Goal: Information Seeking & Learning: Check status

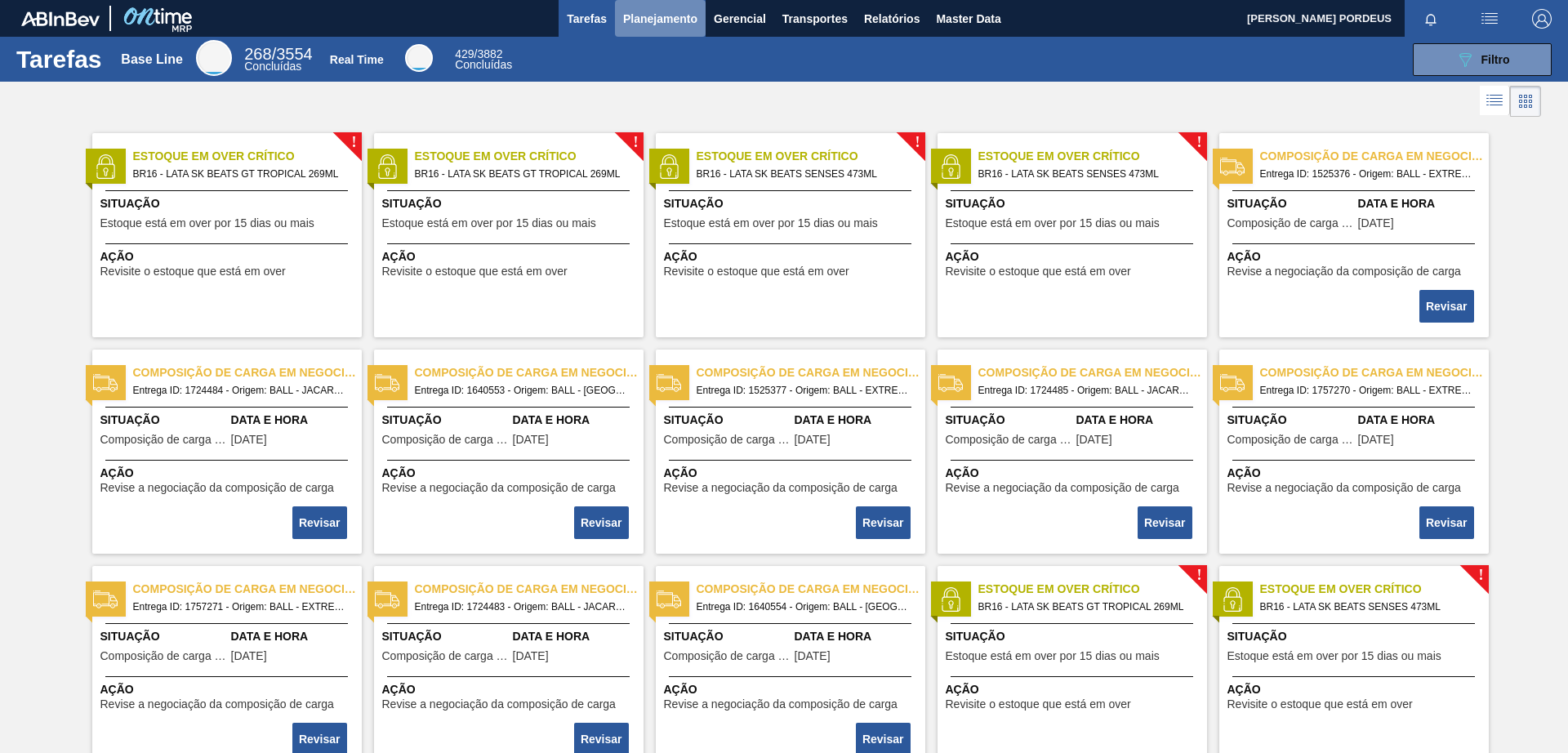
click at [679, 20] on span "Planejamento" at bounding box center [659, 18] width 74 height 19
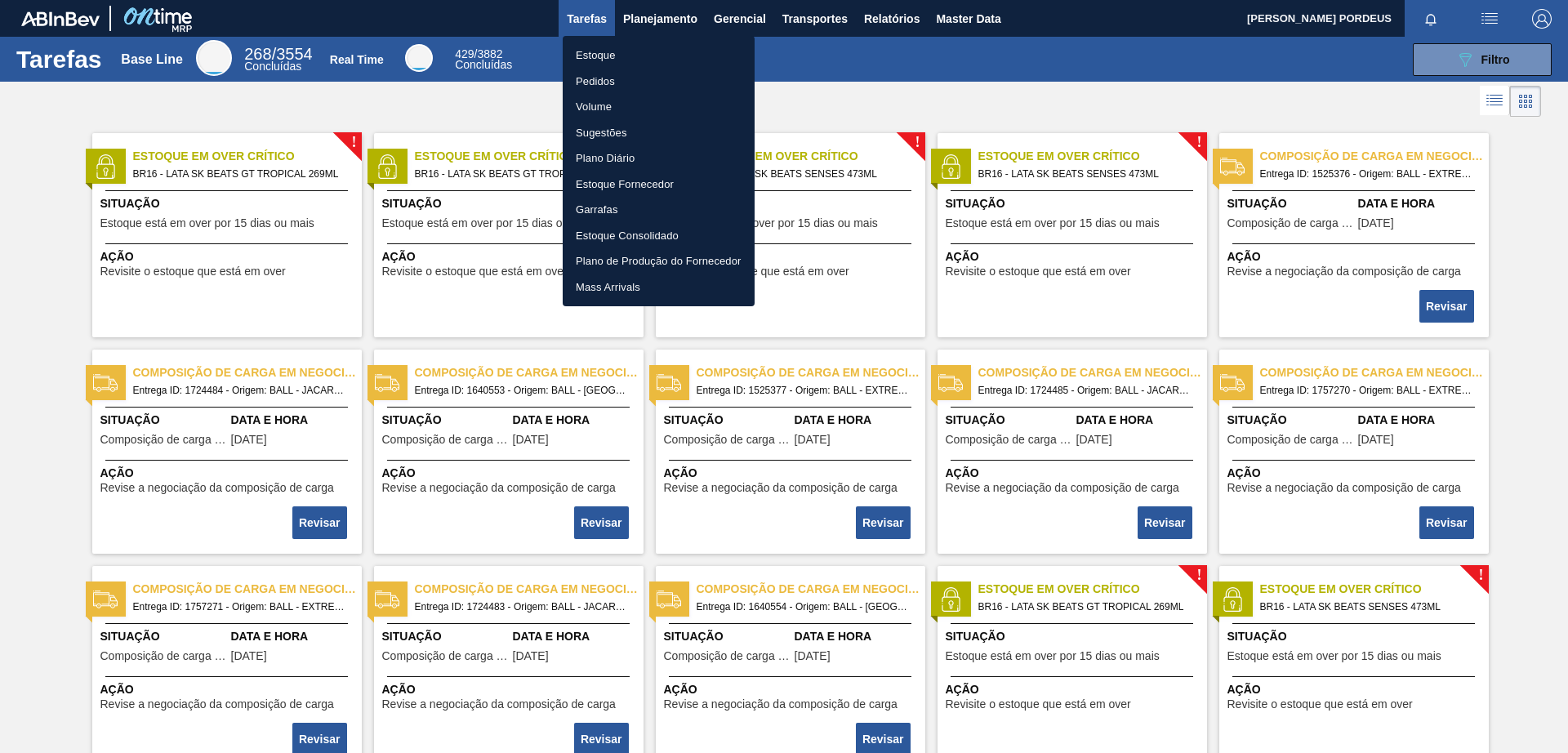
click at [648, 54] on li "Estoque" at bounding box center [658, 55] width 192 height 26
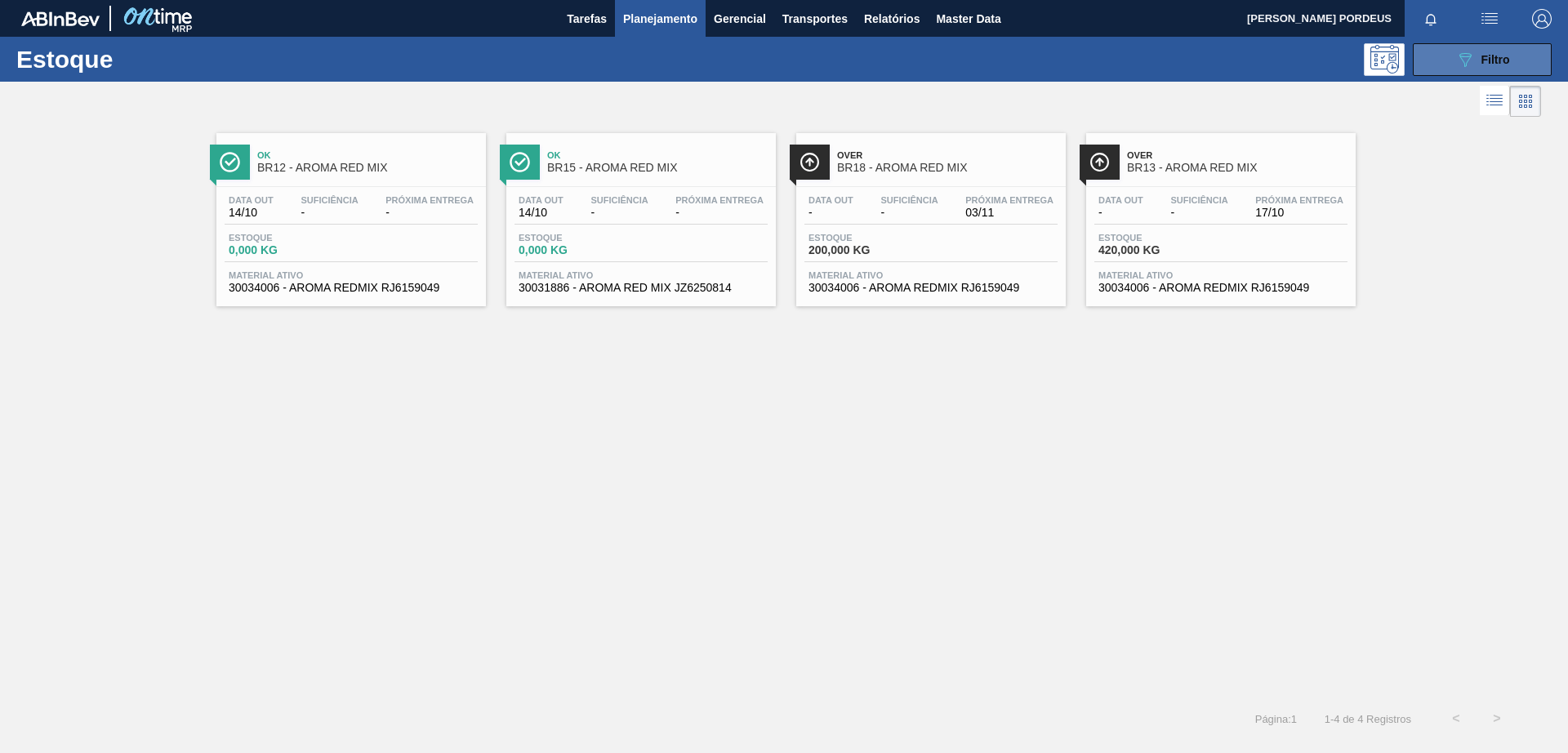
click at [1476, 57] on div "089F7B8B-B2A5-4AFE-B5C0-19BA573D28AC Filtro" at bounding box center [1483, 59] width 55 height 19
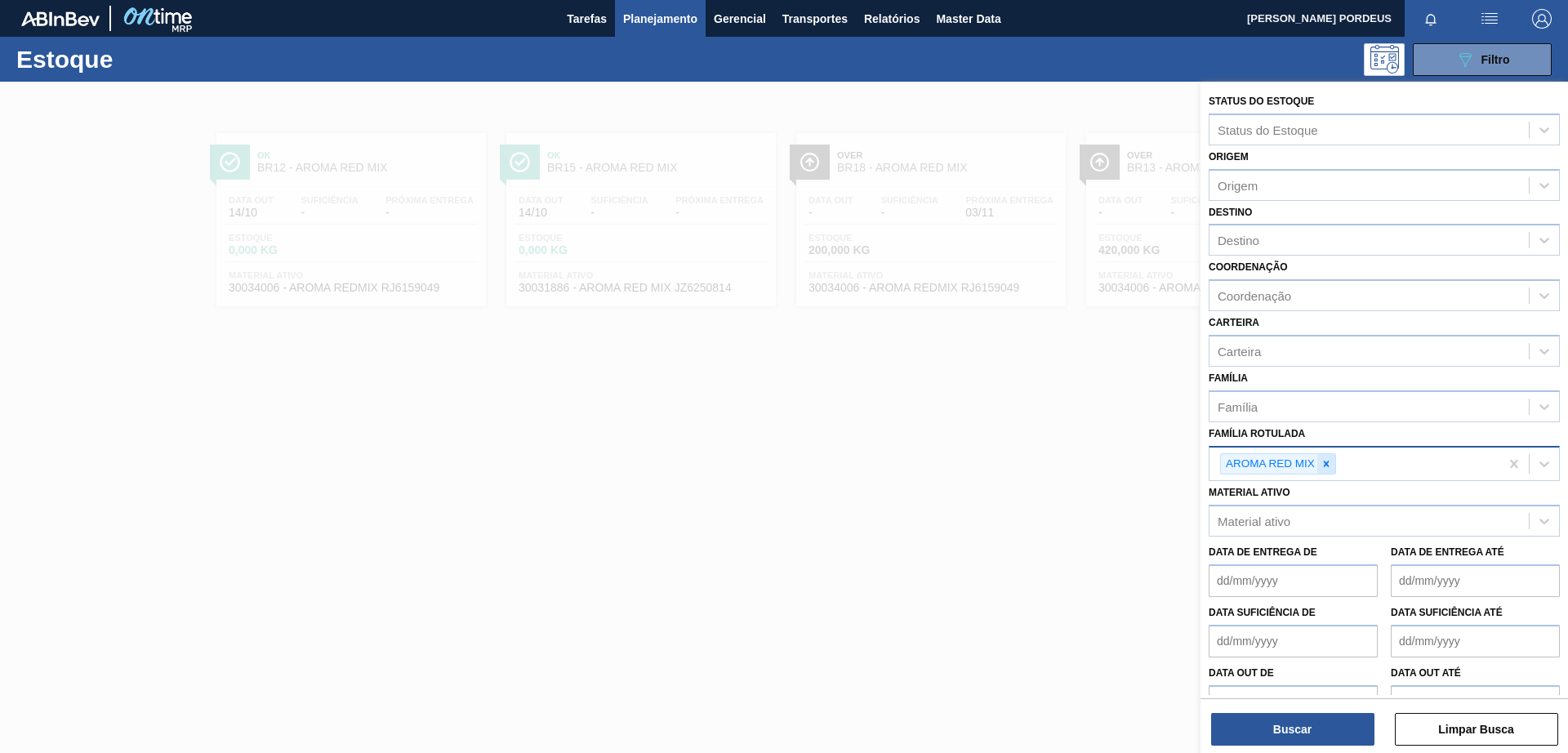
click at [1324, 463] on icon at bounding box center [1326, 463] width 6 height 6
click at [1267, 240] on div "Destino" at bounding box center [1369, 240] width 319 height 24
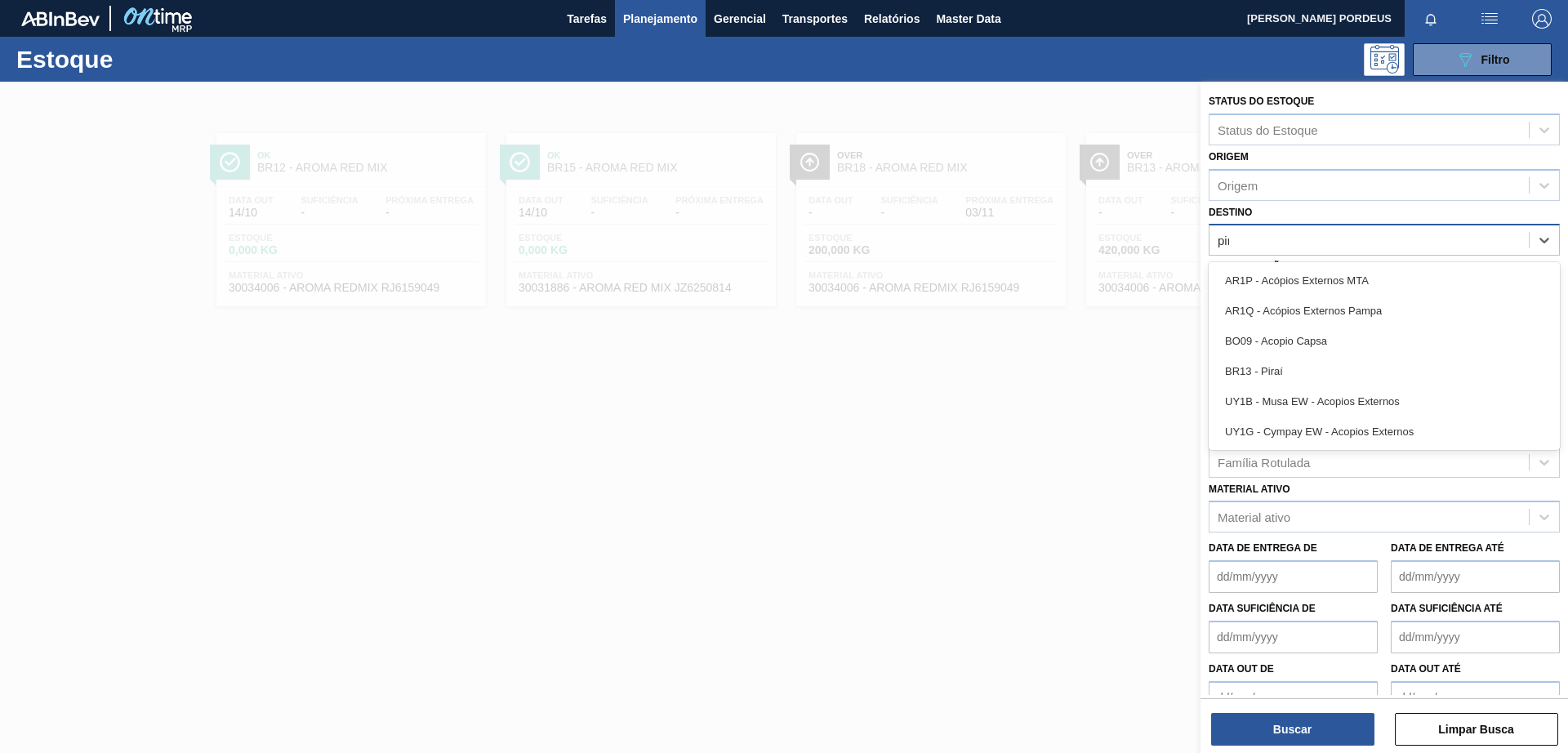
type input "pira"
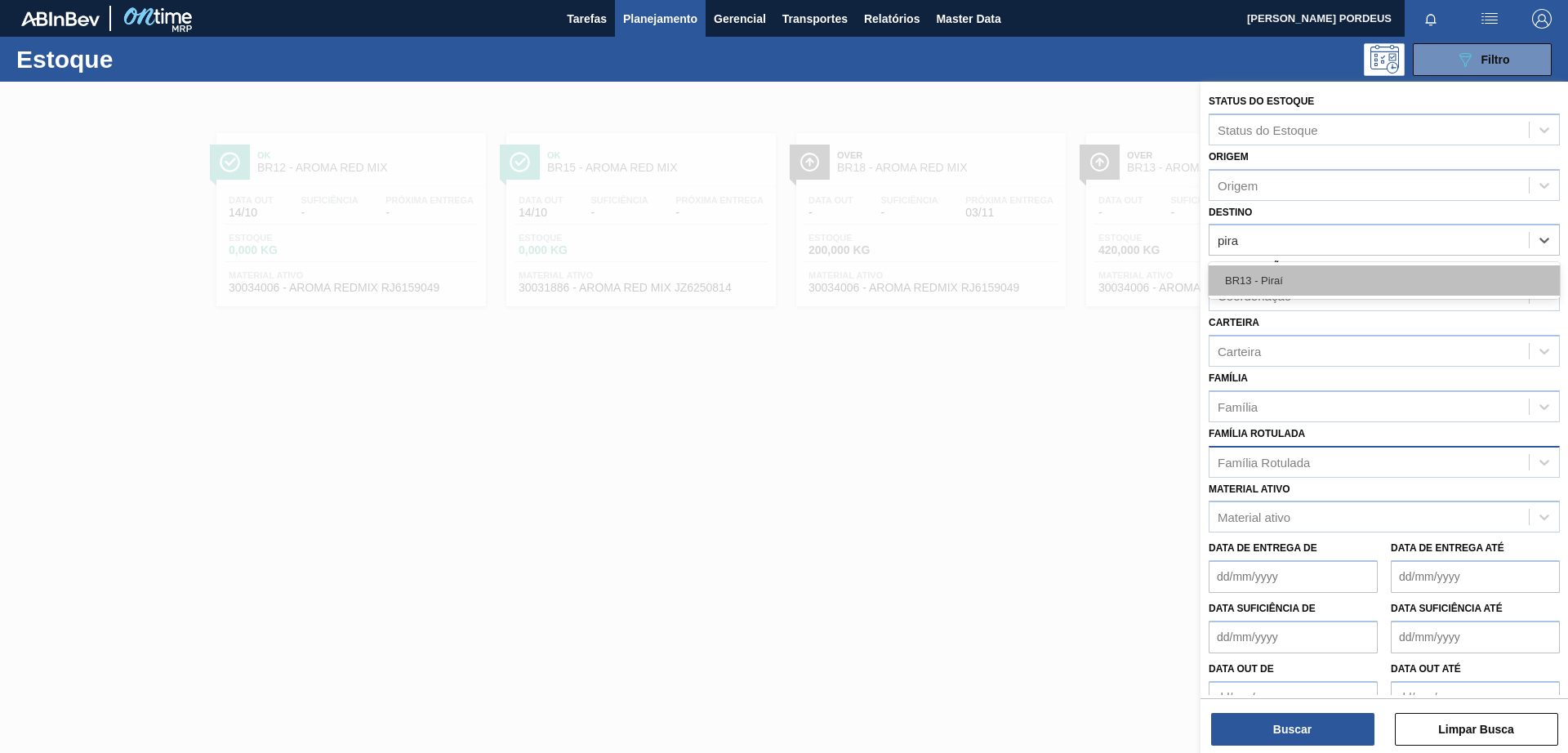
click at [1255, 276] on div "BR13 - Piraí" at bounding box center [1384, 280] width 351 height 30
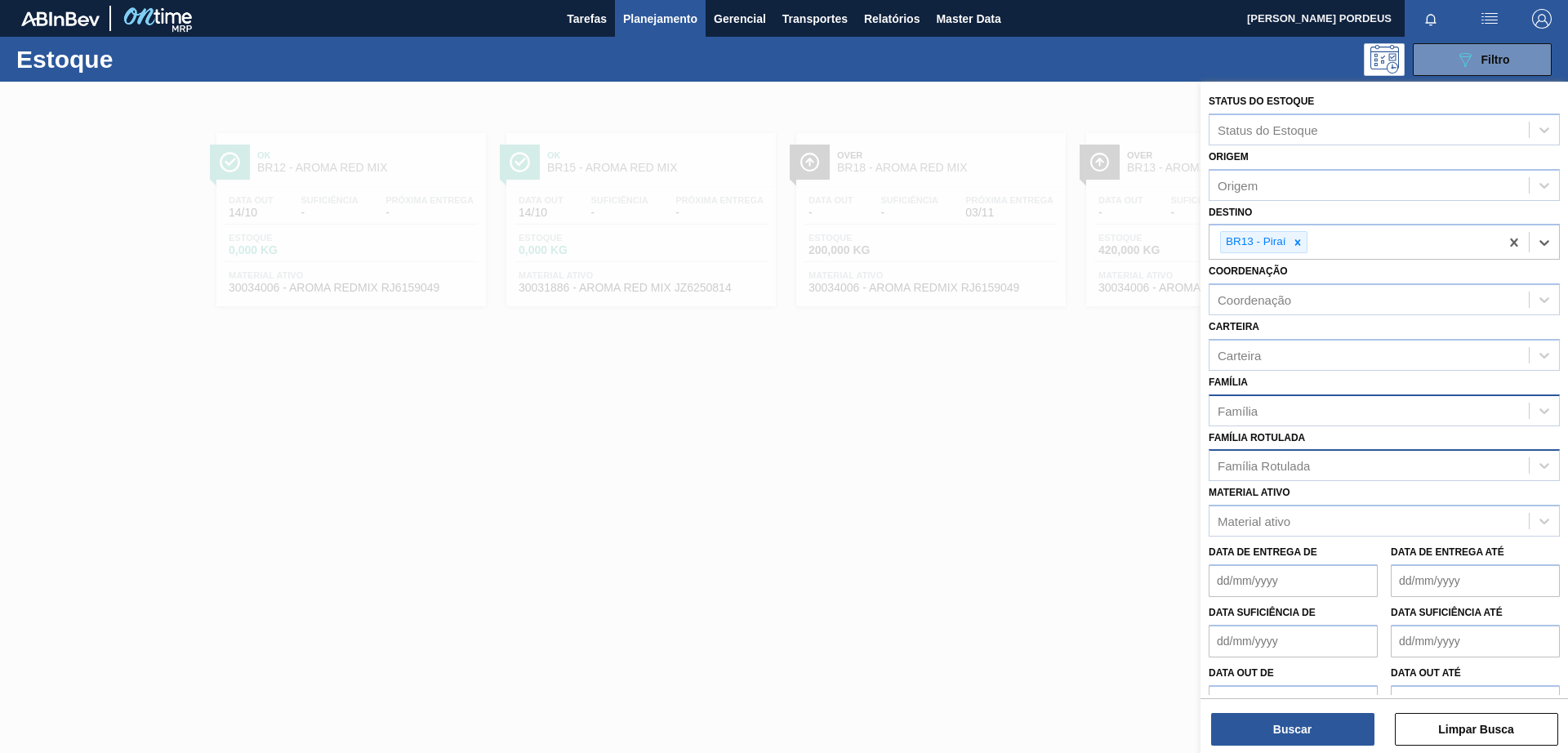
click at [1283, 420] on div "Família" at bounding box center [1369, 411] width 319 height 24
type input "t"
drag, startPoint x: 1315, startPoint y: 371, endPoint x: 1316, endPoint y: 399, distance: 28.0
click at [1316, 371] on div "Família Família" at bounding box center [1384, 398] width 351 height 56
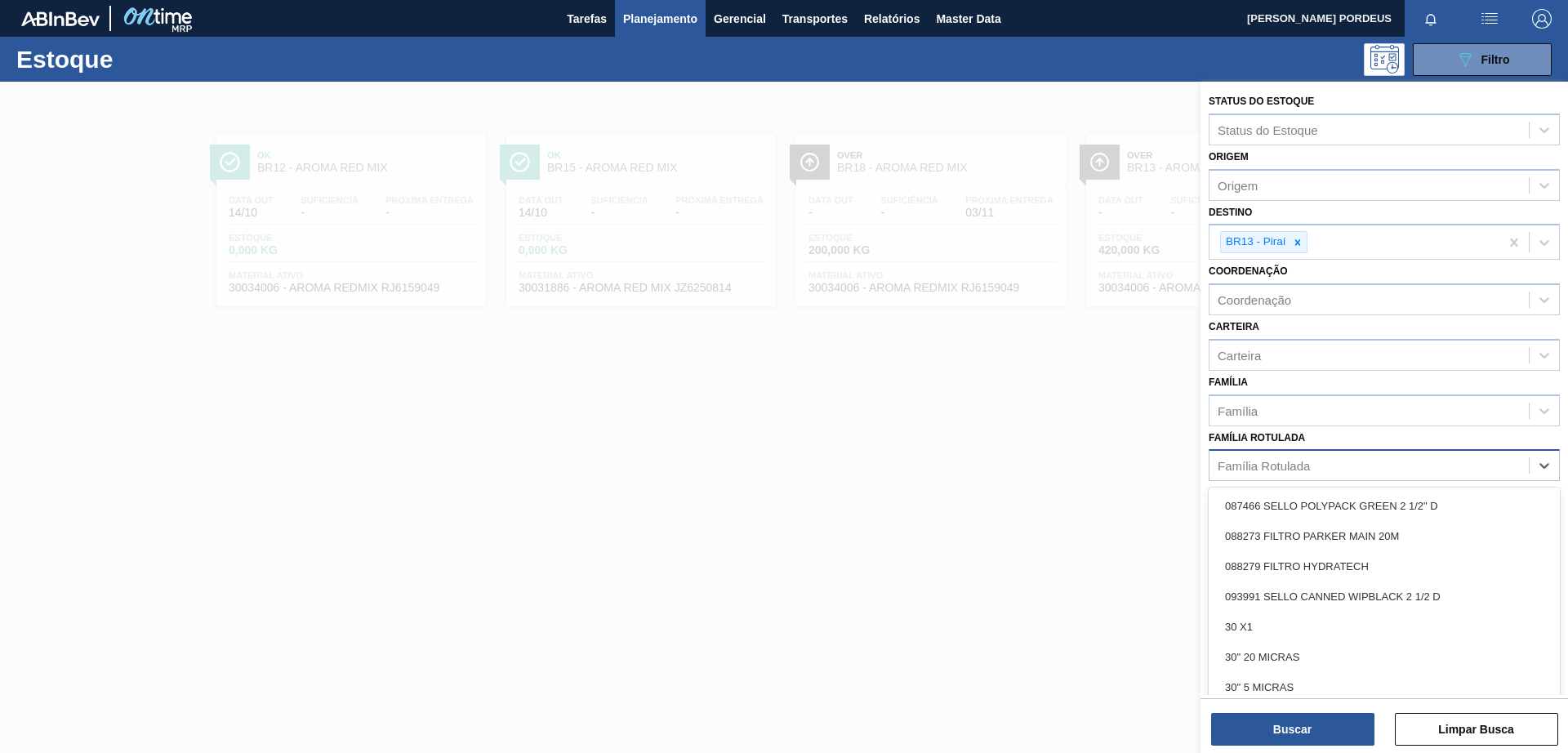
click at [1299, 471] on div "Família Rotulada" at bounding box center [1264, 465] width 93 height 14
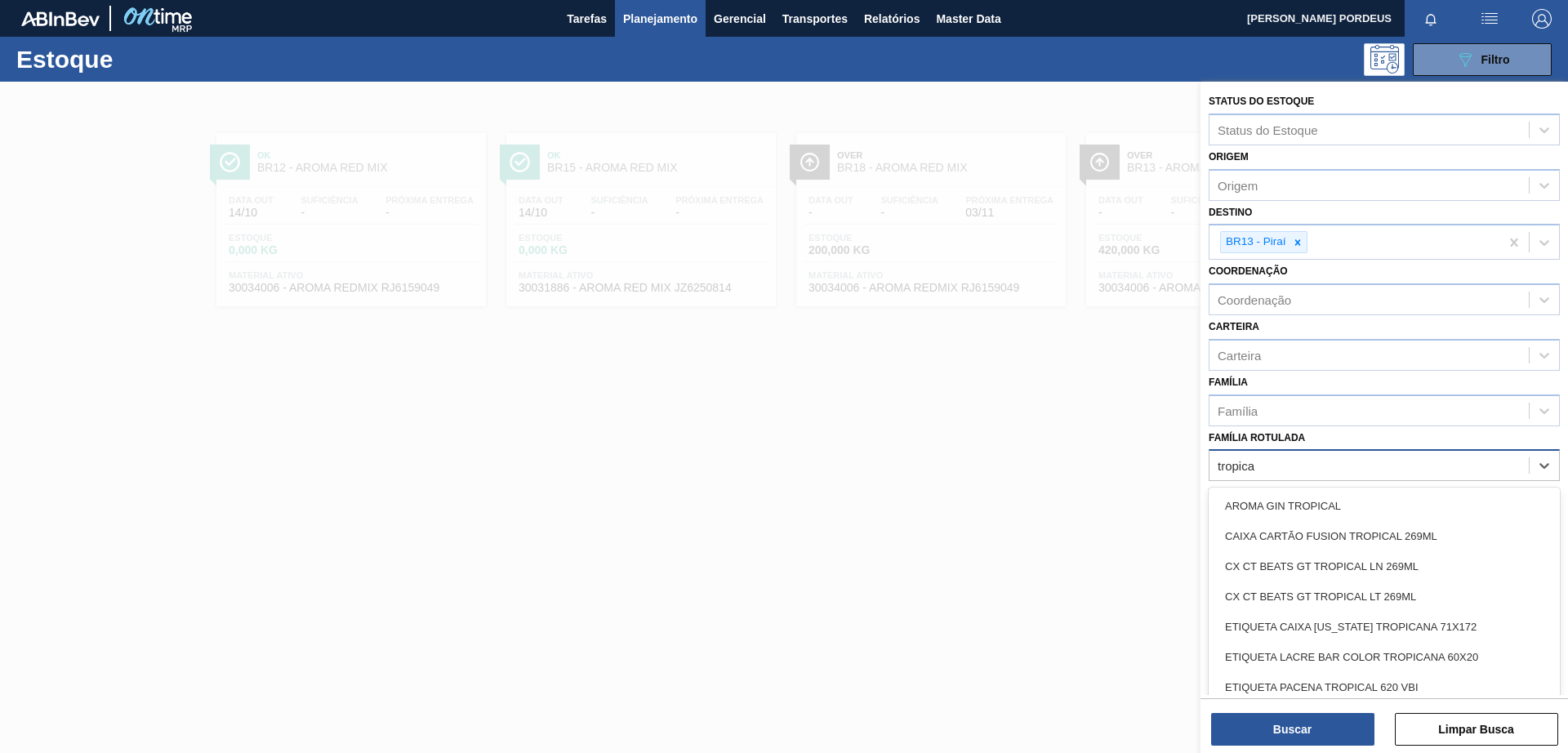
type Rotulada "tropical"
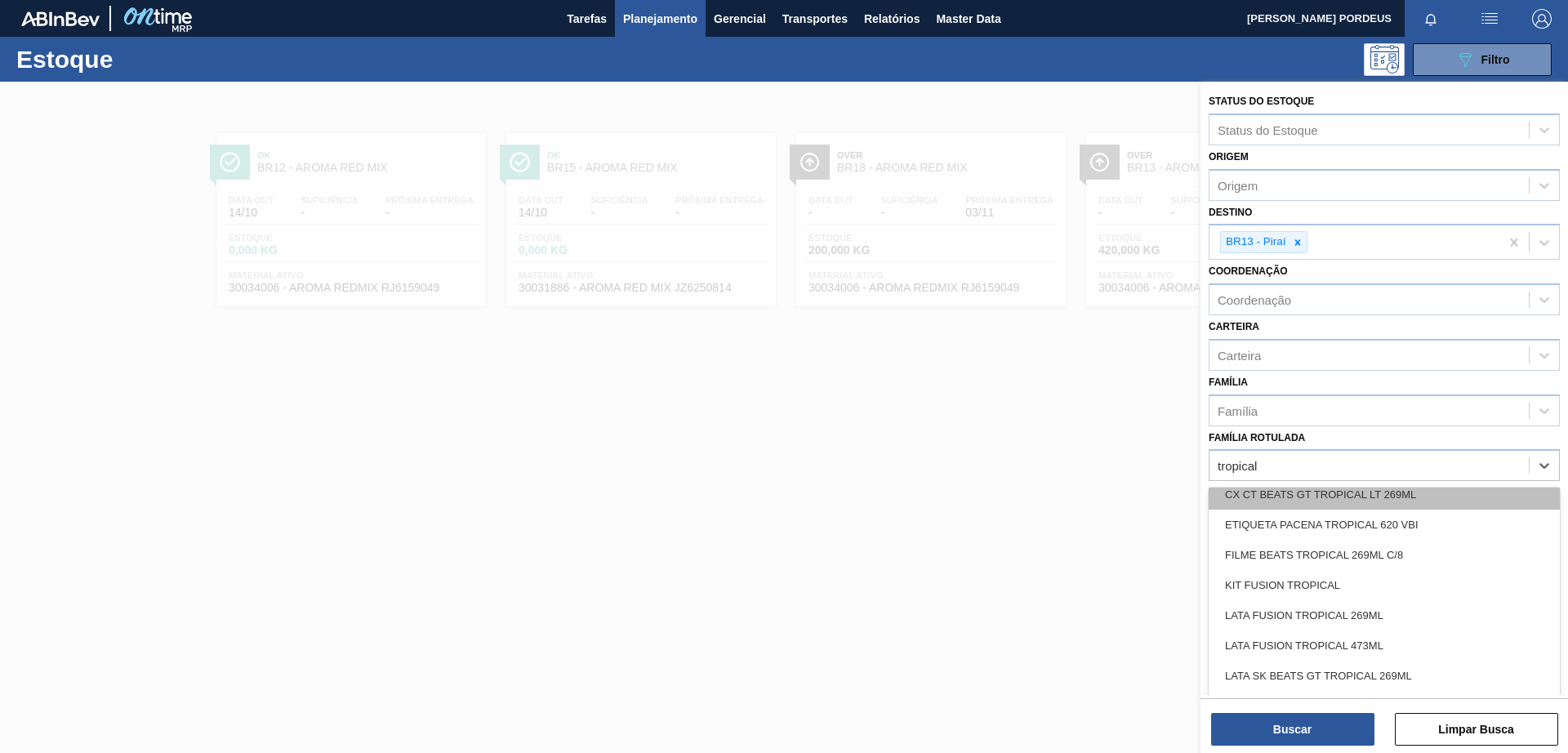
scroll to position [205, 0]
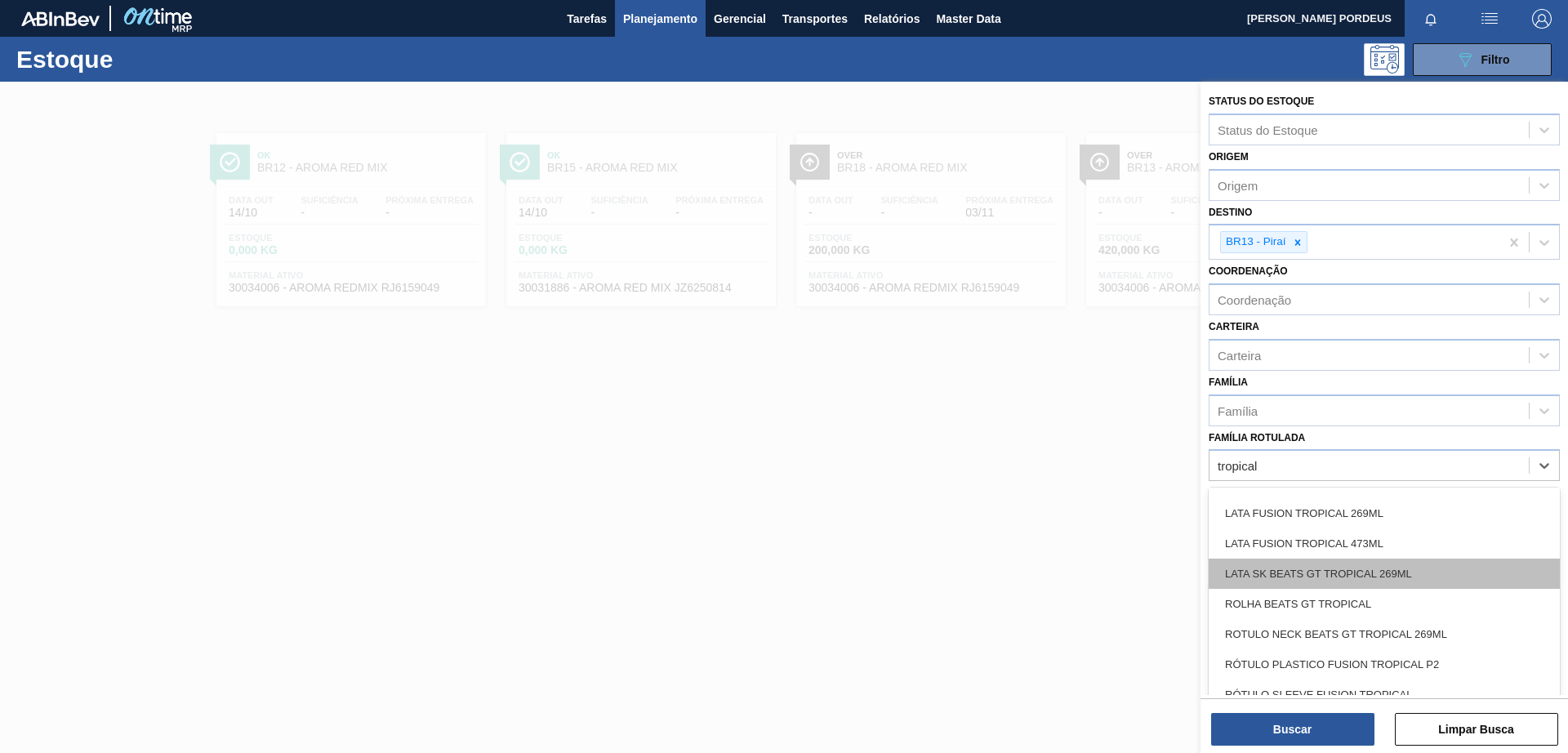
click at [1454, 575] on div "LATA SK BEATS GT TROPICAL 269ML" at bounding box center [1384, 573] width 351 height 30
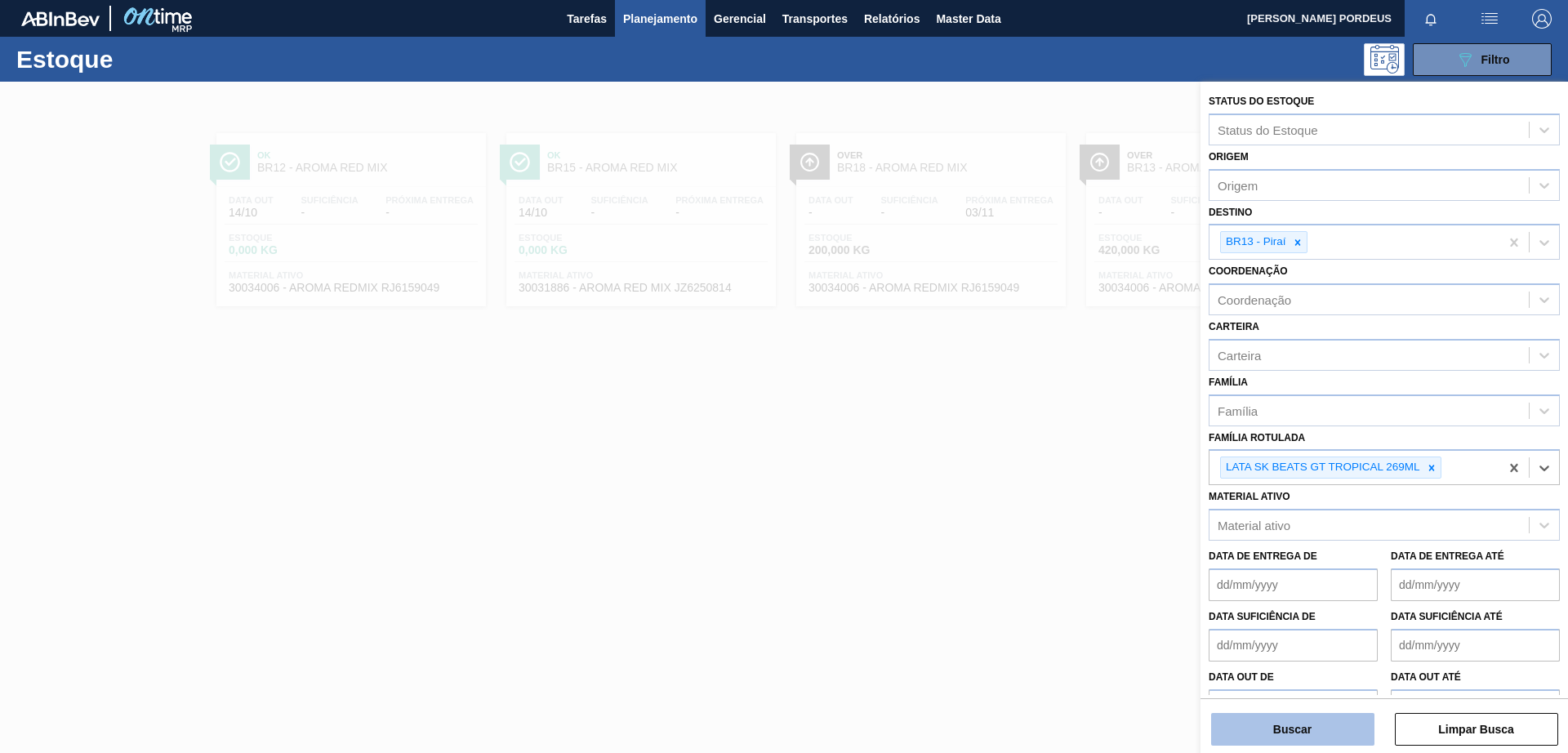
click at [1317, 726] on button "Buscar" at bounding box center [1293, 729] width 163 height 33
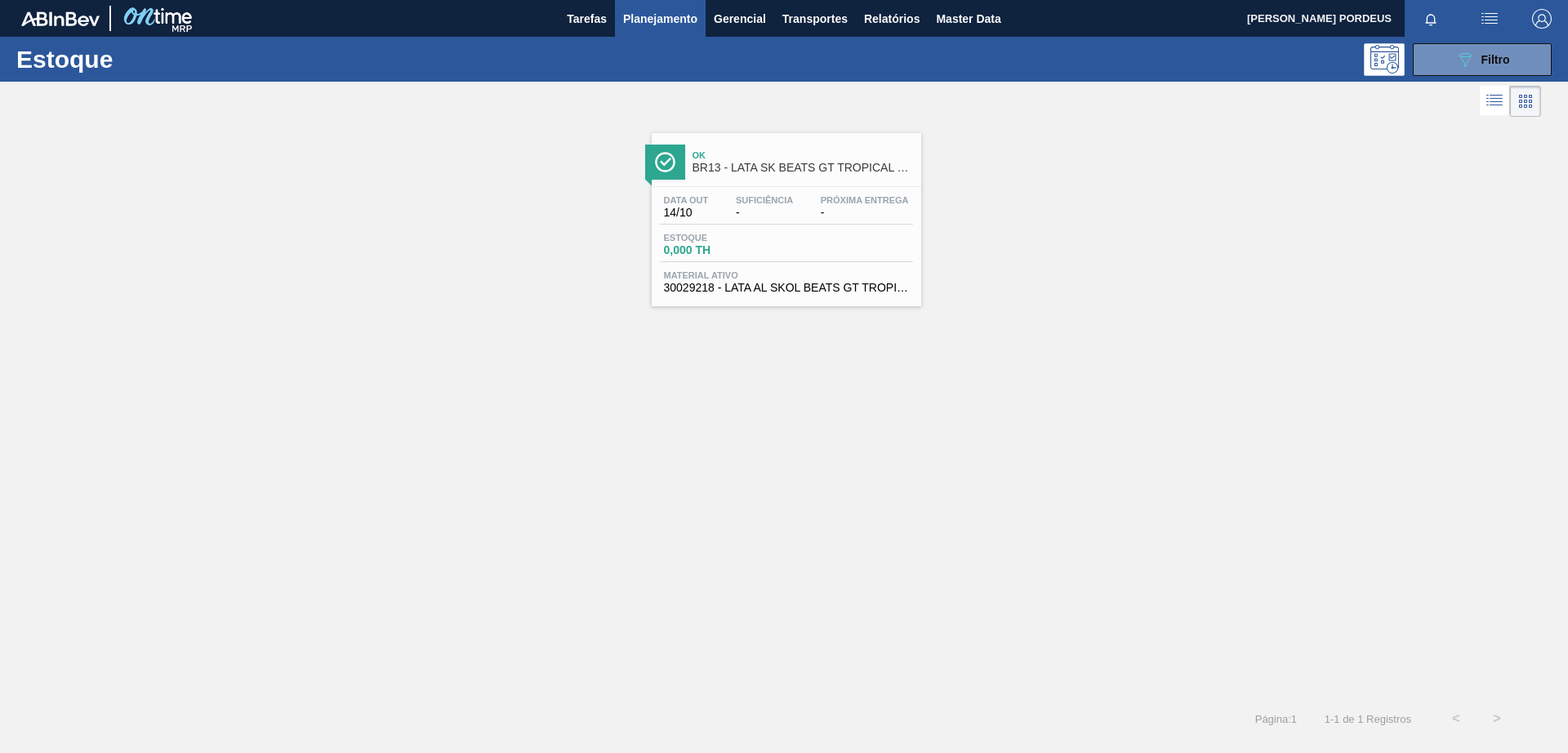
click at [772, 161] on span "BR13 - LATA SK BEATS GT TROPICAL 269ML" at bounding box center [802, 167] width 220 height 12
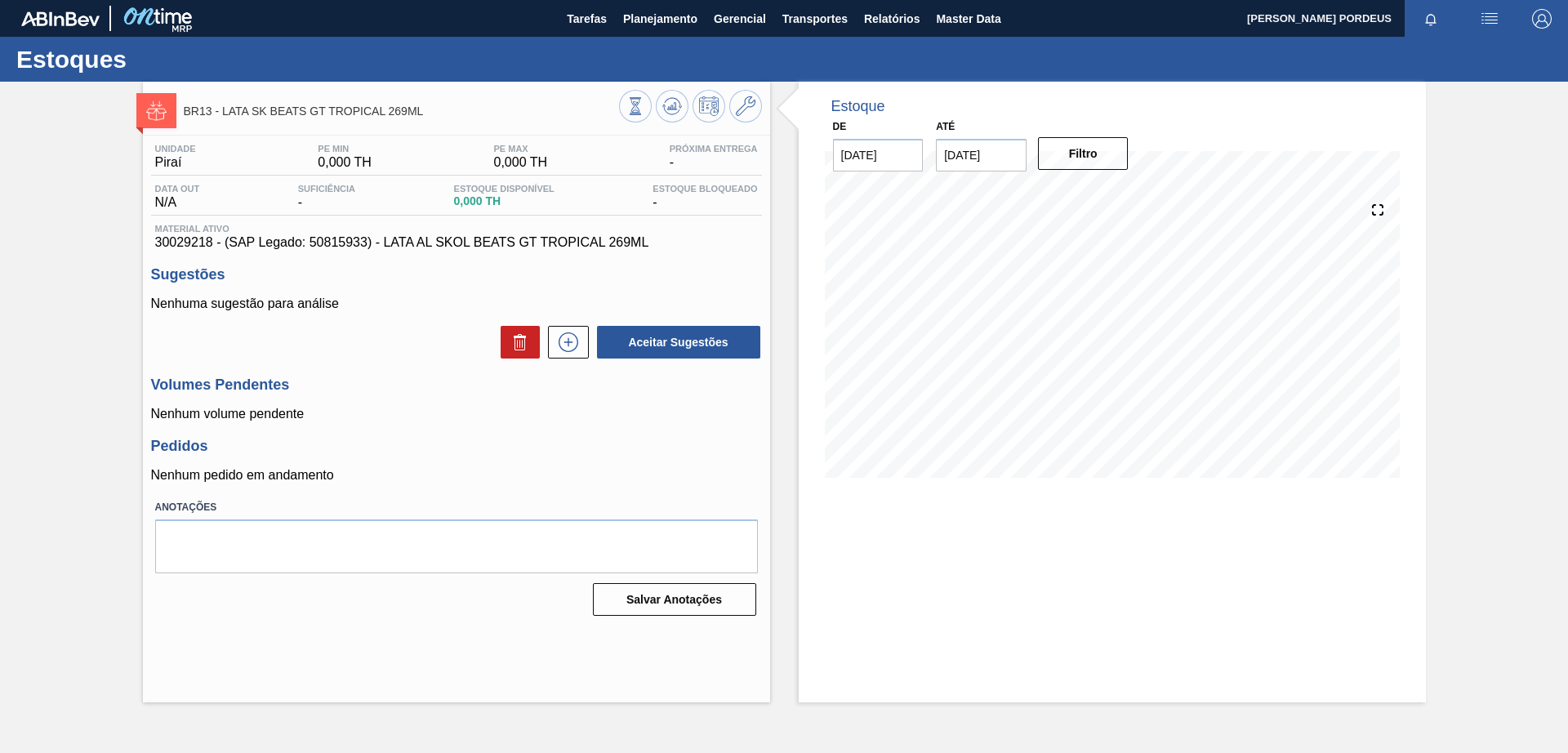
drag, startPoint x: 143, startPoint y: 315, endPoint x: 66, endPoint y: 242, distance: 106.1
click at [143, 315] on div "Unidade Piraí PE MIN 0,000 TH PE MAX 0,000 TH Próxima Entrega - Data out N/A Su…" at bounding box center [457, 379] width 627 height 486
click at [676, 17] on span "Planejamento" at bounding box center [659, 18] width 74 height 19
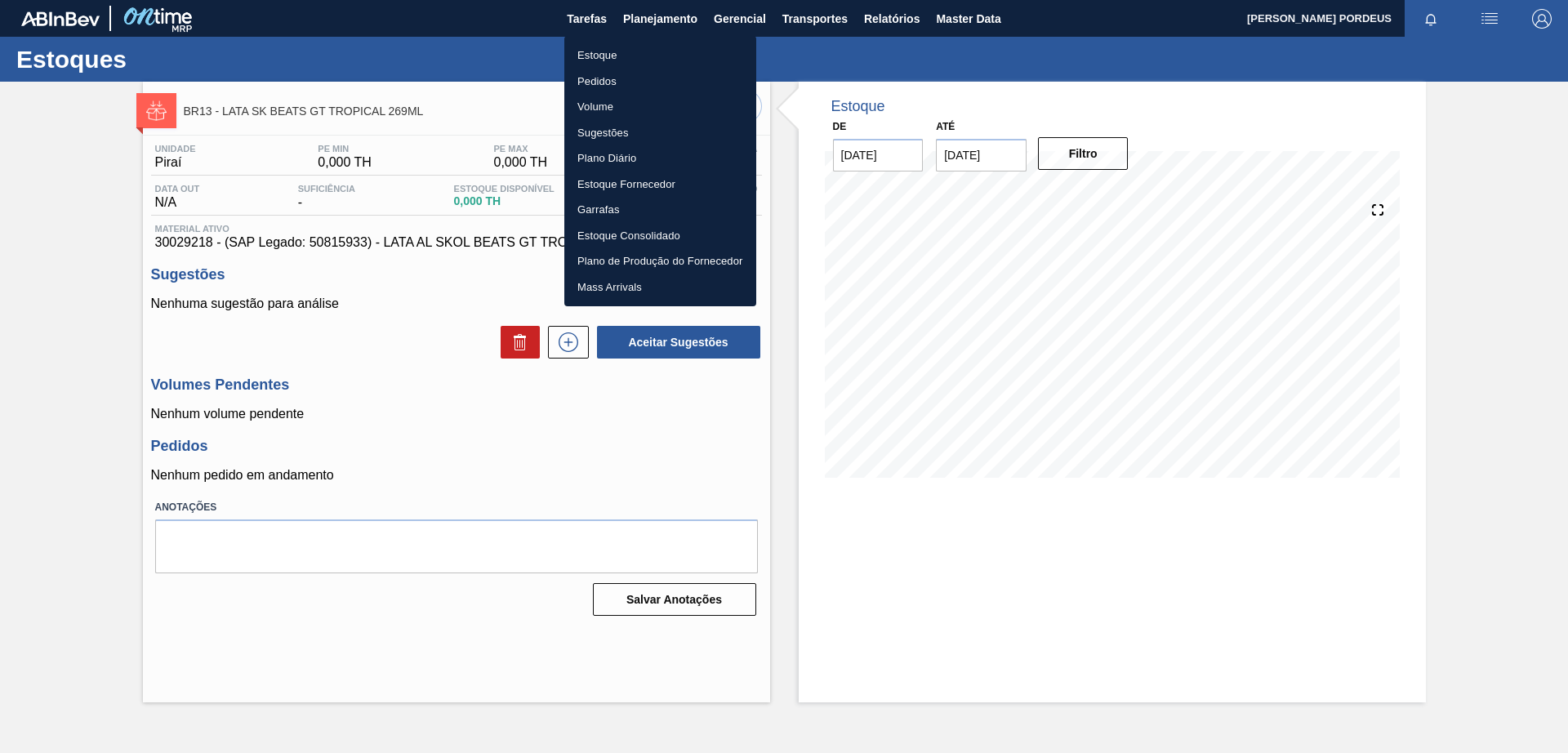
click at [649, 54] on li "Estoque" at bounding box center [659, 55] width 192 height 26
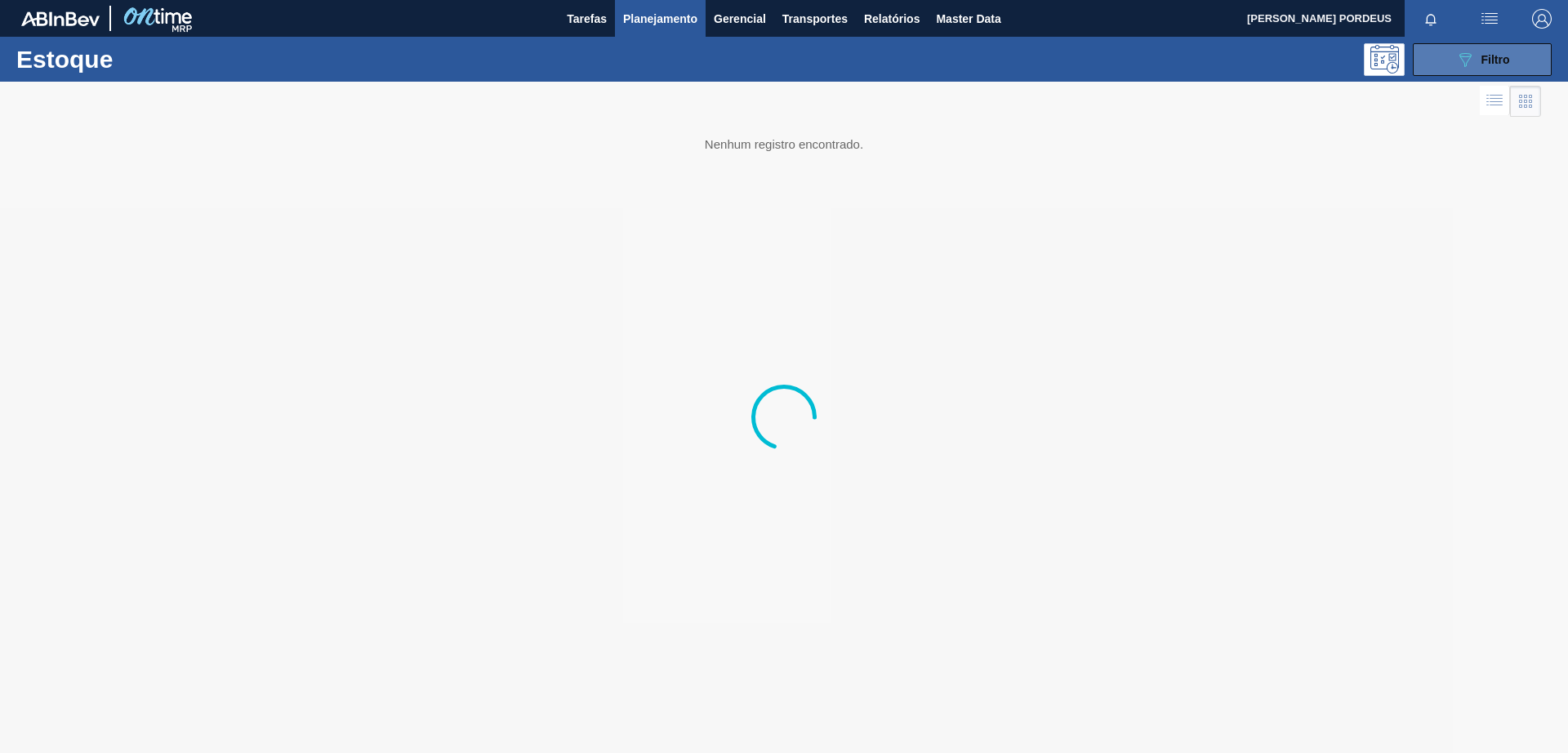
click at [1495, 55] on span "Filtro" at bounding box center [1495, 60] width 28 height 13
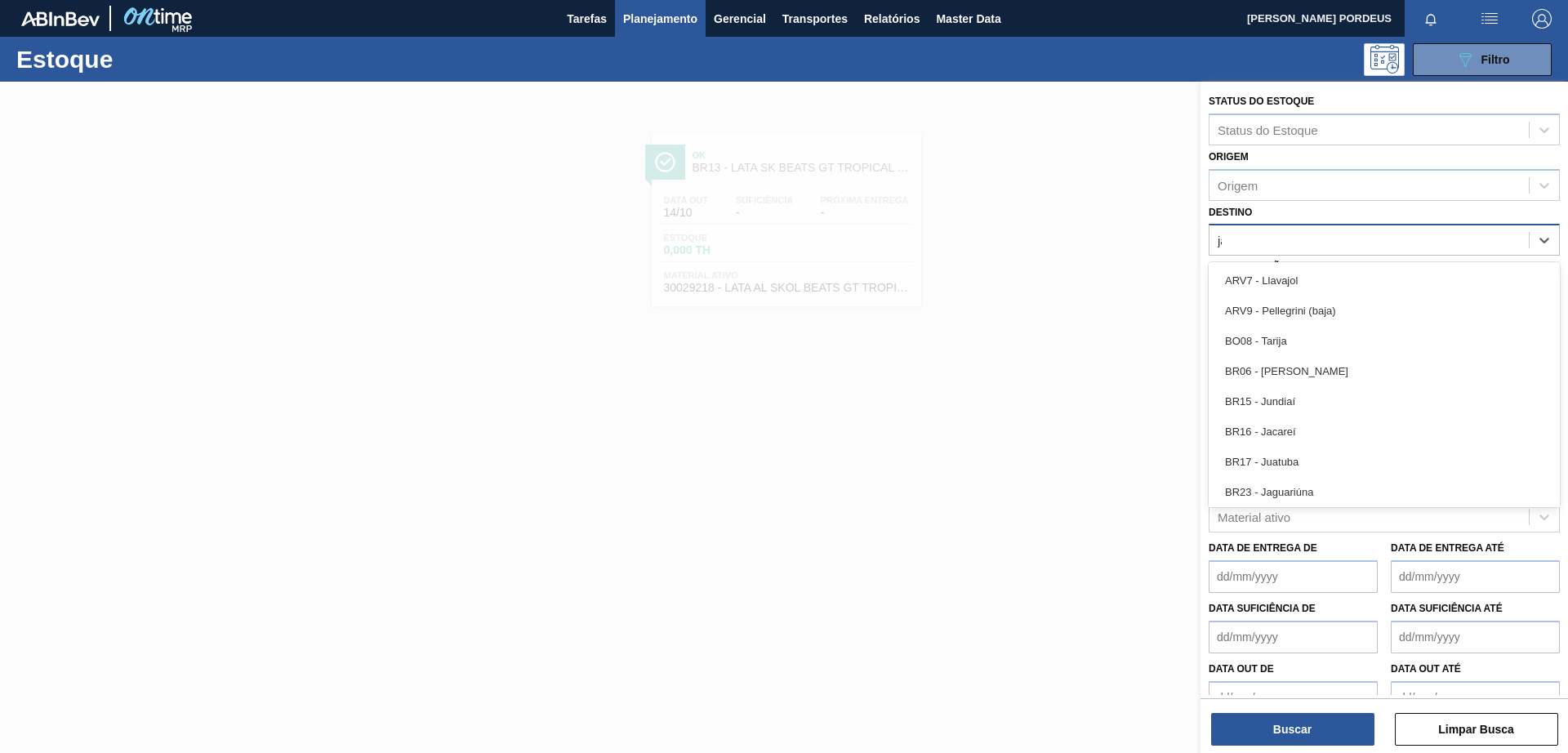
type input "jaca"
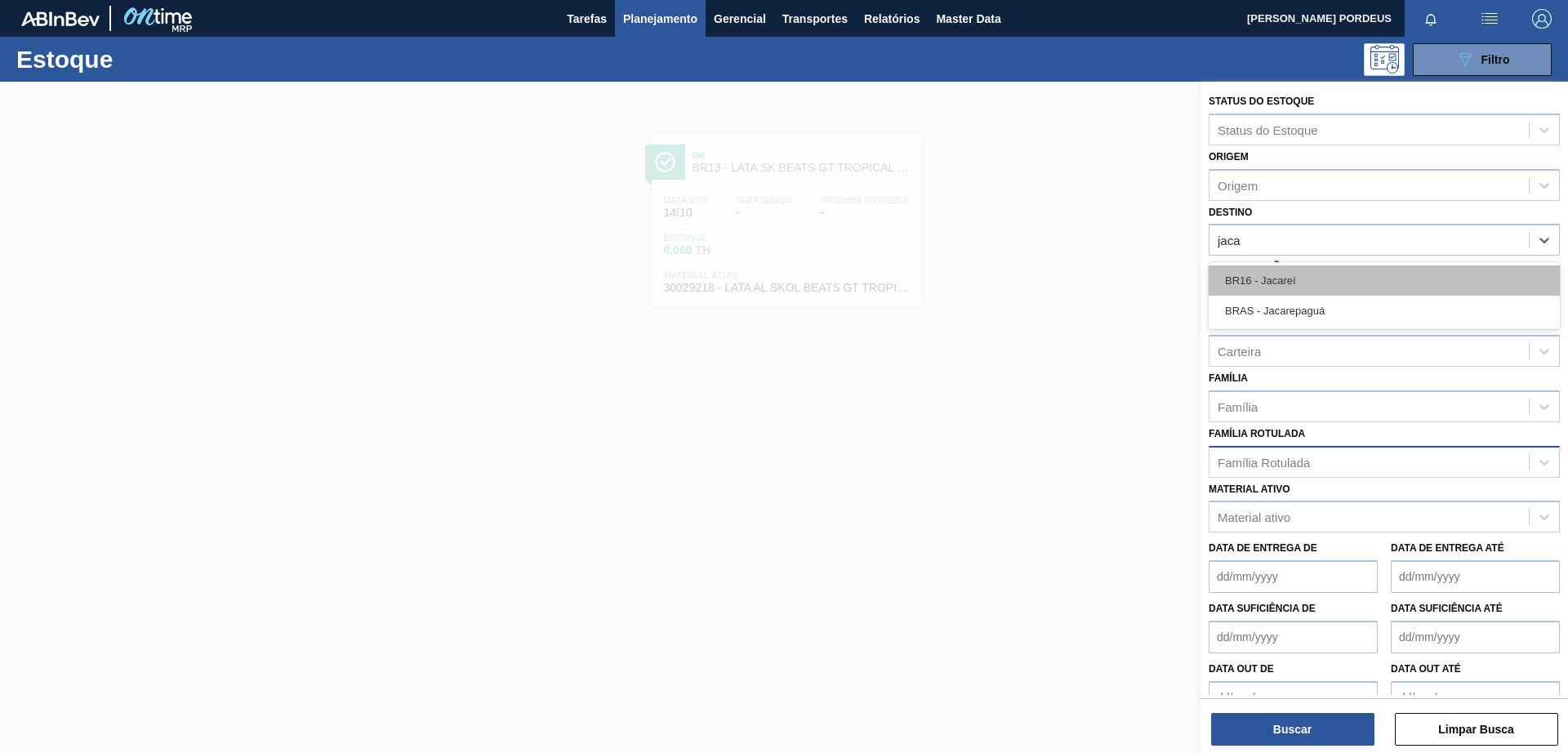
click at [1333, 282] on div "BR16 - Jacareí" at bounding box center [1384, 280] width 351 height 30
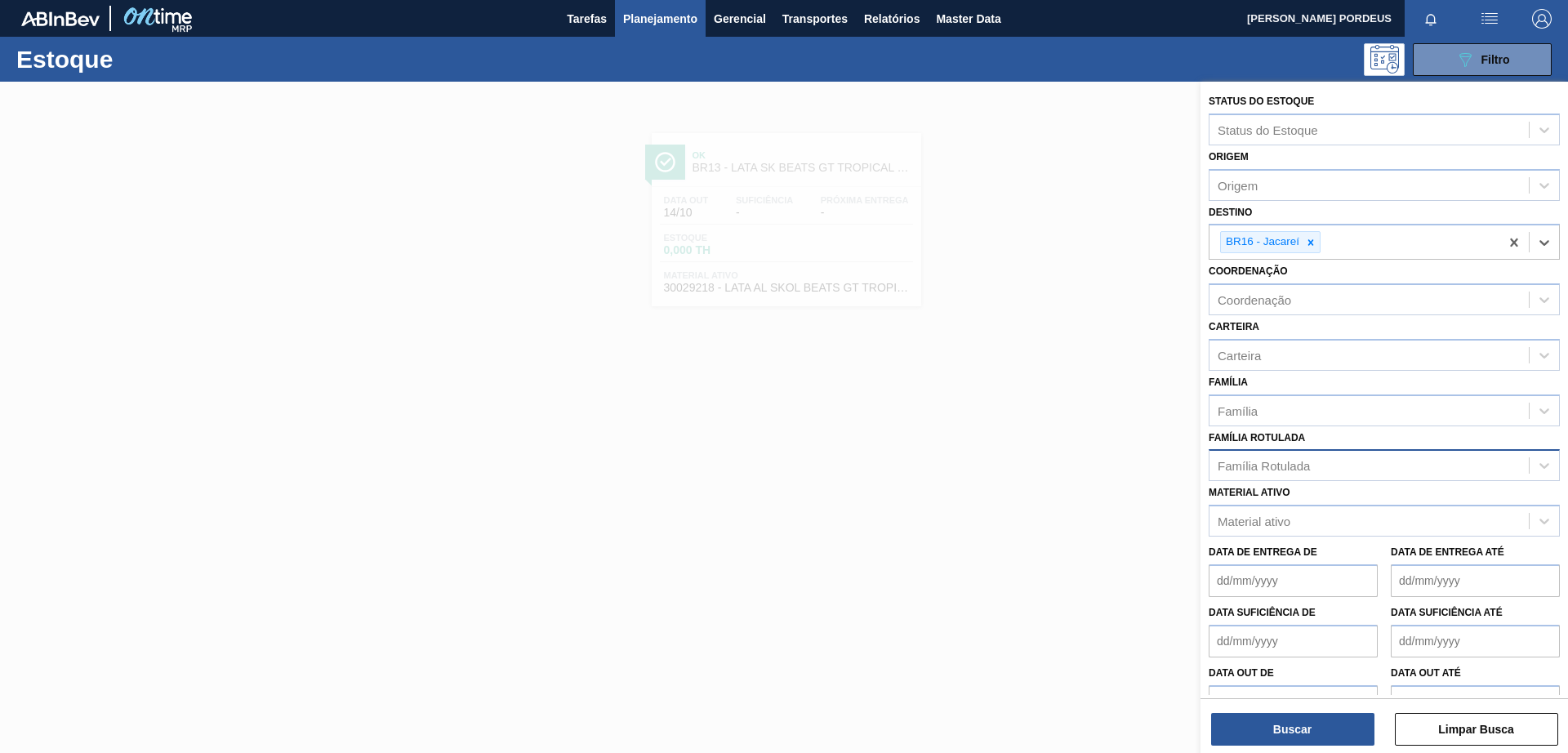
click at [1289, 473] on div "Família Rotulada" at bounding box center [1369, 466] width 319 height 24
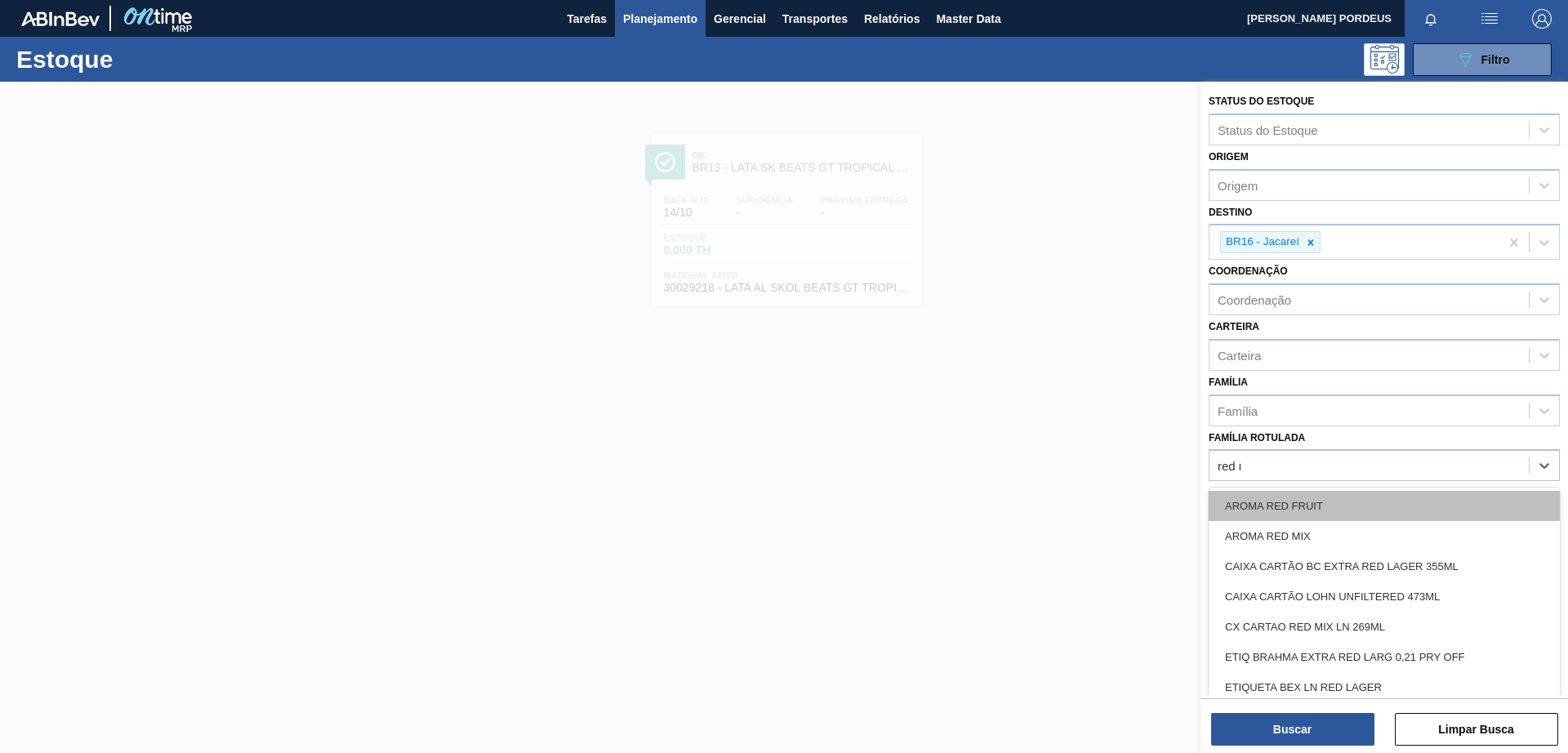
type Rotulada "red mix"
click at [1371, 503] on div "AROMA RED MIX" at bounding box center [1384, 505] width 351 height 30
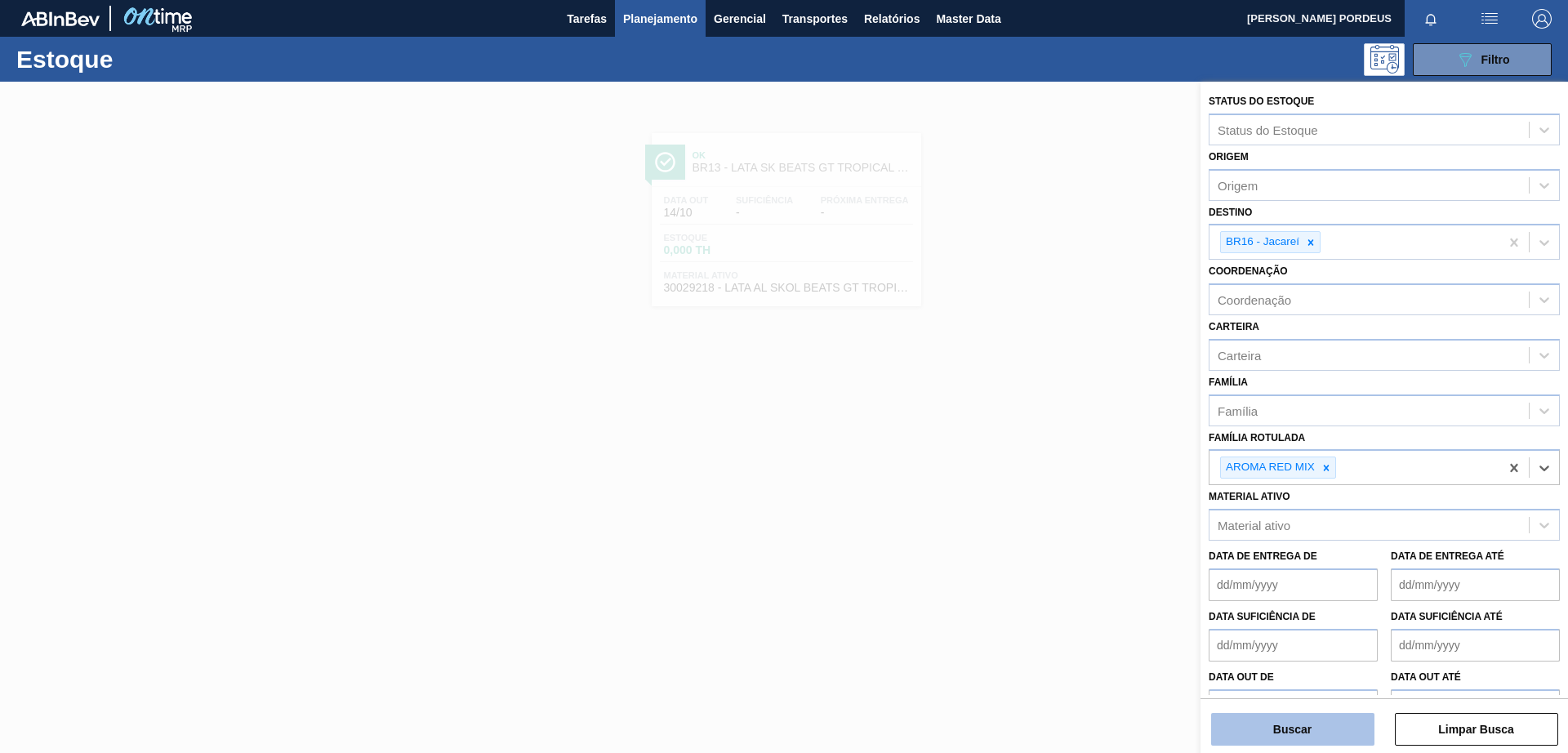
click at [1297, 737] on button "Buscar" at bounding box center [1293, 729] width 163 height 33
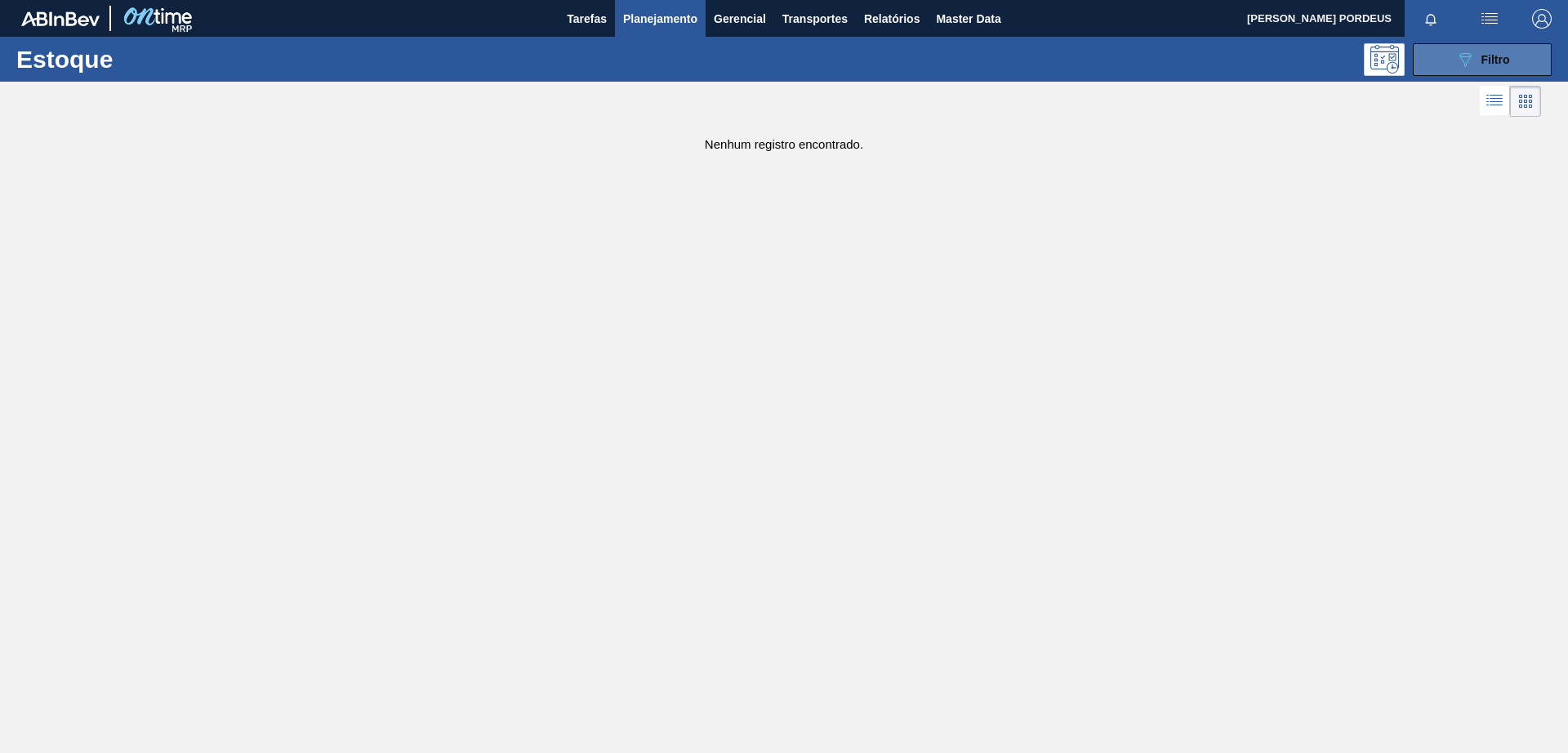
click at [1481, 61] on span "Filtro" at bounding box center [1495, 60] width 28 height 13
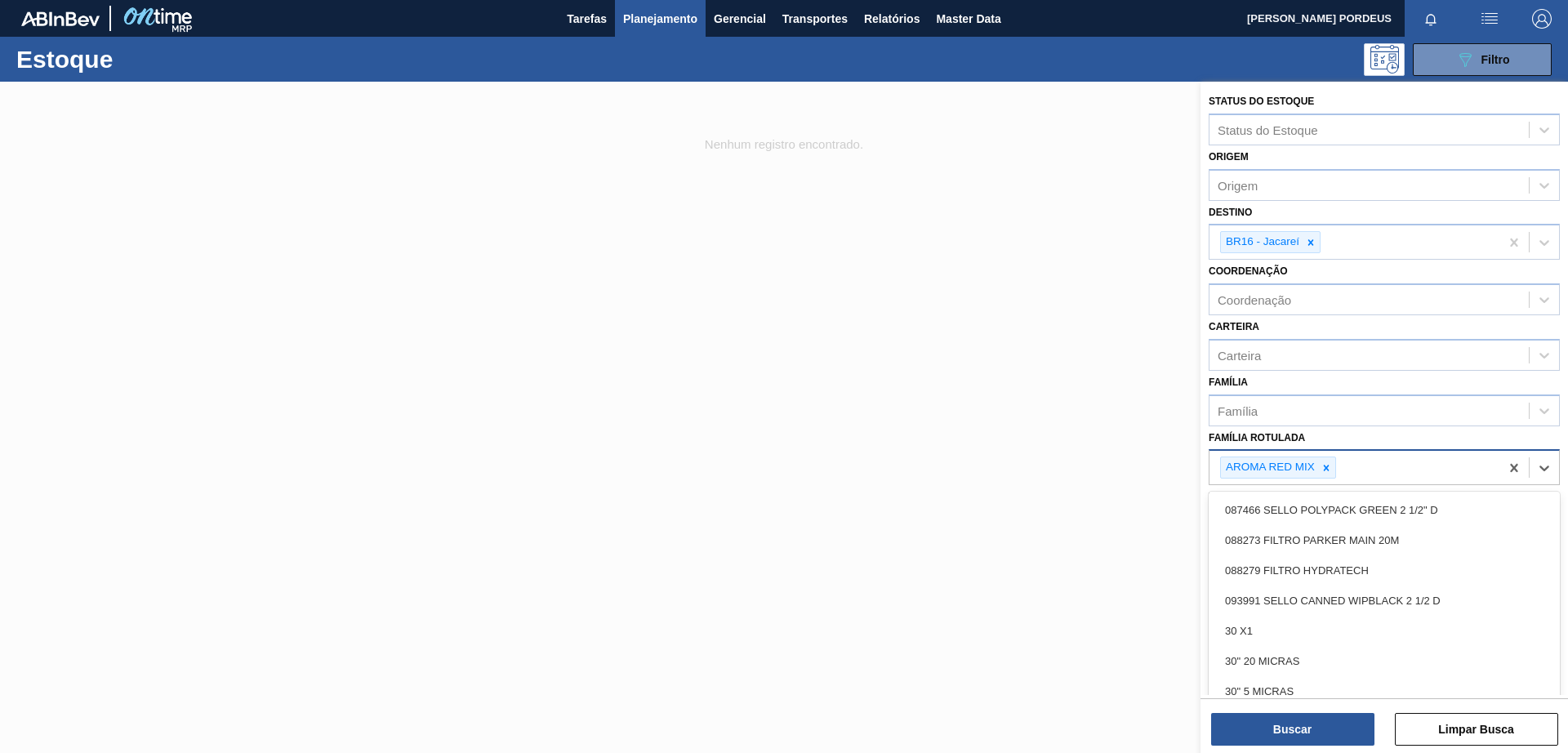
click at [1407, 471] on div "AROMA RED MIX" at bounding box center [1354, 468] width 290 height 34
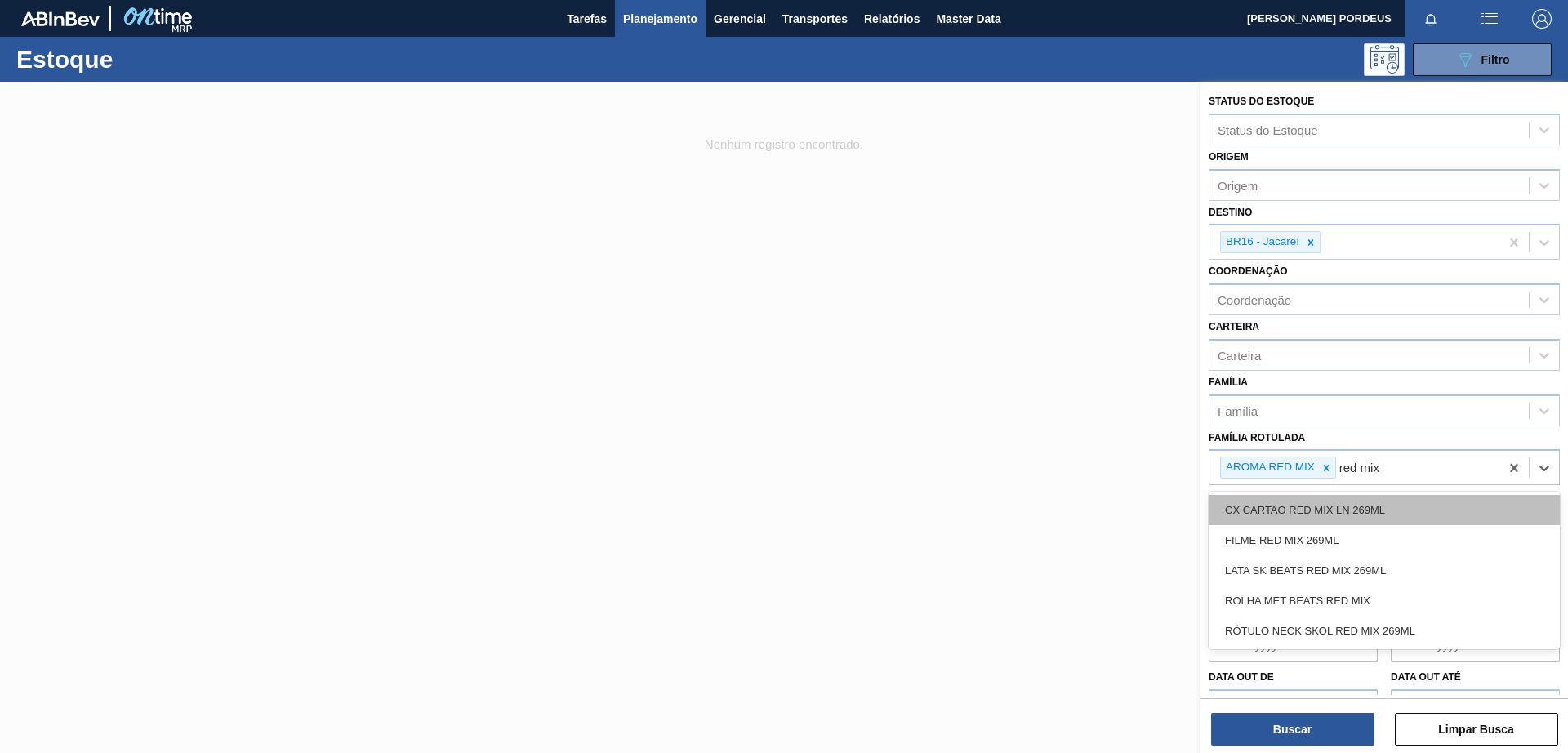
type Rotulada "red mix"
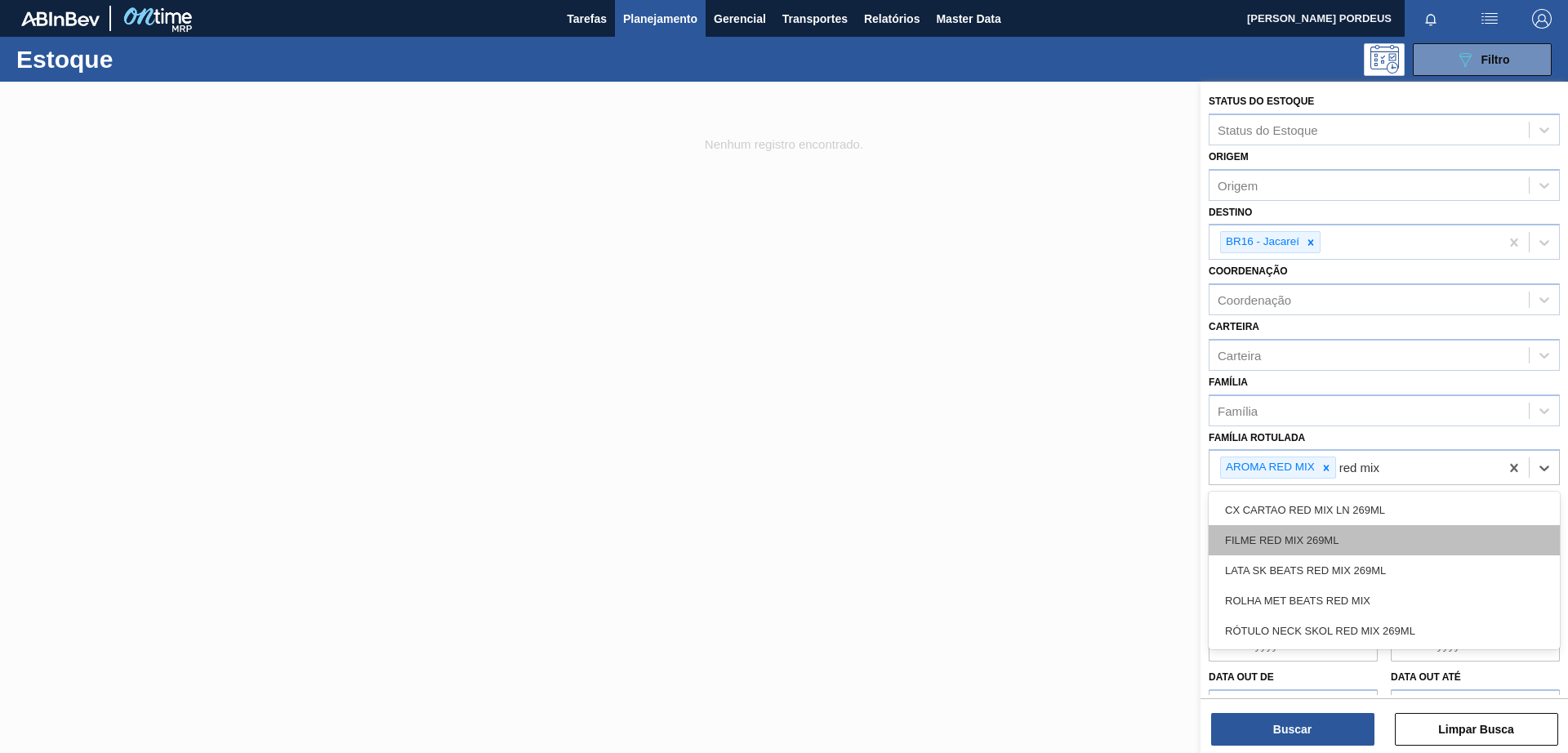
type Rotulada "red mix"
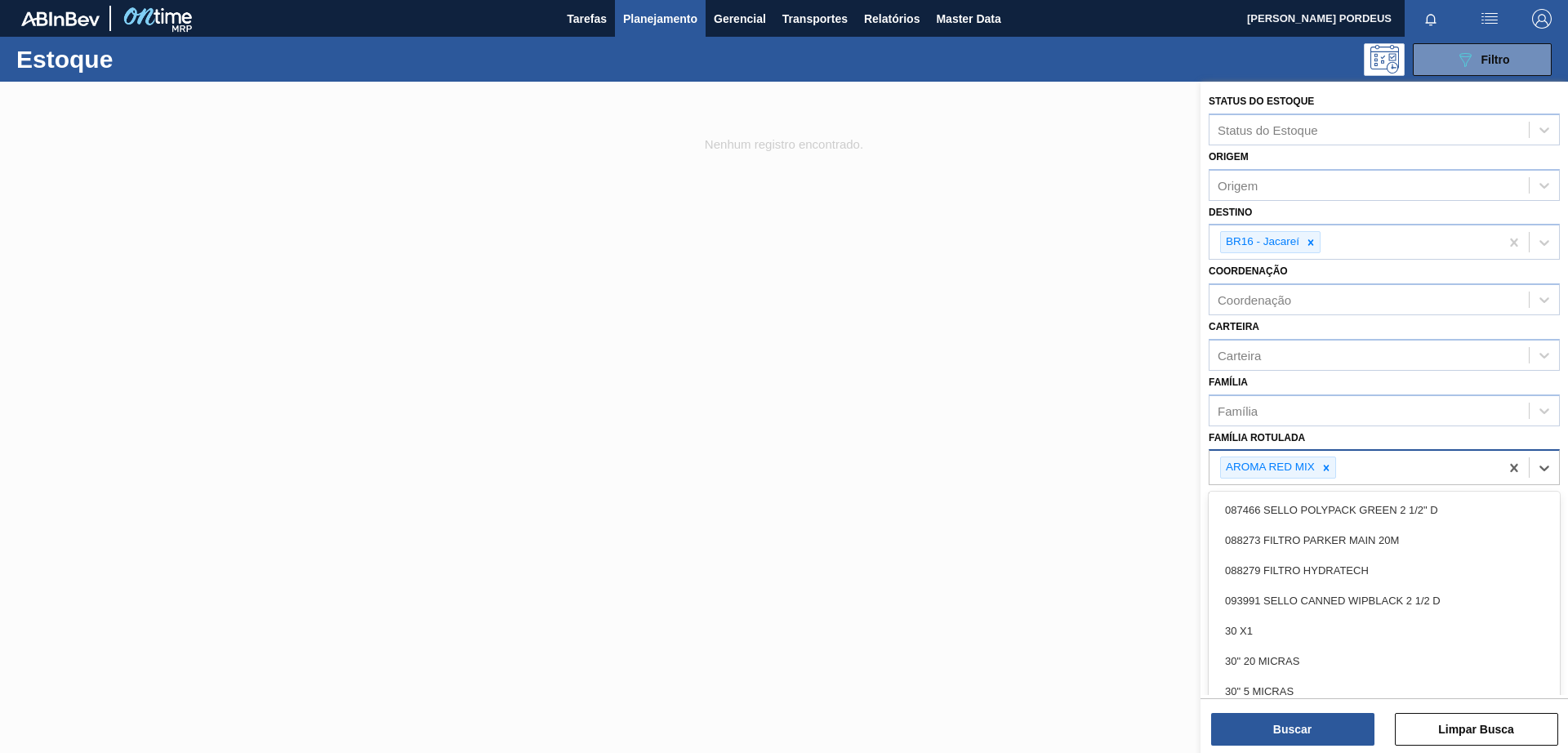
click at [1430, 460] on div "AROMA RED MIX" at bounding box center [1354, 468] width 290 height 34
type Rotulada "r"
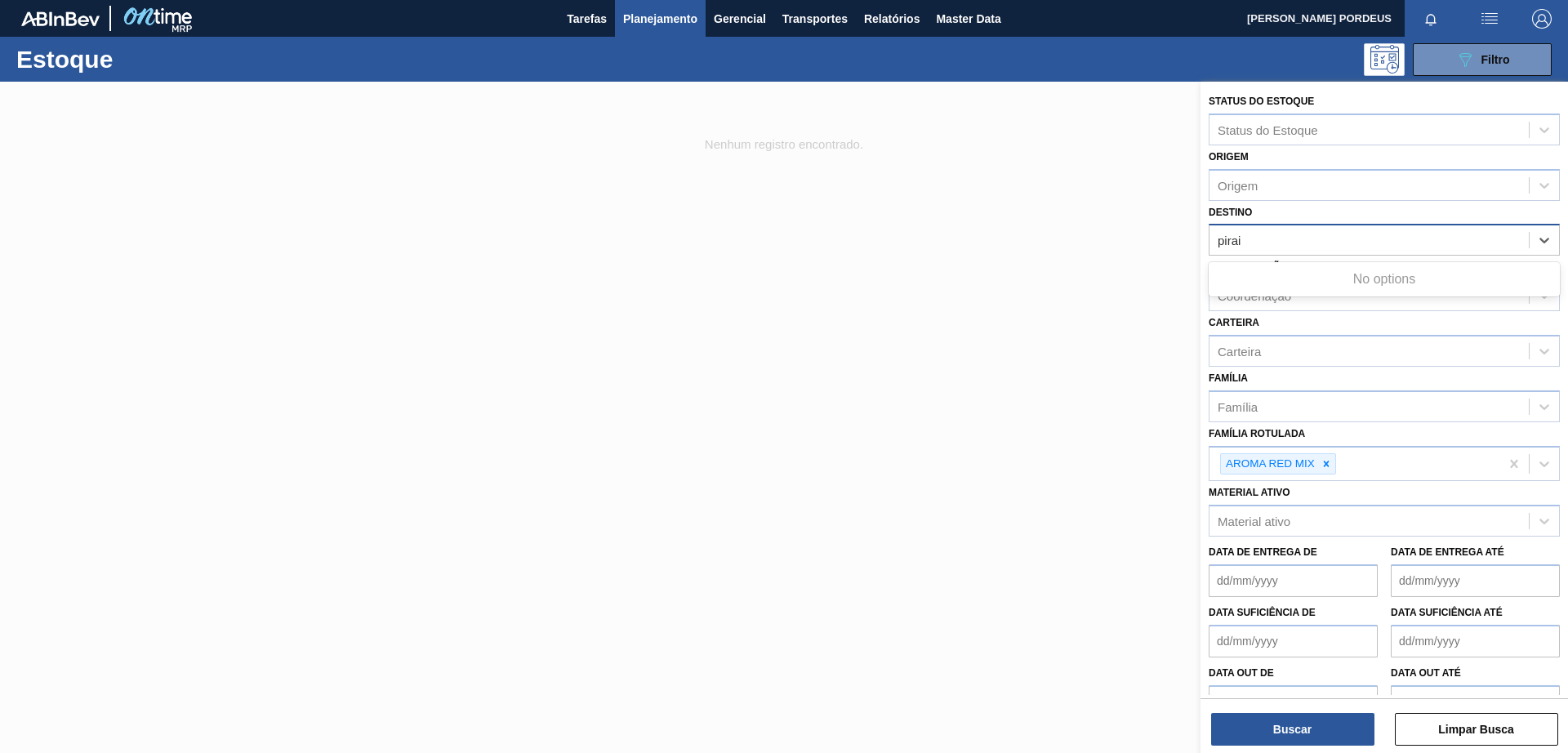
type input "pira"
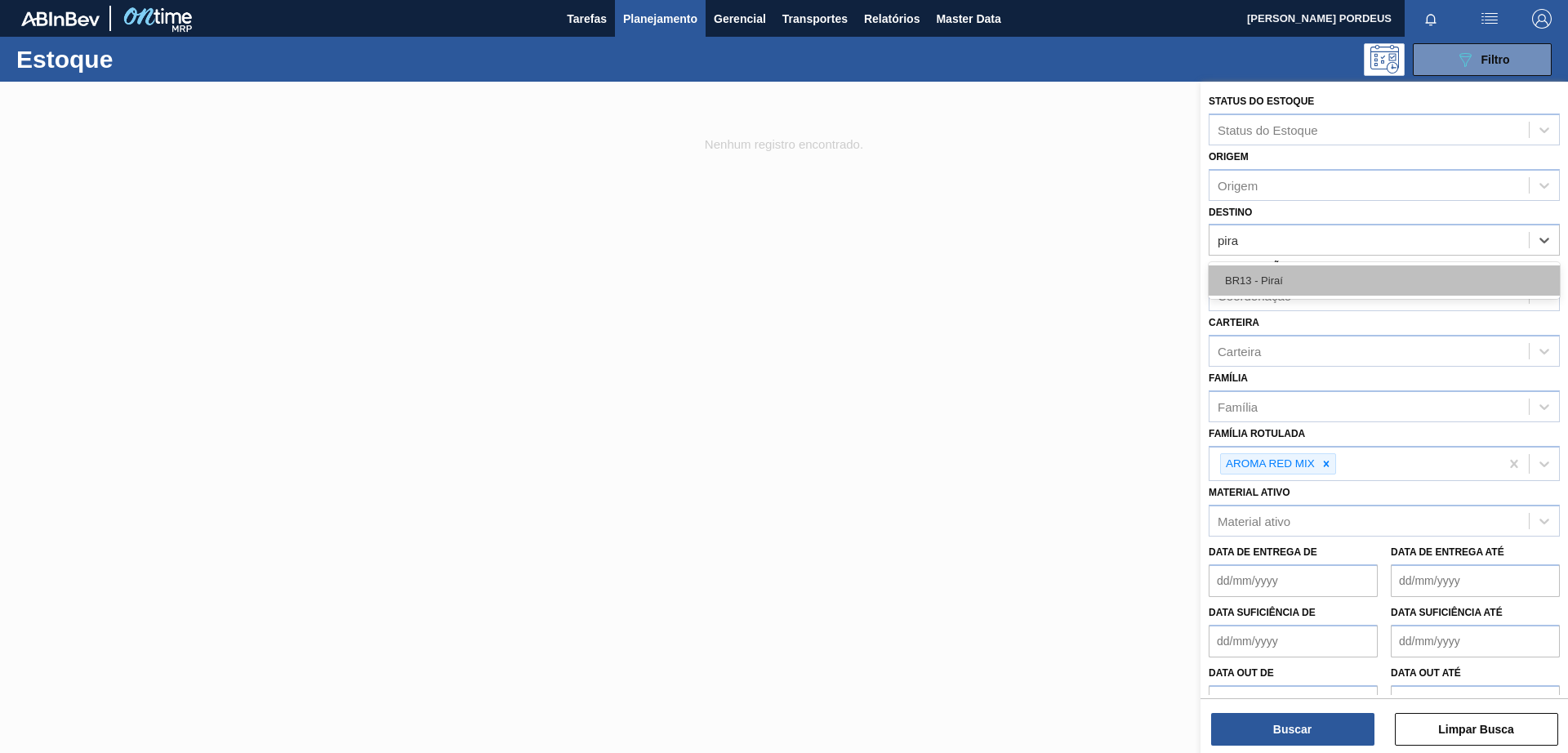
click at [1365, 279] on div "BR13 - Piraí" at bounding box center [1384, 280] width 351 height 30
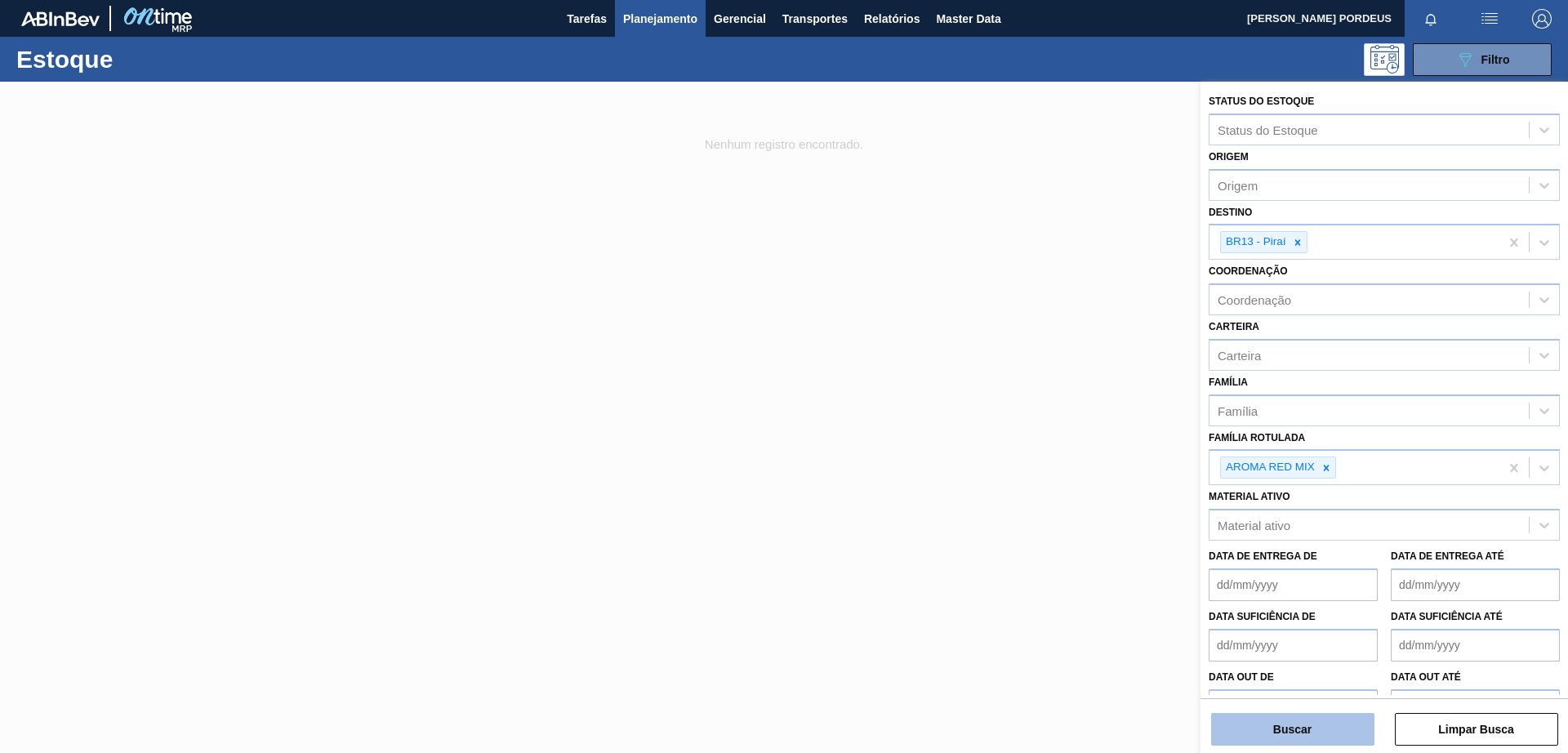
click at [1316, 723] on button "Buscar" at bounding box center [1293, 729] width 163 height 33
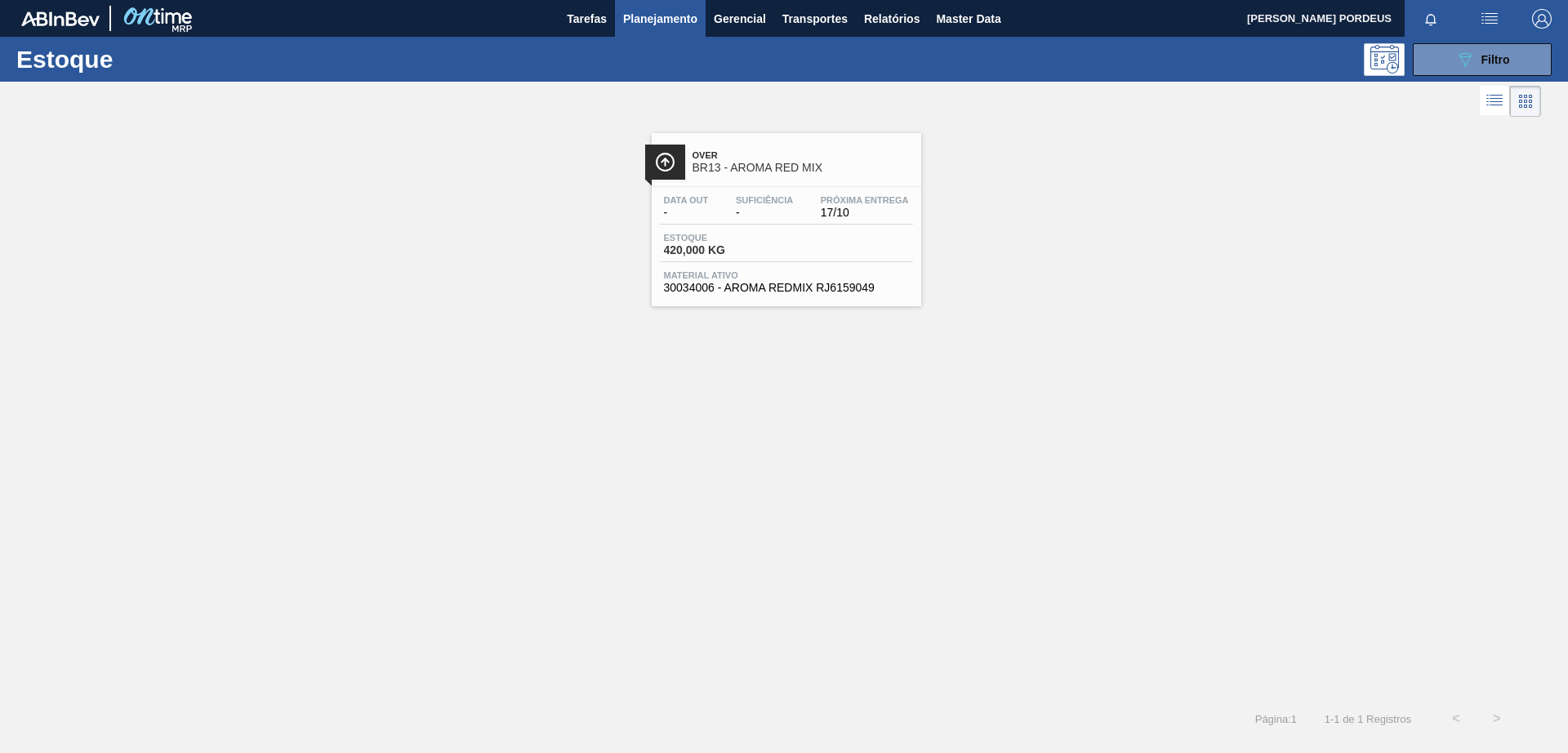
click at [846, 149] on div "Over BR13 - AROMA RED MIX" at bounding box center [802, 162] width 220 height 37
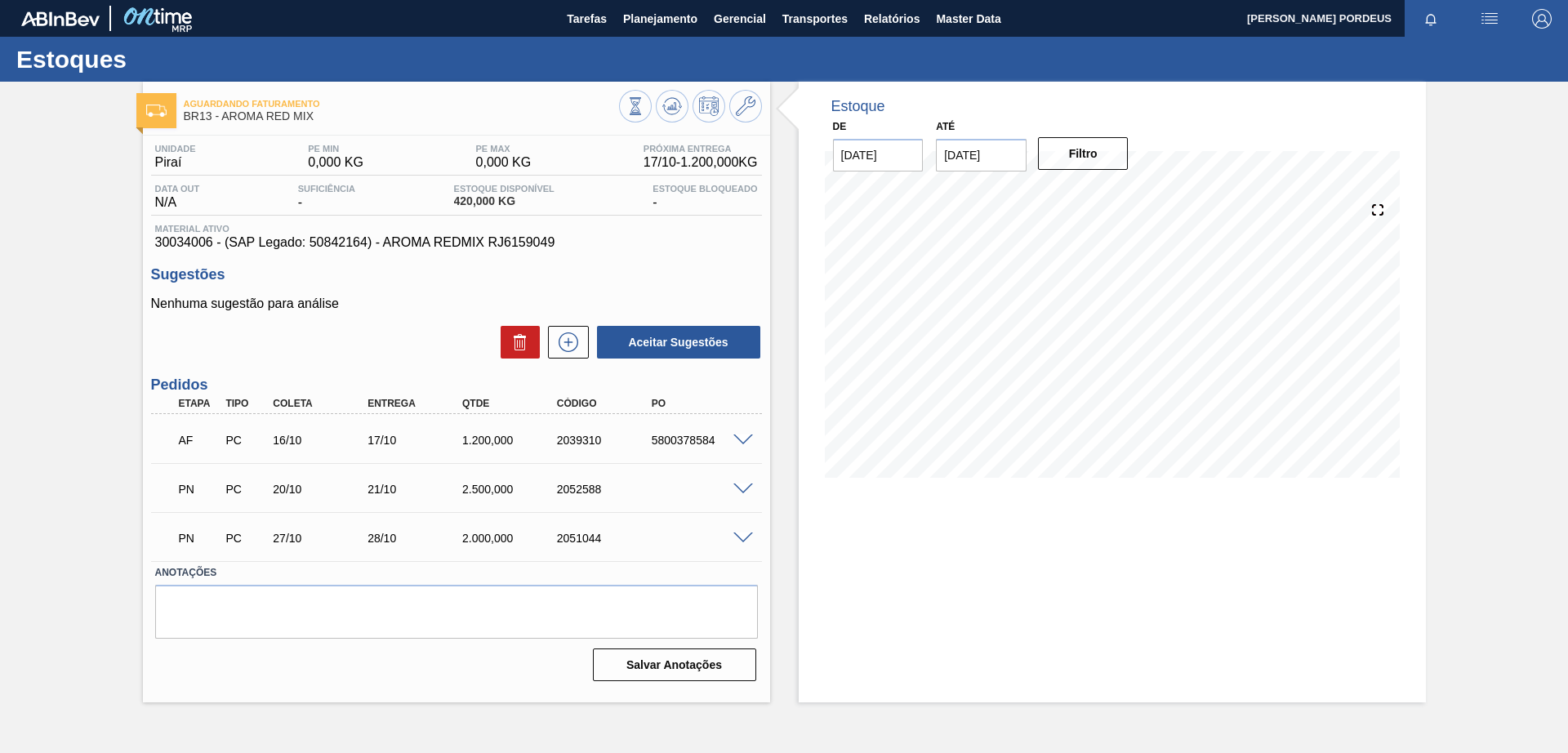
click at [745, 438] on span at bounding box center [743, 440] width 19 height 12
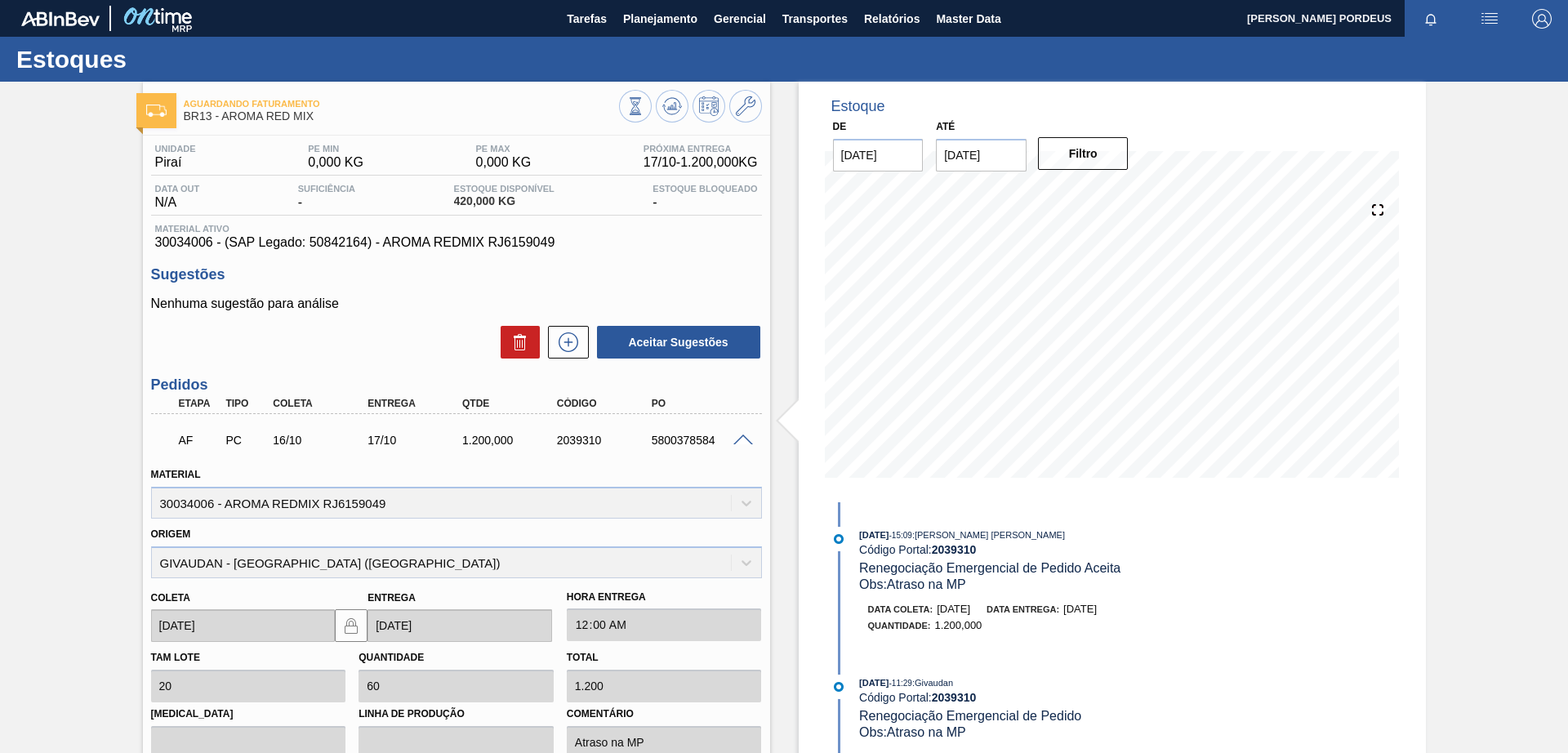
click at [1061, 487] on div "17/10 Projeção de Estoque 1,460 [DOMAIN_NAME] 0 Política Objetiva 0 Pedidos 1,2…" at bounding box center [1111, 338] width 575 height 327
click at [1494, 341] on div "Aguardando Faturamento BR13 - AROMA RED MIX Unidade Piraí PE MIN 0,000 KG PE MA…" at bounding box center [784, 586] width 1568 height 1010
click at [558, 691] on div "[PERSON_NAME] 20 Quantidade 60 Total 1.200 [MEDICAL_DATA] Linha de Produção Com…" at bounding box center [457, 727] width 624 height 172
click at [745, 434] on div at bounding box center [745, 438] width 33 height 12
click at [739, 439] on span at bounding box center [743, 440] width 19 height 12
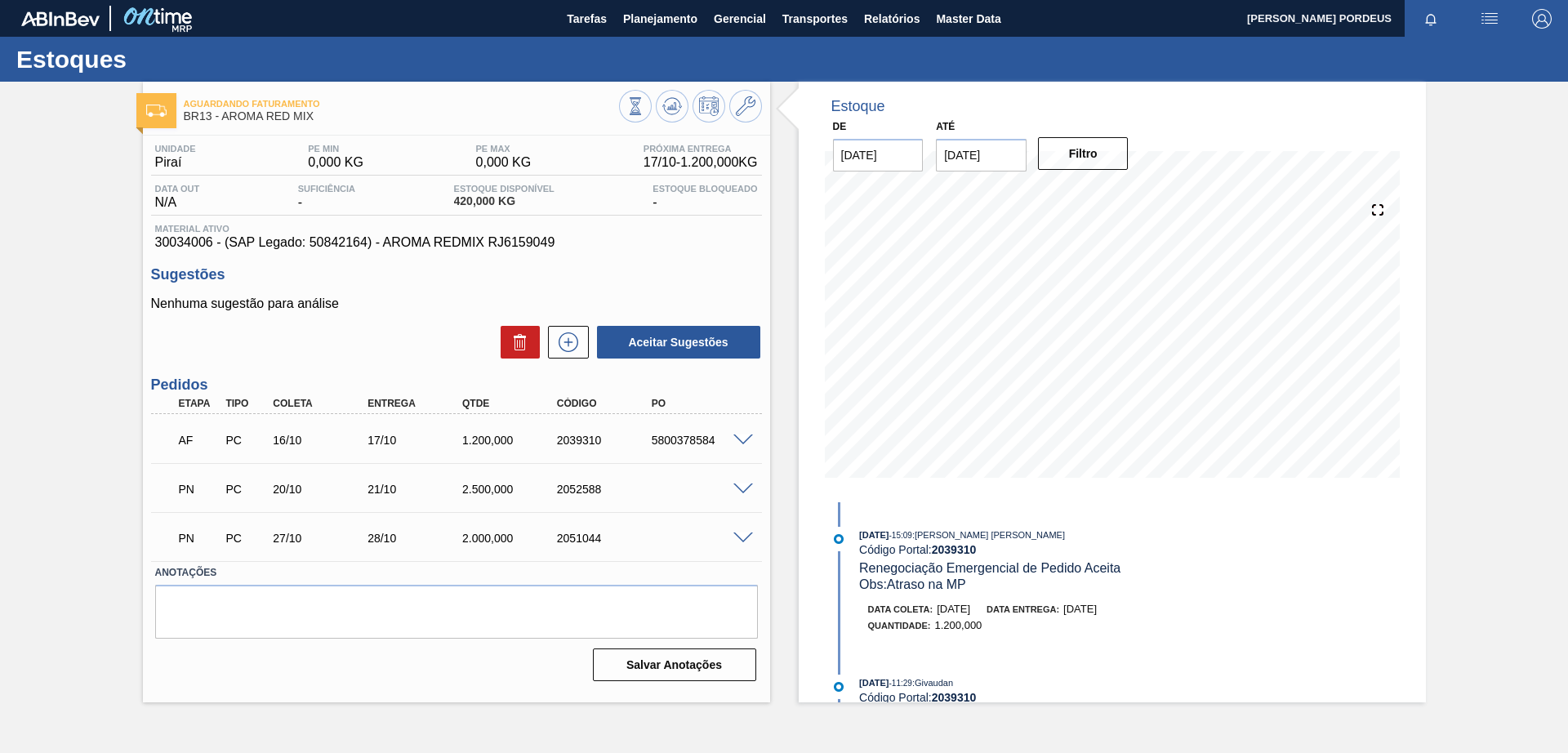
click at [723, 493] on div "PN PC 20/10 21/10 2.500,000 2052588" at bounding box center [451, 488] width 568 height 33
click at [742, 483] on span at bounding box center [743, 489] width 19 height 12
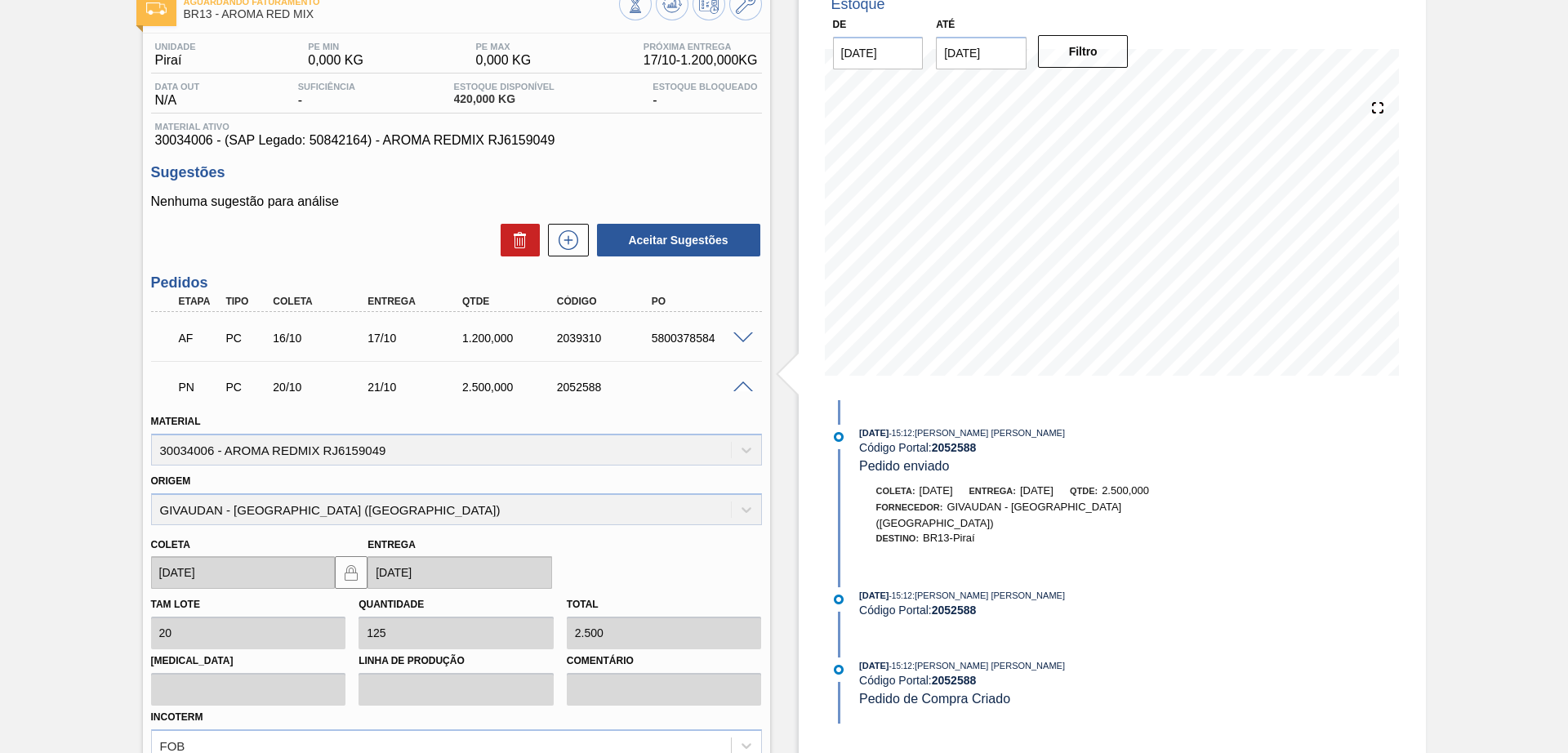
scroll to position [205, 0]
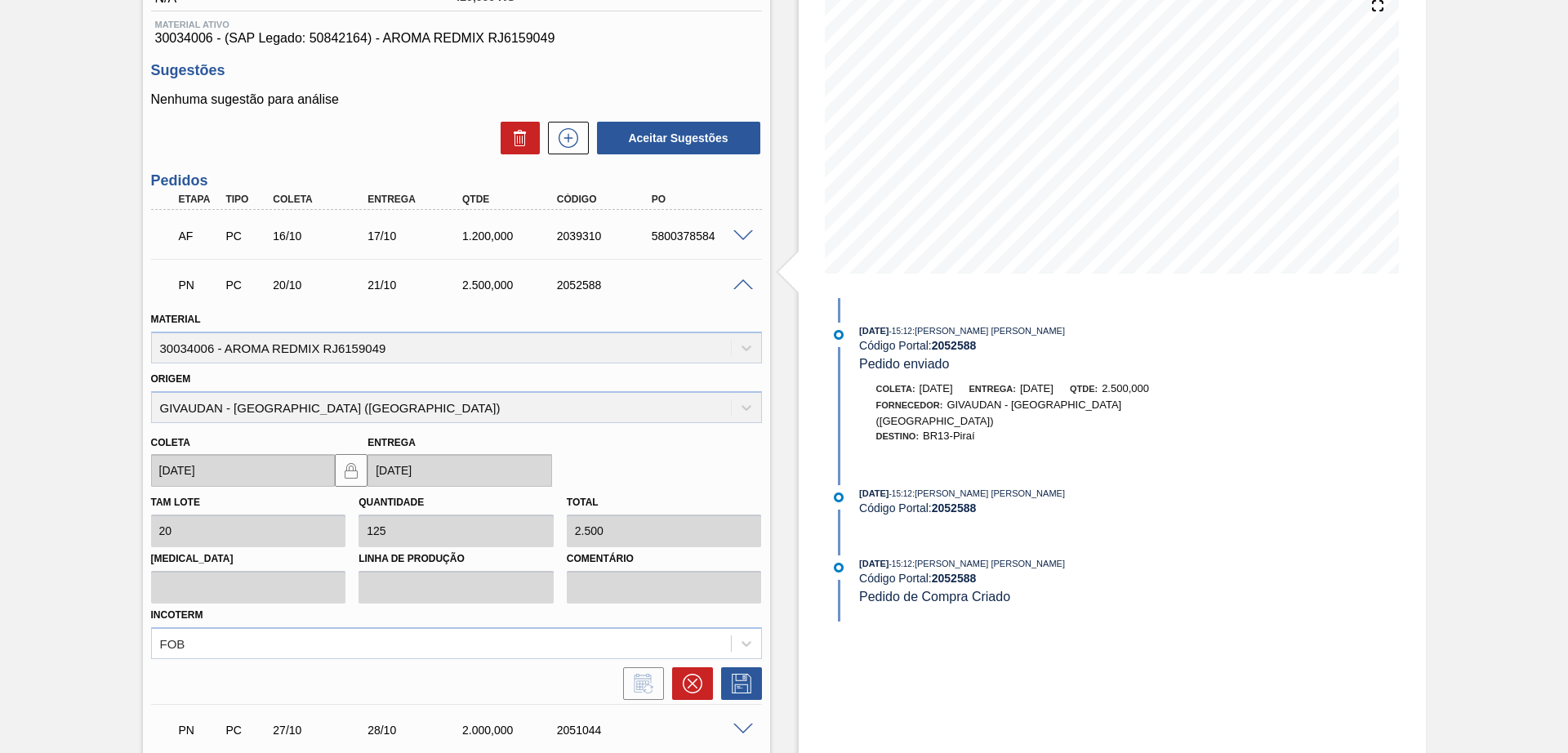
click at [737, 288] on span at bounding box center [743, 285] width 19 height 12
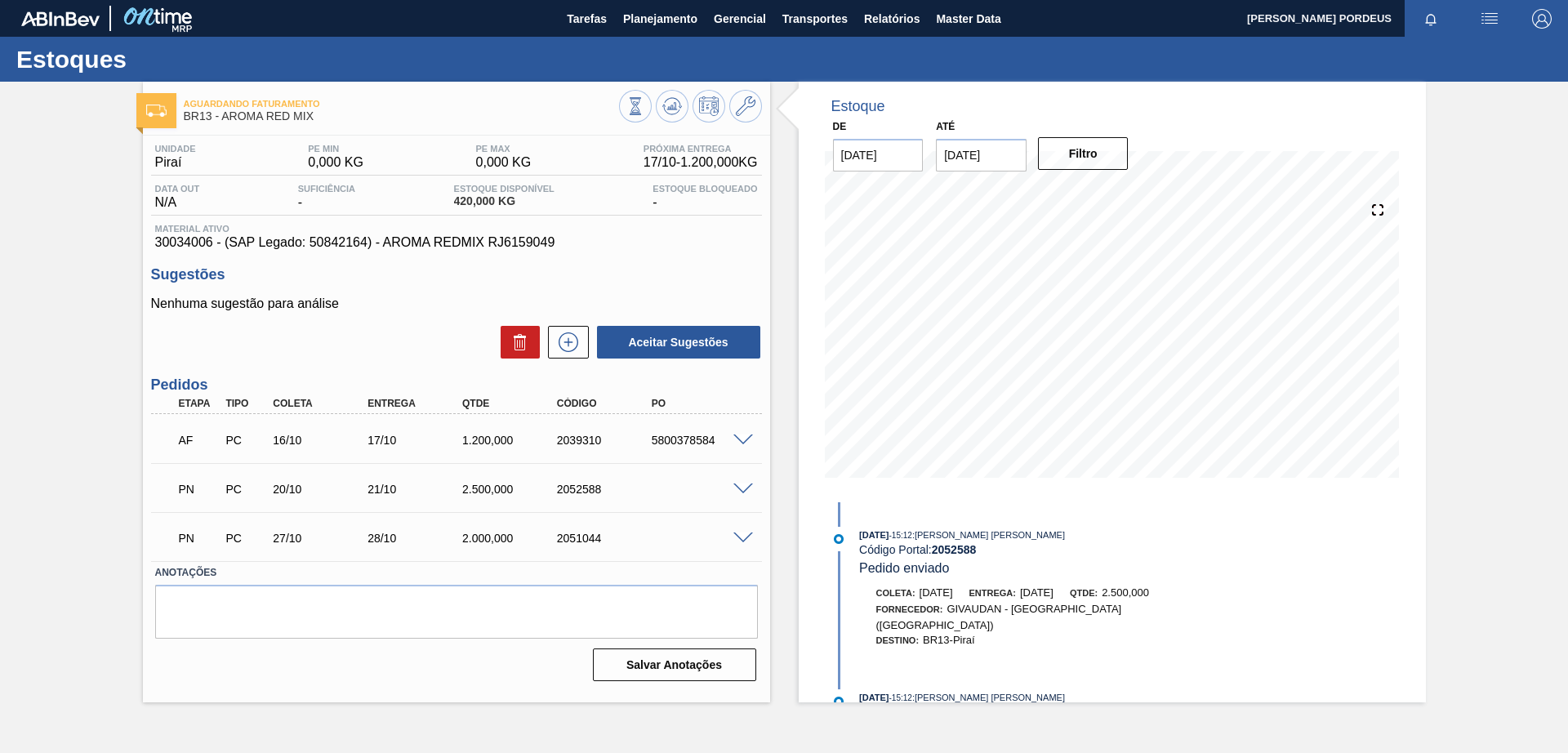
scroll to position [0, 0]
drag, startPoint x: 749, startPoint y: 490, endPoint x: 731, endPoint y: 493, distance: 18.2
click at [745, 490] on span at bounding box center [743, 489] width 19 height 12
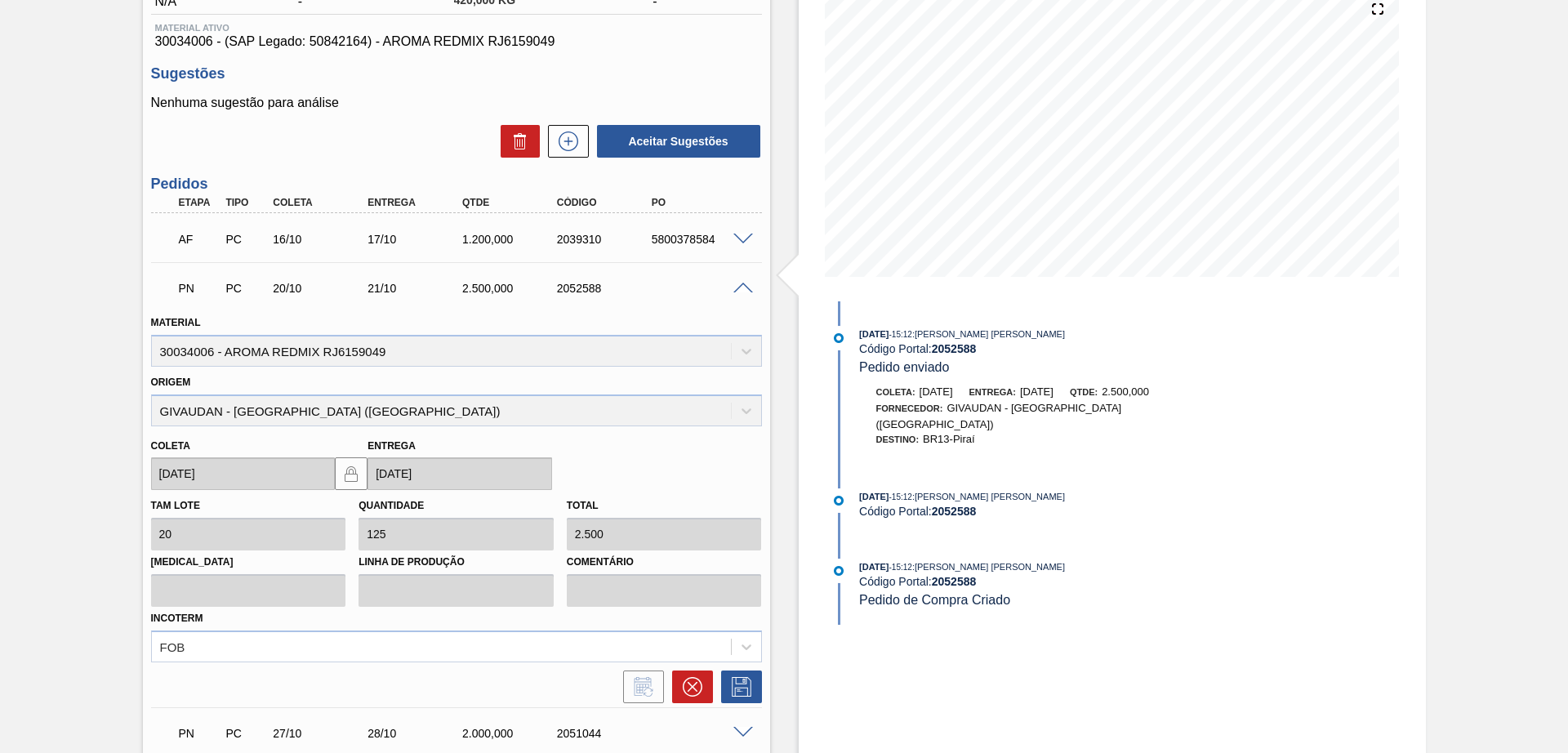
scroll to position [205, 0]
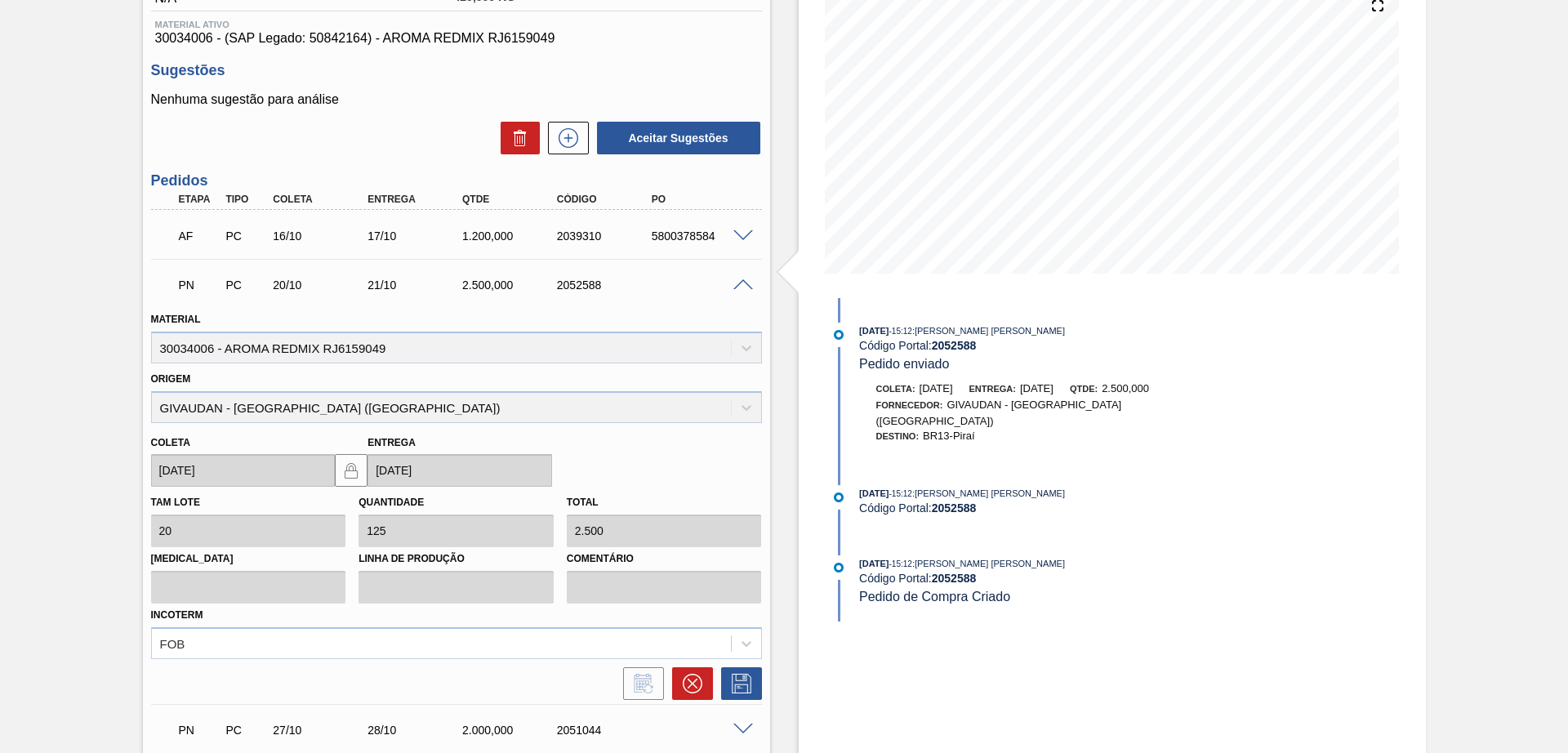
click at [563, 526] on div "Total 2.500" at bounding box center [664, 518] width 208 height 56
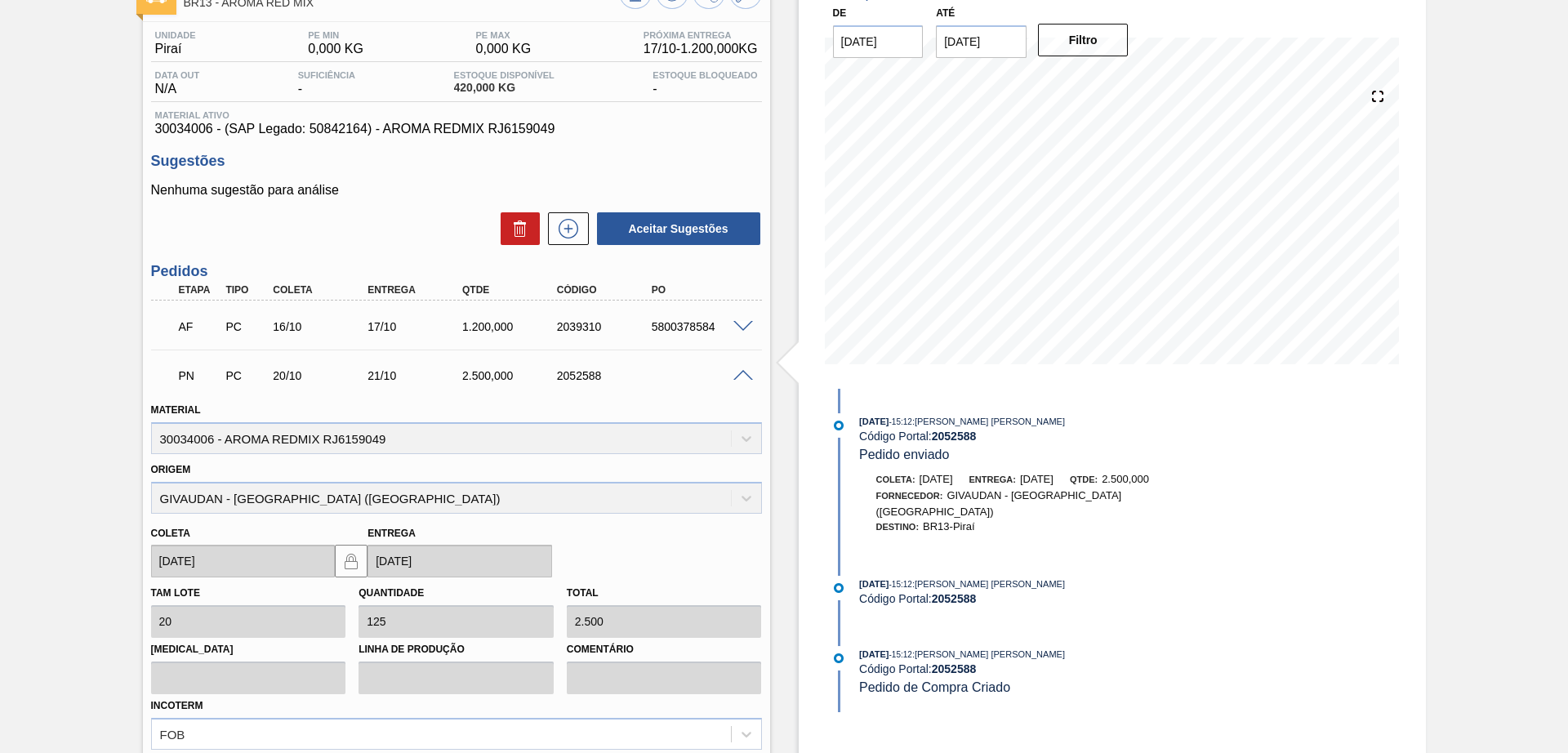
scroll to position [0, 0]
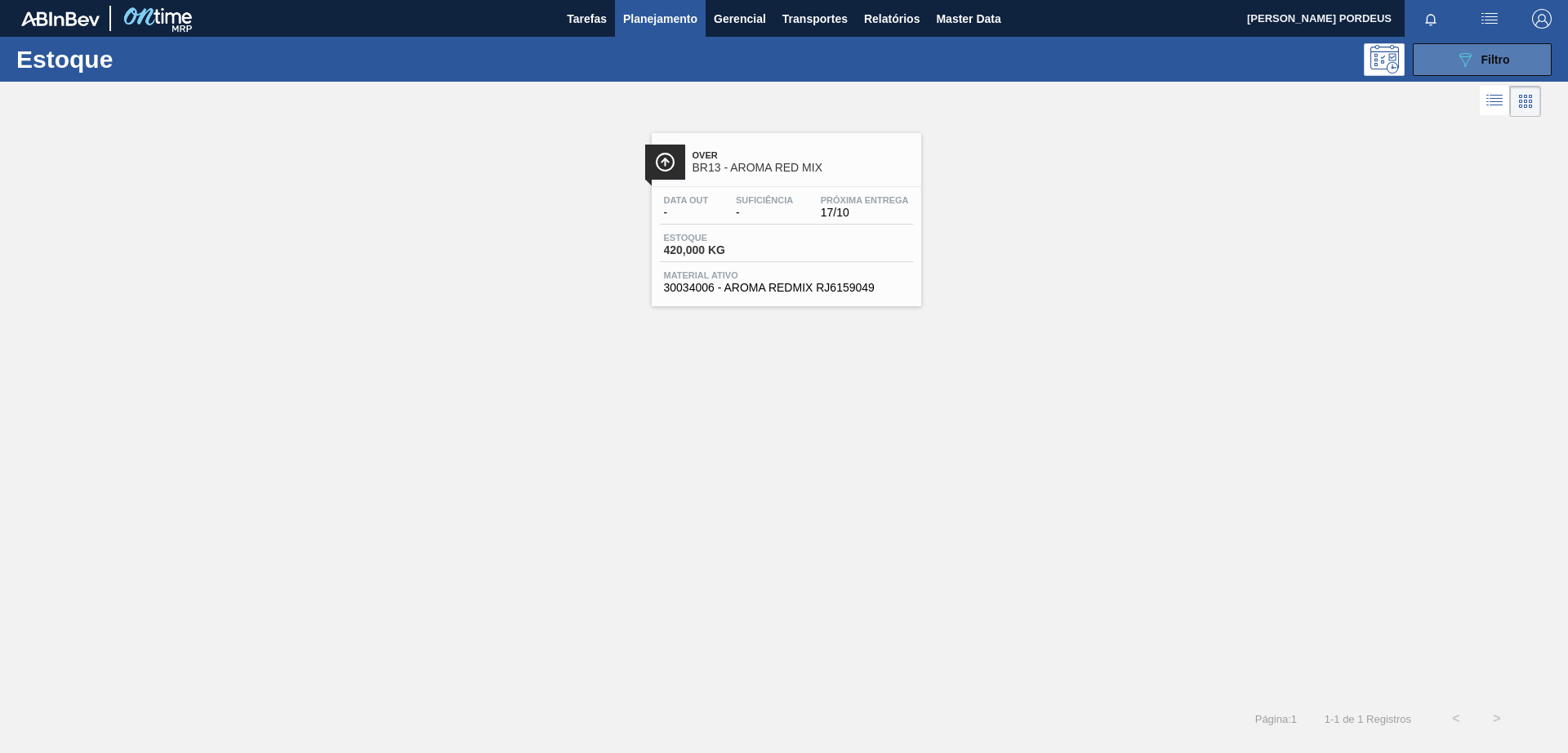
click at [1508, 50] on div "089F7B8B-B2A5-4AFE-B5C0-19BA573D28AC Filtro" at bounding box center [1483, 59] width 55 height 19
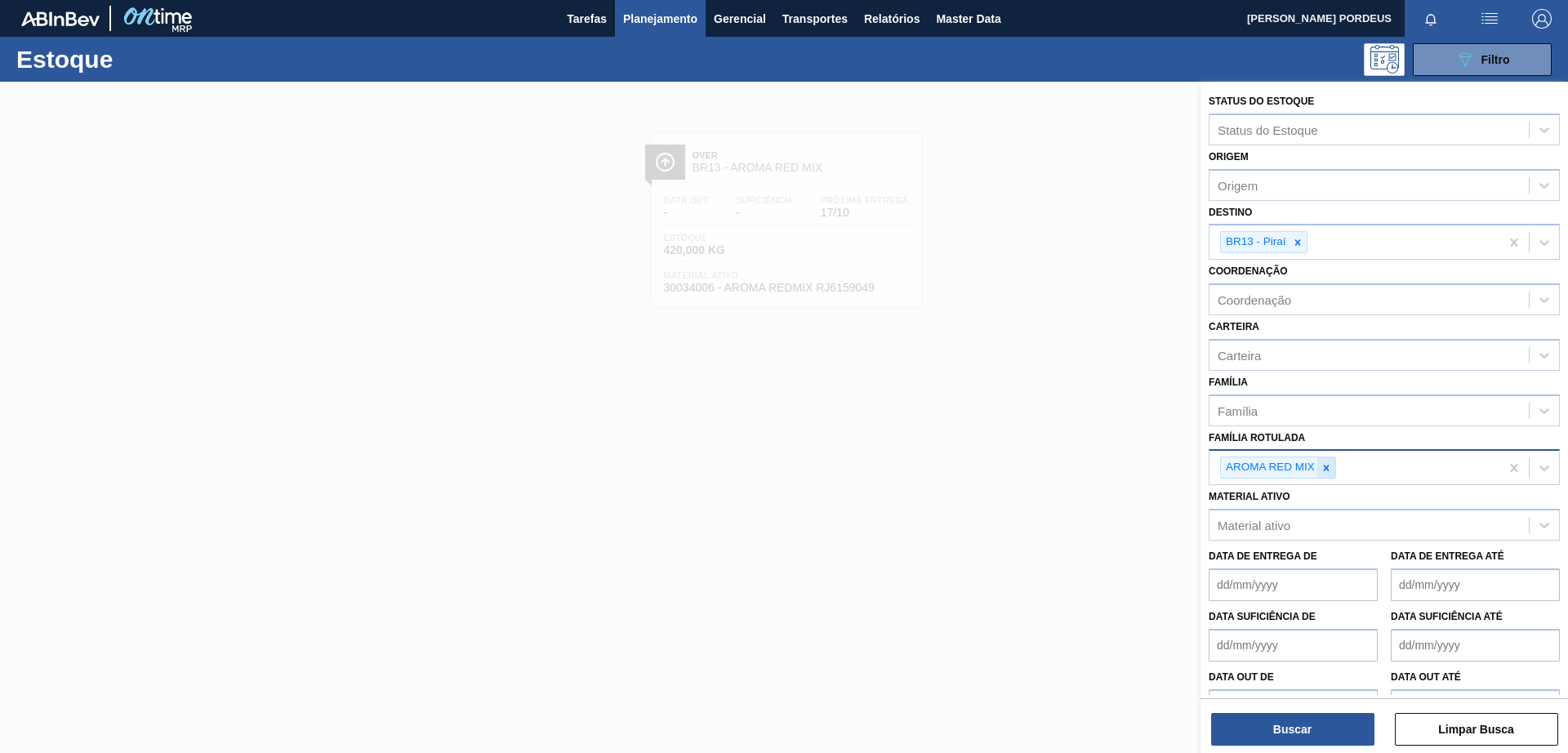
click at [1321, 470] on icon at bounding box center [1326, 468] width 11 height 11
click at [1322, 470] on div "Família Rotulada" at bounding box center [1369, 466] width 319 height 24
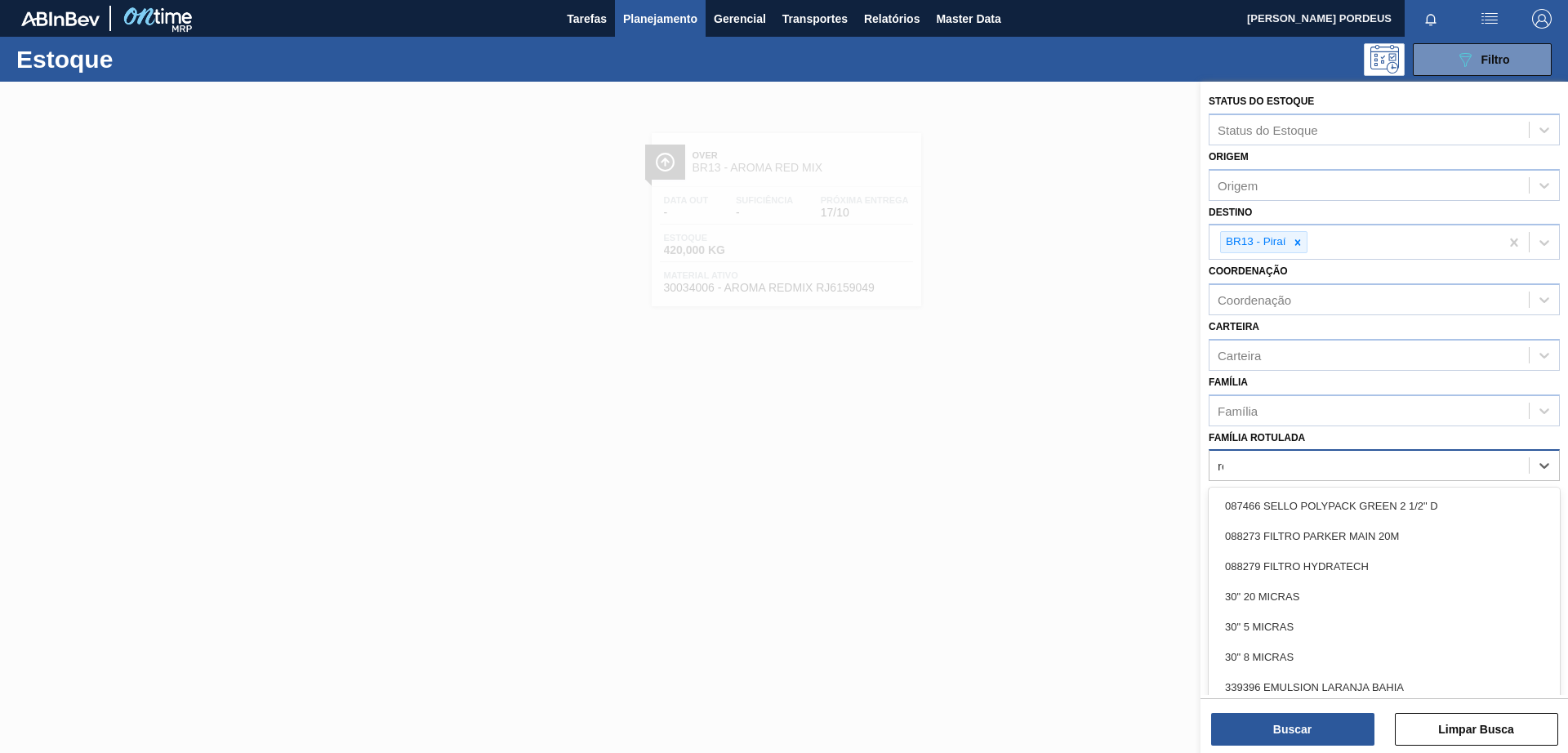
type Rotulada "red"
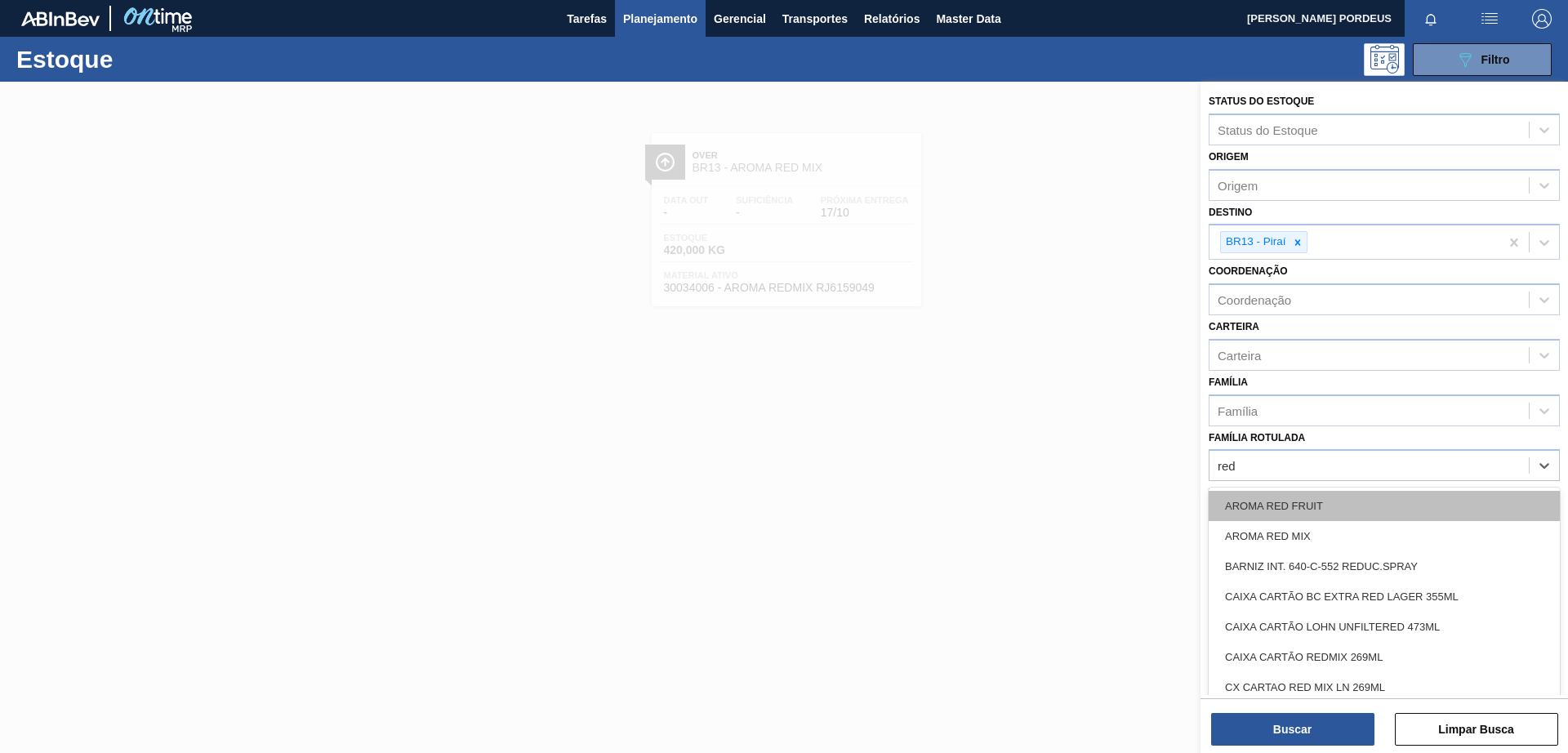
click at [1290, 504] on div "AROMA RED FRUIT" at bounding box center [1384, 505] width 351 height 30
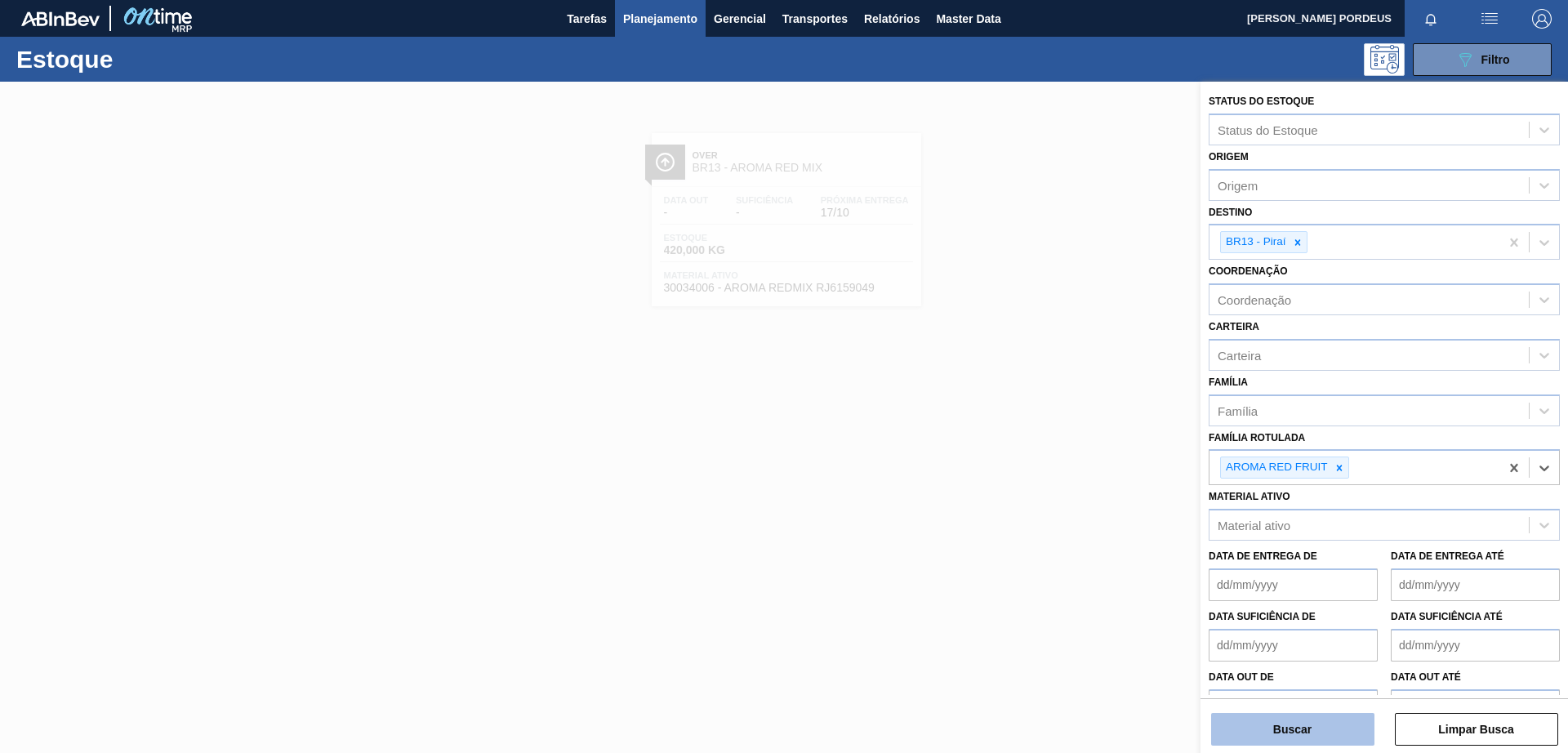
click at [1335, 722] on button "Buscar" at bounding box center [1293, 729] width 163 height 33
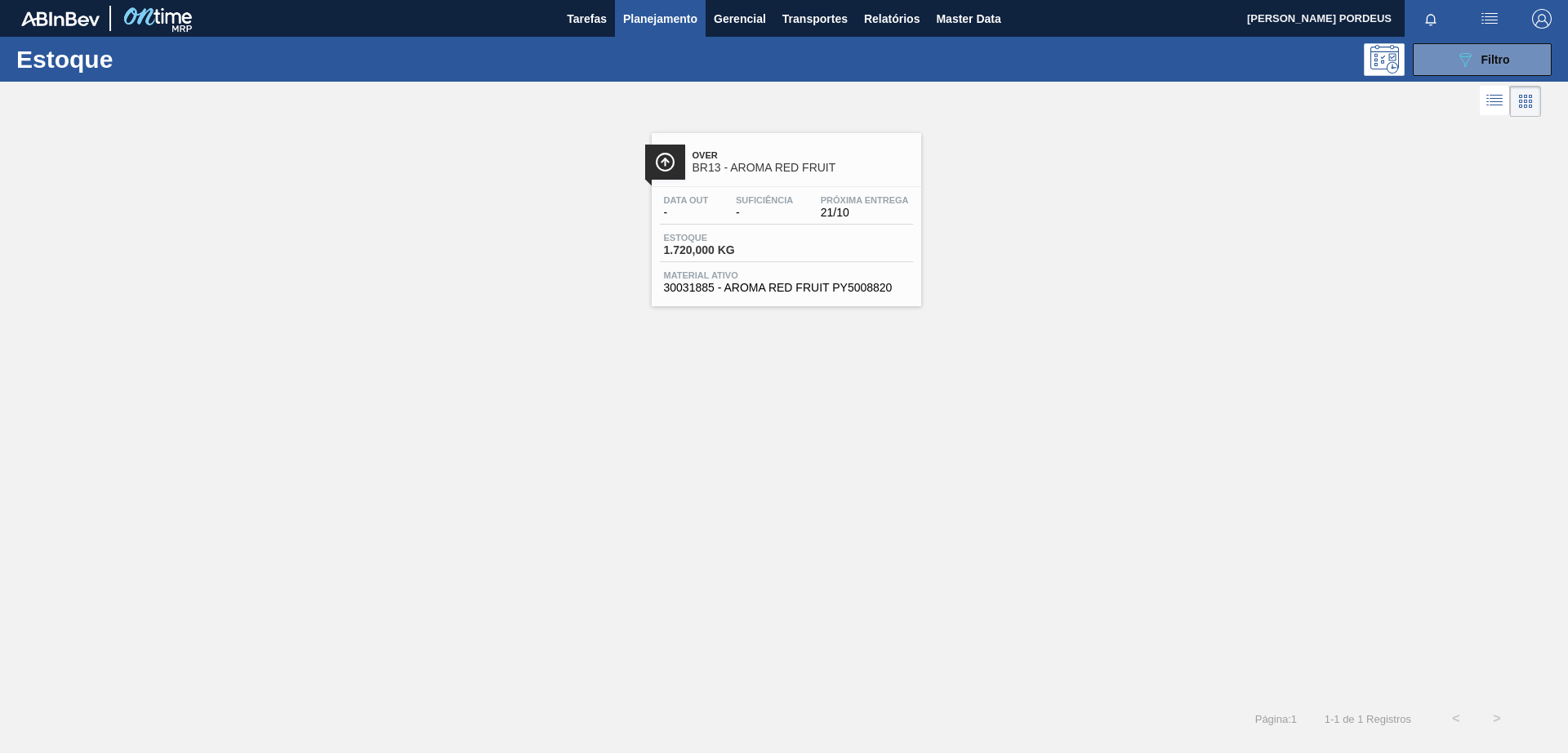
click at [778, 153] on span "Over" at bounding box center [802, 155] width 220 height 10
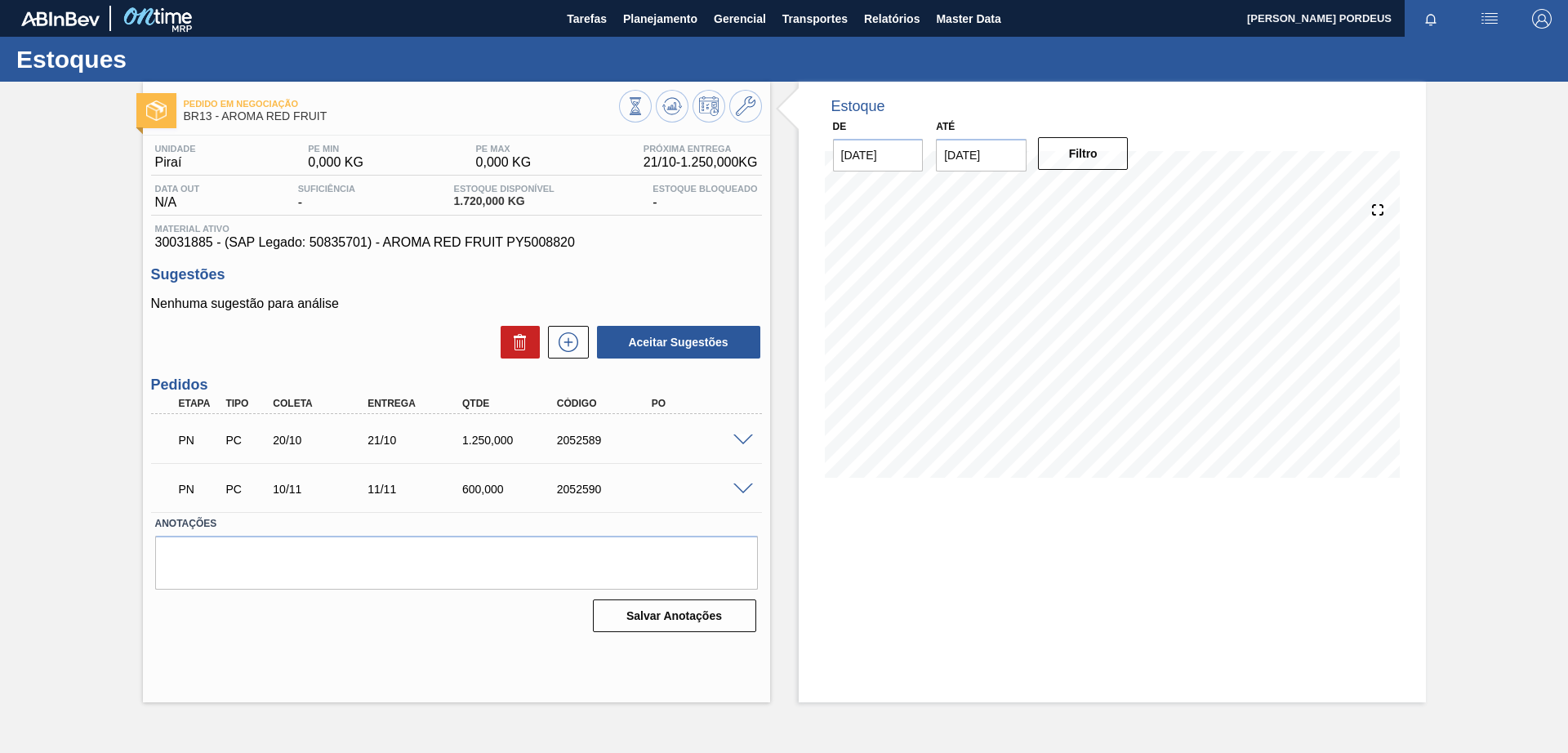
click at [739, 436] on span at bounding box center [743, 440] width 19 height 12
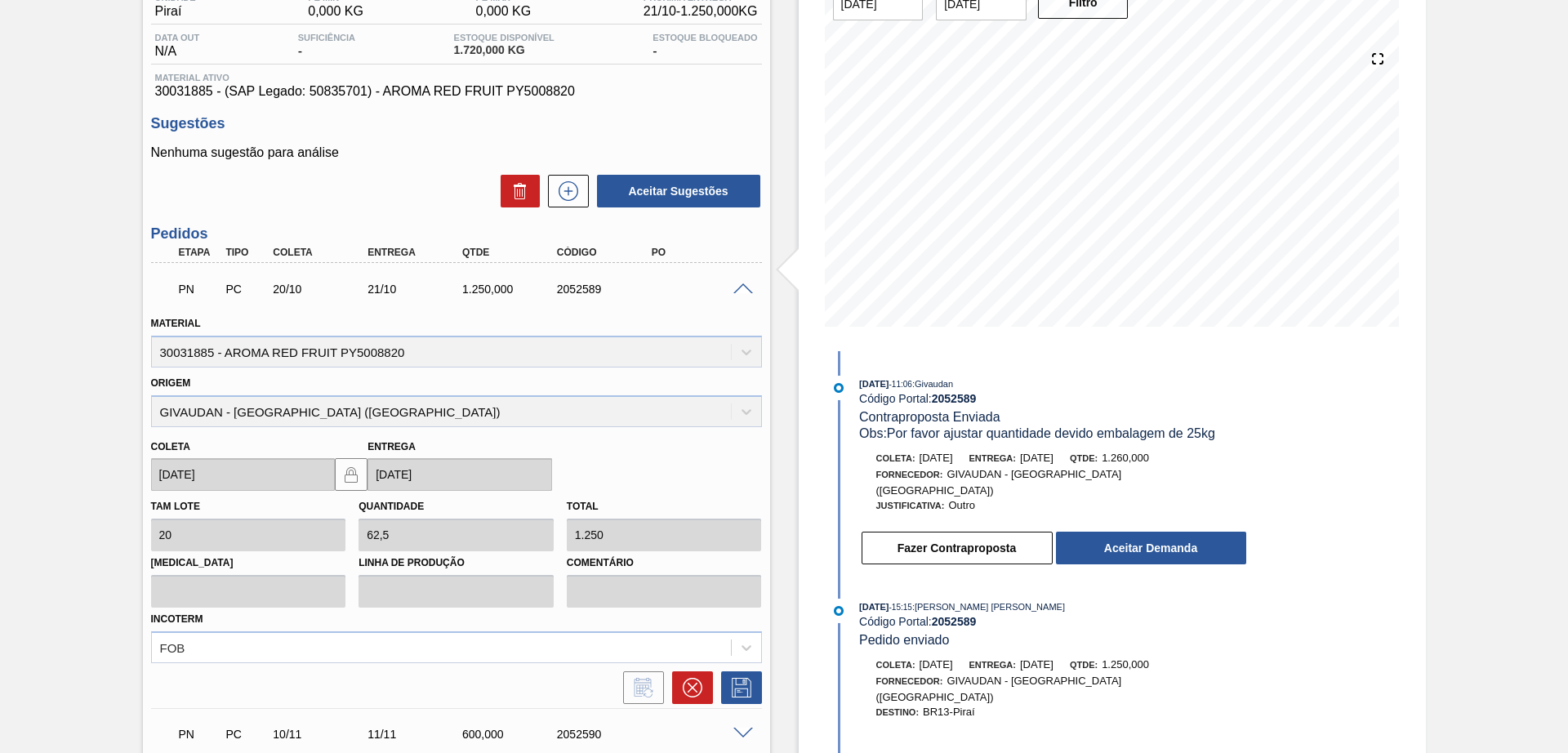
scroll to position [151, 0]
drag, startPoint x: 900, startPoint y: 434, endPoint x: 1212, endPoint y: 441, distance: 312.1
click at [1212, 441] on div "Obs: Por favor ajustar quantidade devido embalagem de 25kg" at bounding box center [1053, 434] width 388 height 17
click at [540, 533] on div "[PERSON_NAME] 20 Quantidade 62,5 Total 1.250 [MEDICAL_DATA] Linha de Produção C…" at bounding box center [457, 576] width 624 height 172
drag, startPoint x: 942, startPoint y: 439, endPoint x: 1211, endPoint y: 442, distance: 269.0
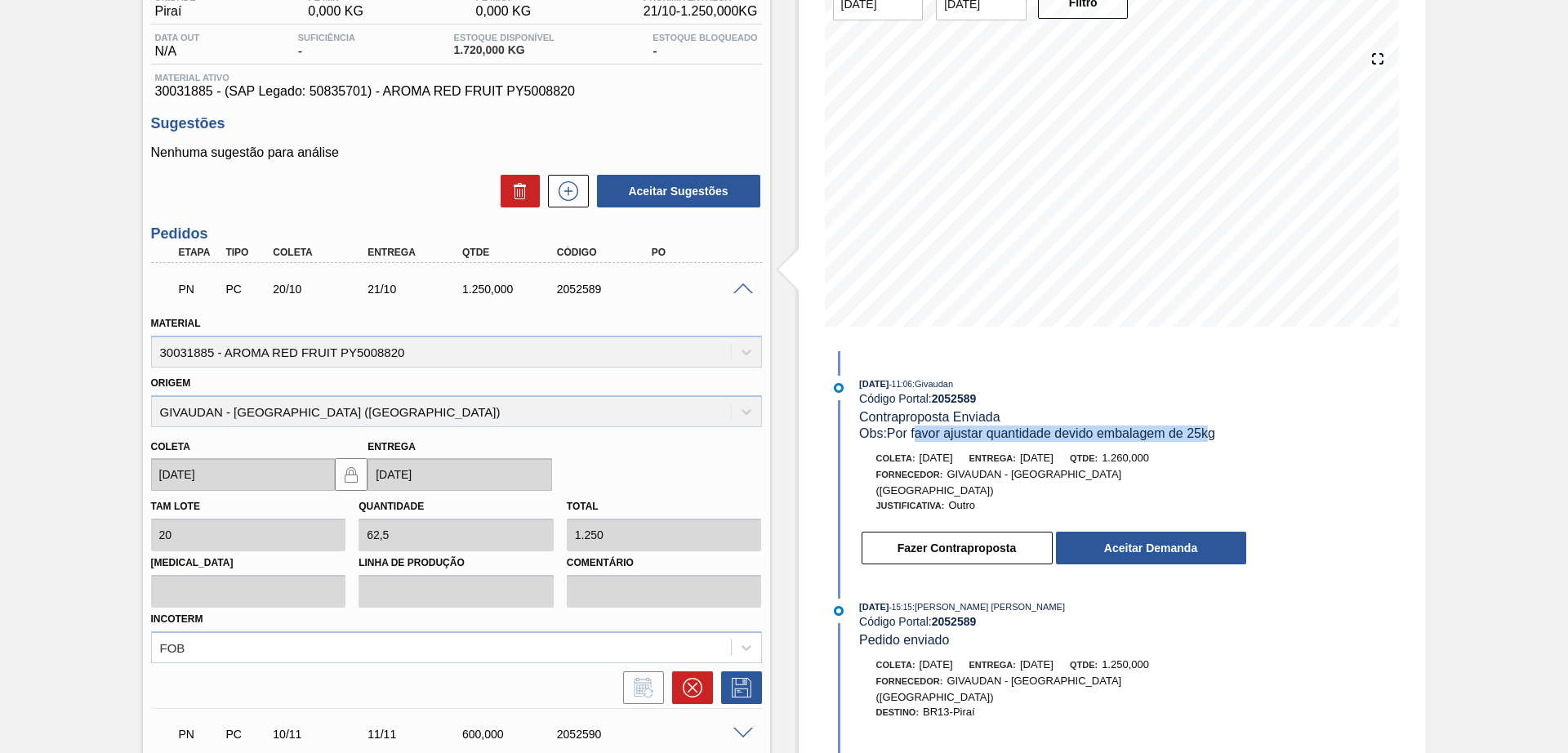
click at [1211, 442] on div "[DATE] 11:06 : Givaudan Código Portal: 2052589 Contraproposta Enviada Obs: Por …" at bounding box center [1037, 475] width 421 height 198
drag, startPoint x: 1151, startPoint y: 459, endPoint x: 1201, endPoint y: 464, distance: 50.2
click at [1201, 464] on div "[PERSON_NAME]: [DATE] Entrega: [DATE] Qtde: 1.260,000" at bounding box center [1054, 459] width 388 height 17
click at [1209, 465] on div "[PERSON_NAME]: [DATE] Entrega: [DATE] Qtde: 1.260,000" at bounding box center [1054, 459] width 388 height 17
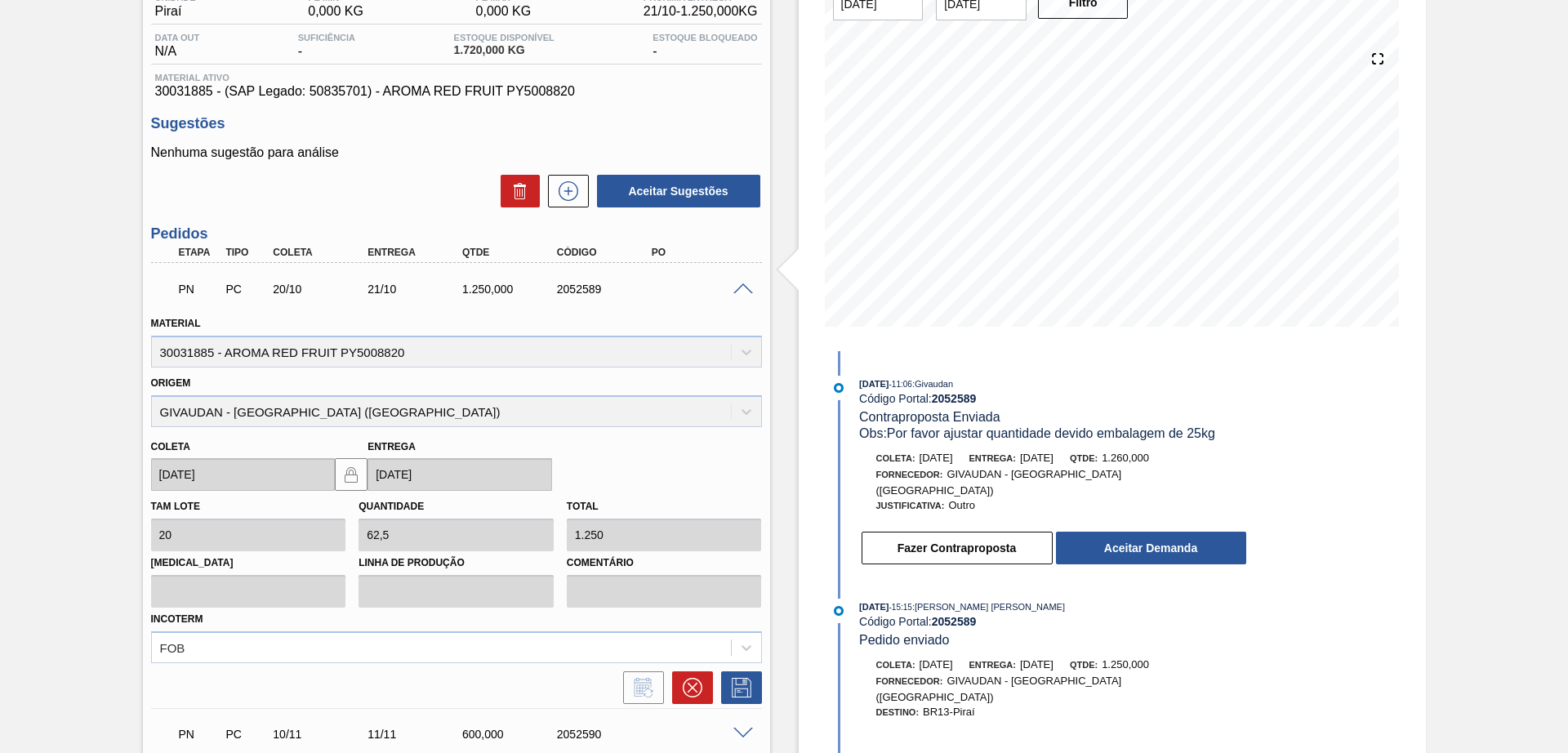
scroll to position [0, 0]
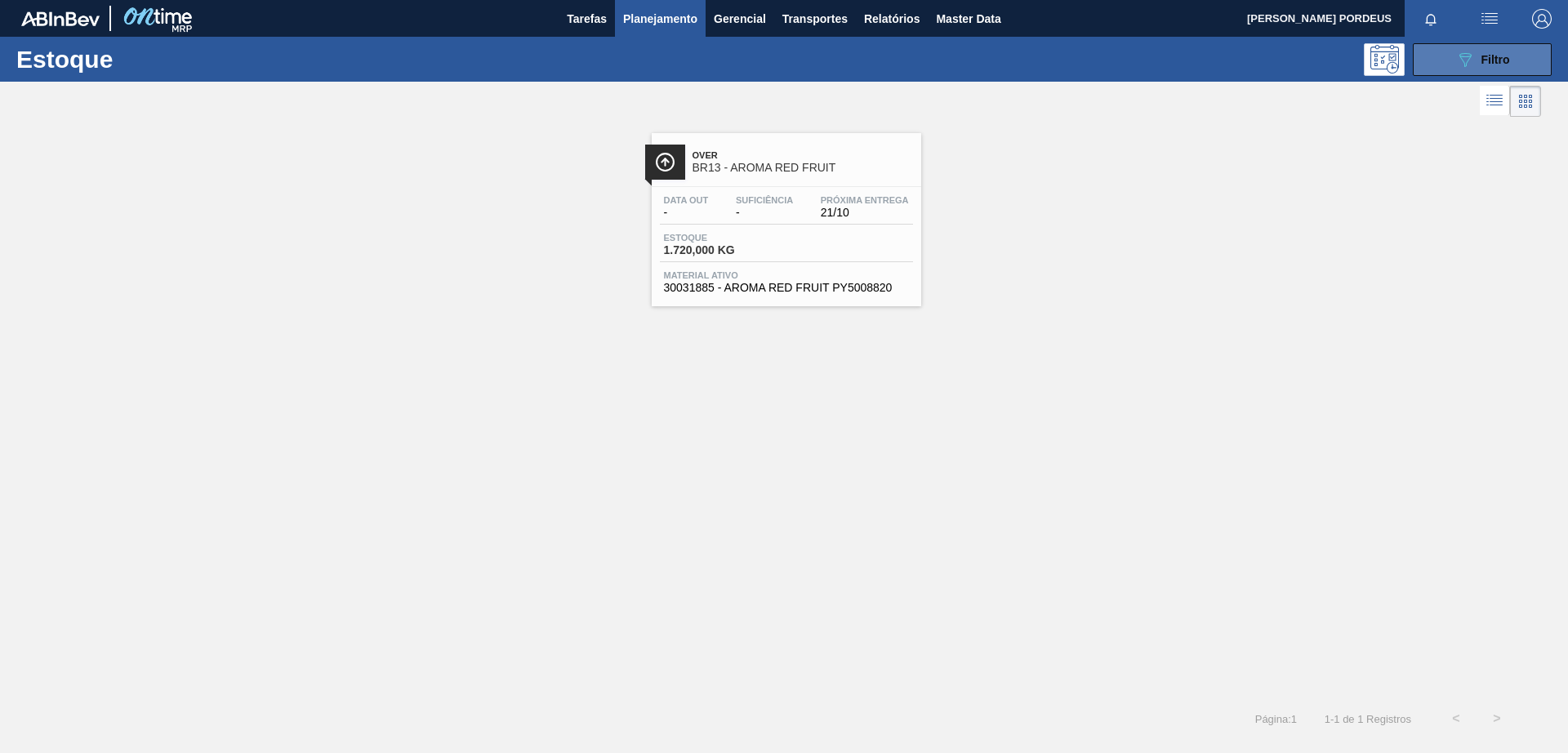
click at [1461, 67] on icon "089F7B8B-B2A5-4AFE-B5C0-19BA573D28AC" at bounding box center [1464, 59] width 19 height 19
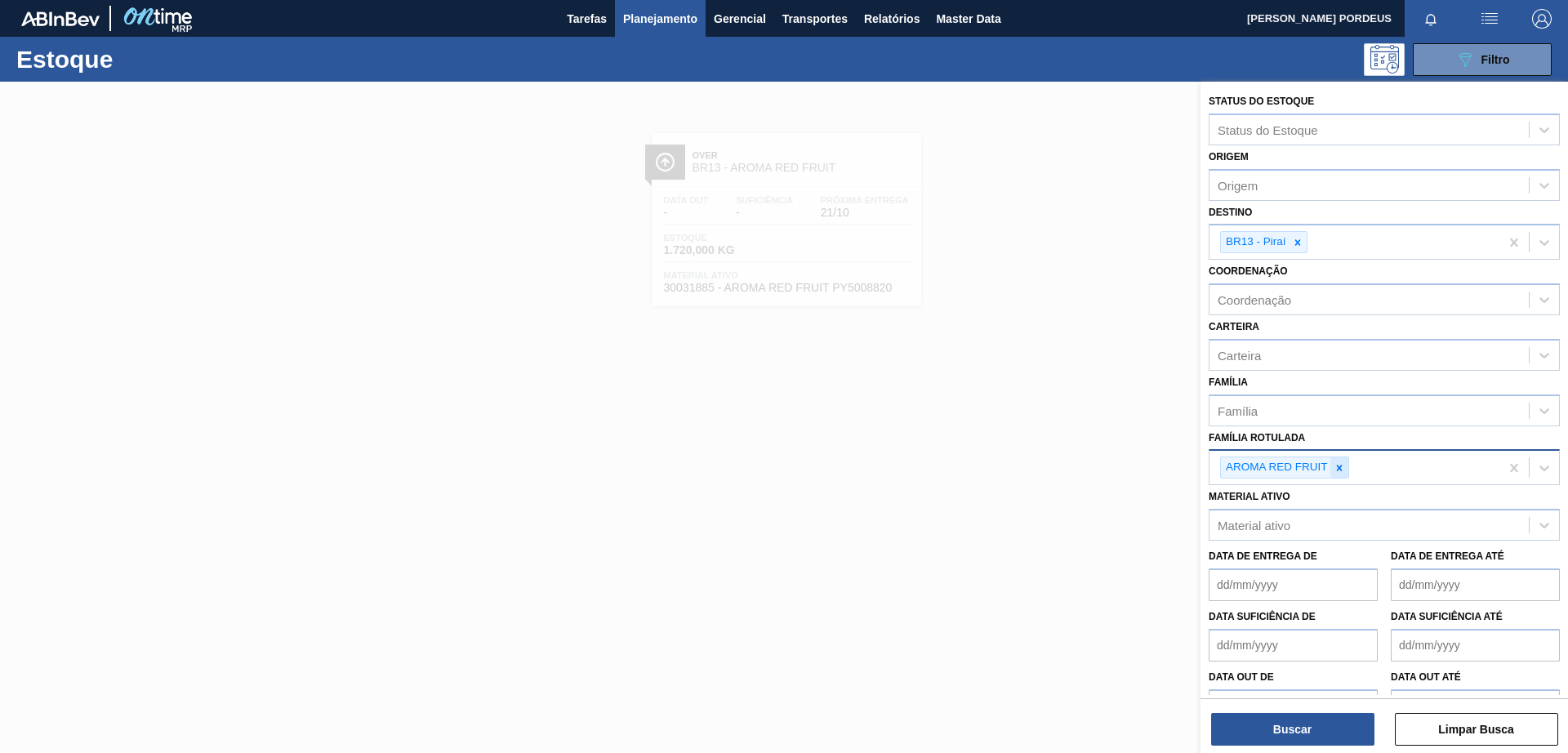
click at [1341, 466] on icon at bounding box center [1339, 468] width 6 height 6
click at [1364, 470] on div "Família Rotulada" at bounding box center [1369, 466] width 319 height 24
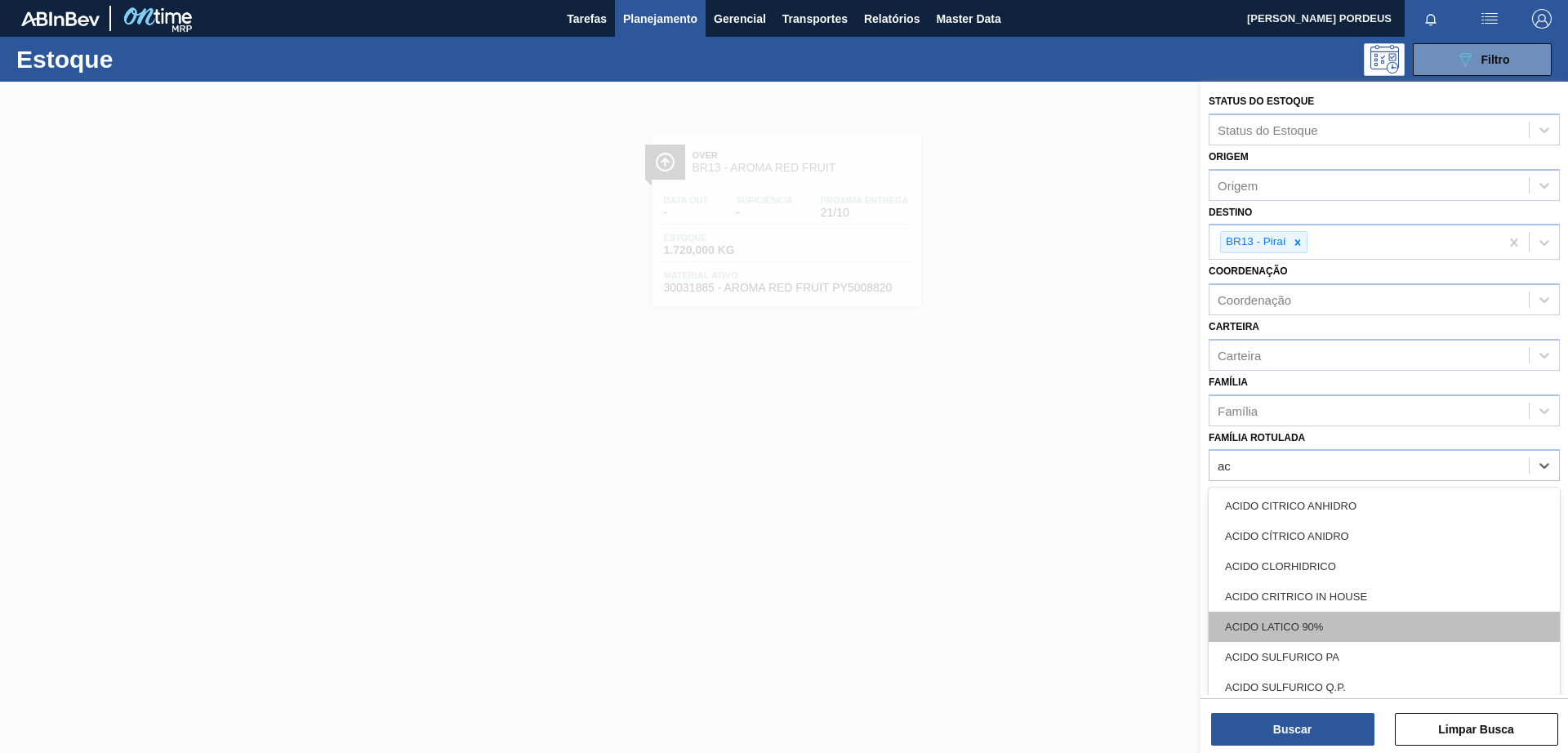
type Rotulada "a"
type Rotulada "ácido"
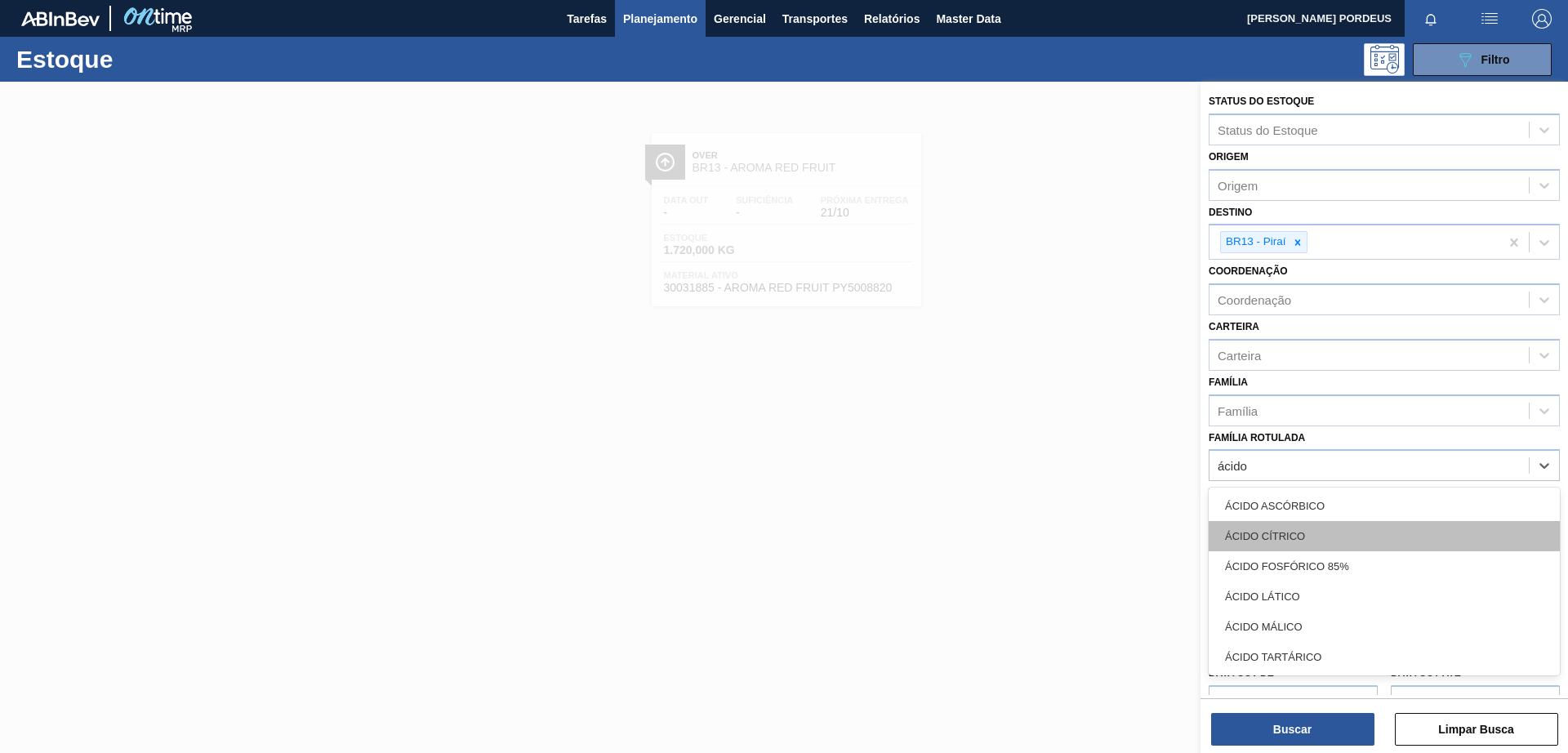
click at [1430, 544] on div "ÁCIDO CÍTRICO" at bounding box center [1384, 536] width 351 height 30
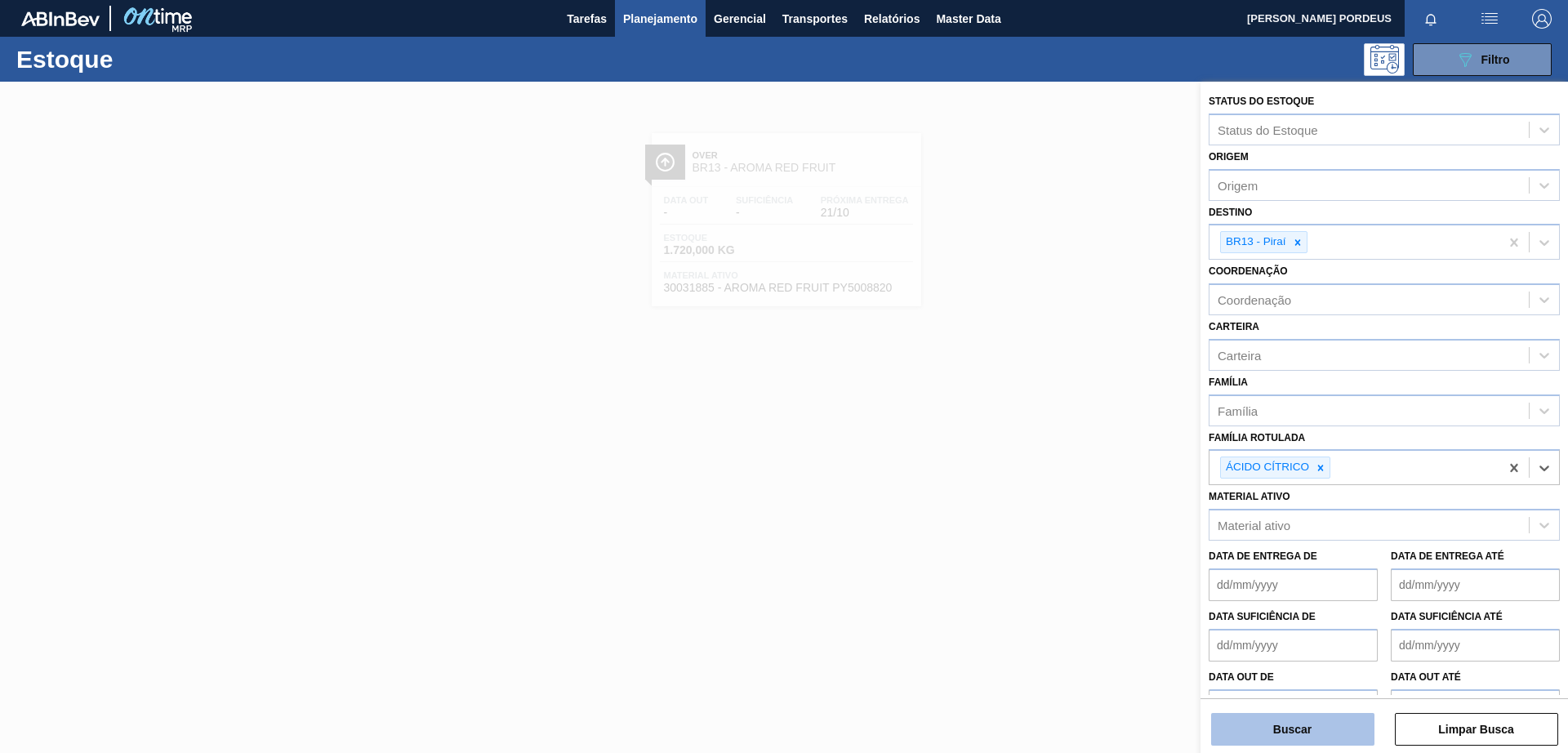
click at [1314, 734] on button "Buscar" at bounding box center [1293, 729] width 163 height 33
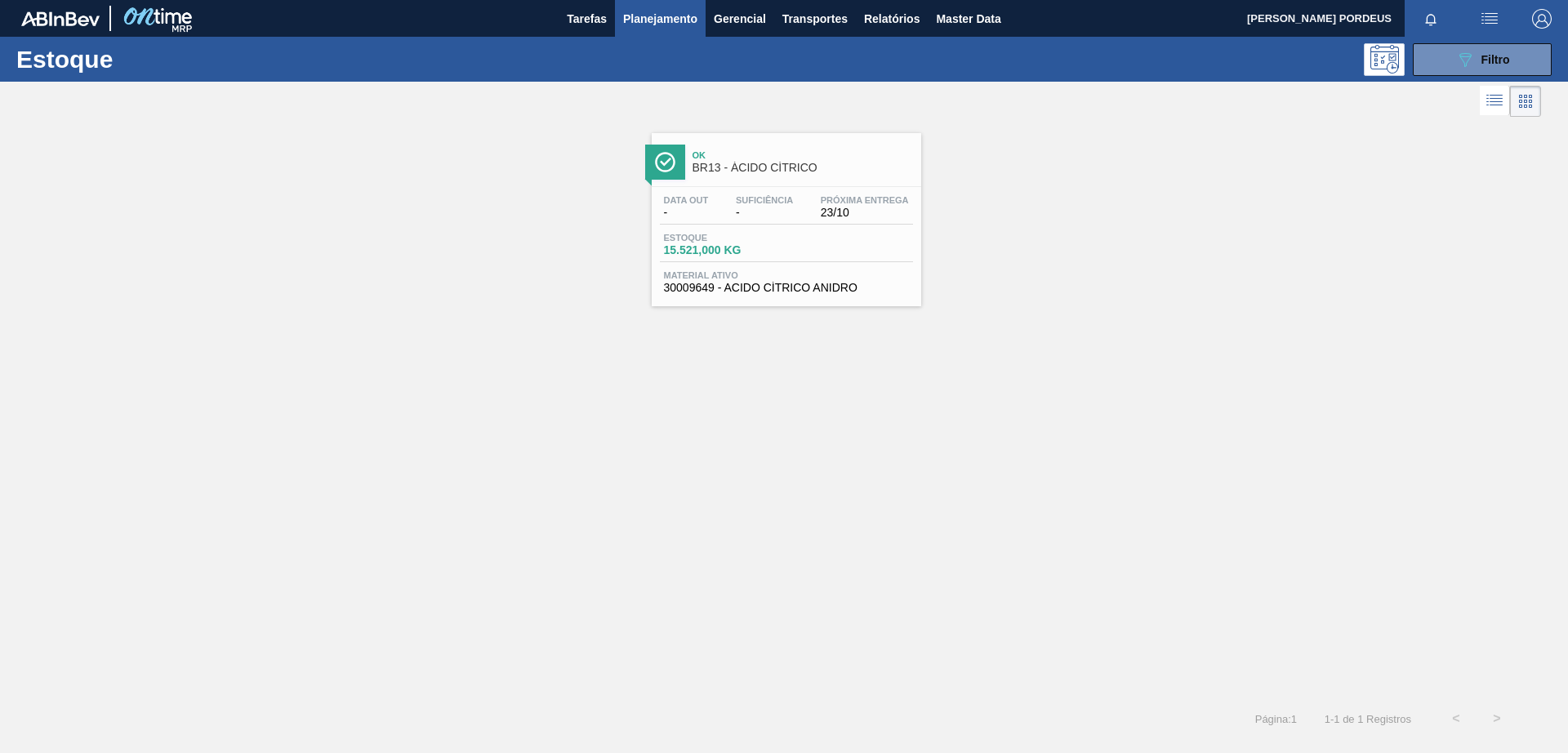
click at [778, 147] on div "Ok BR13 - ÁCIDO CÍTRICO" at bounding box center [802, 162] width 220 height 37
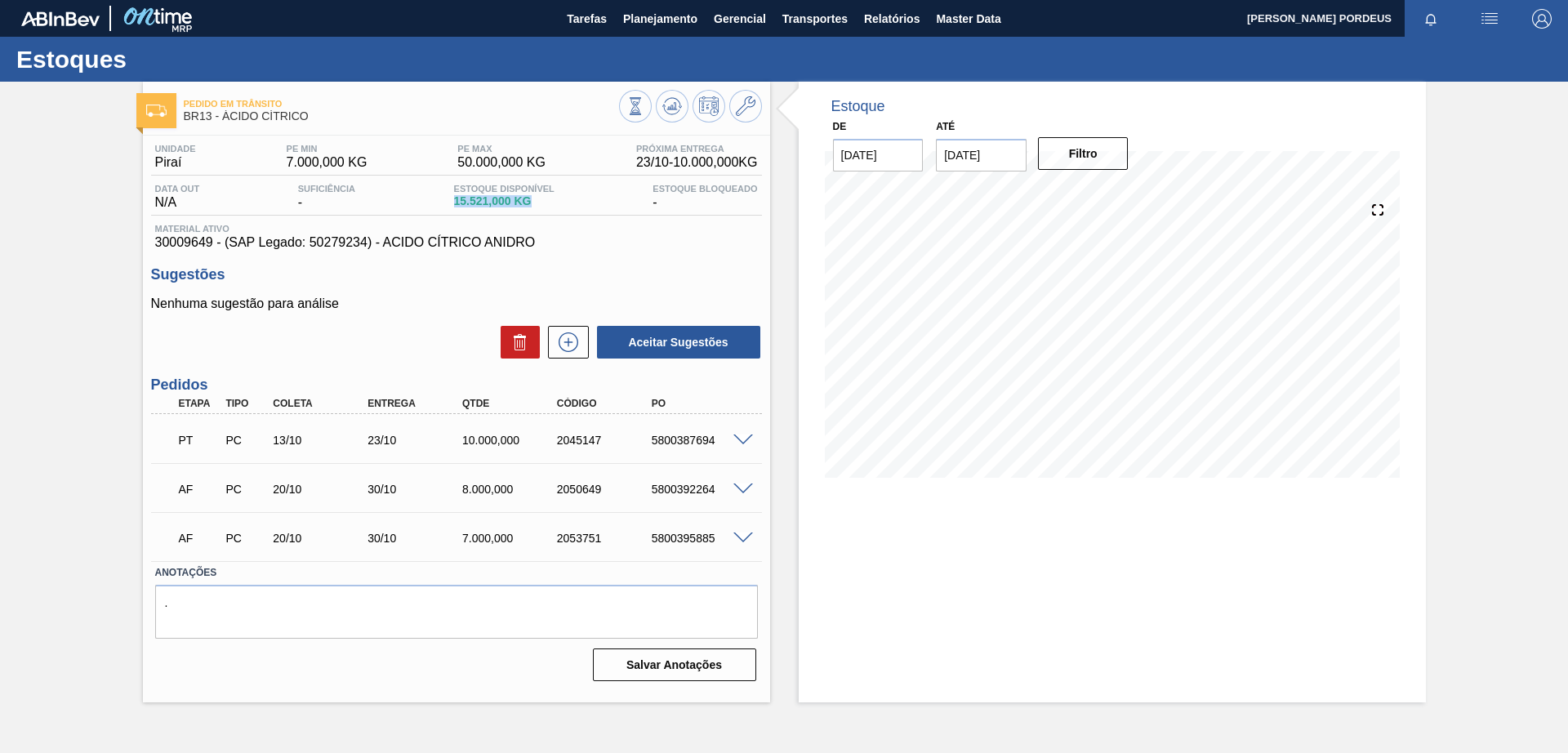
drag, startPoint x: 444, startPoint y: 194, endPoint x: 567, endPoint y: 200, distance: 123.1
click at [567, 200] on div "Data out N/A Suficiência - Estoque Disponível 15.521,000 KG Estoque Bloqueado -" at bounding box center [457, 199] width 611 height 32
drag, startPoint x: 414, startPoint y: 198, endPoint x: 606, endPoint y: 198, distance: 192.0
click at [606, 198] on div "Data out N/A Suficiência - Estoque Disponível 15.521,000 KG Estoque Bloqueado -" at bounding box center [457, 199] width 611 height 32
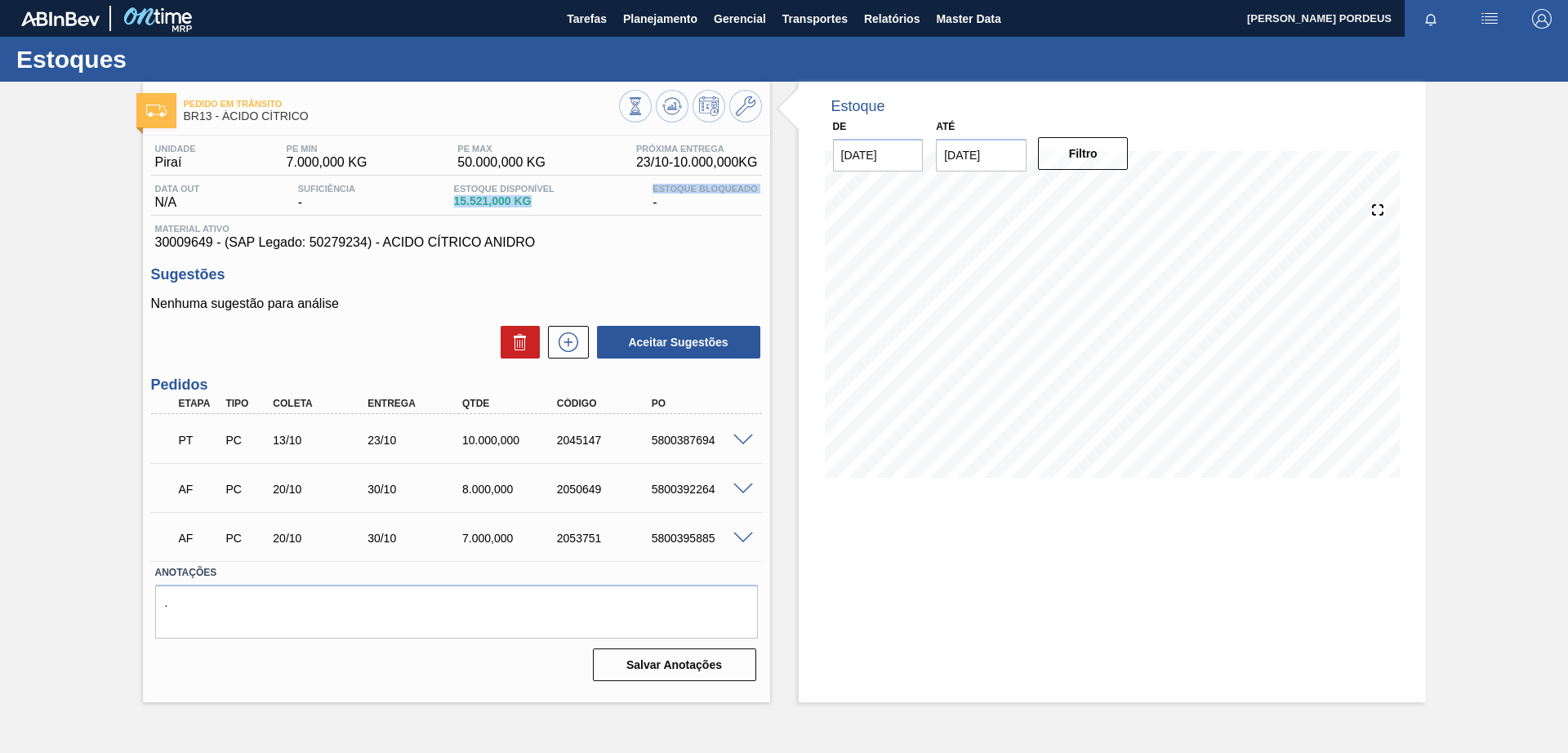
click at [565, 206] on div "Data out N/A Suficiência - Estoque Disponível 15.521,000 KG Estoque Bloqueado -" at bounding box center [457, 199] width 611 height 32
drag, startPoint x: 454, startPoint y: 196, endPoint x: 552, endPoint y: 203, distance: 98.2
click at [552, 203] on span "15.521,000 KG" at bounding box center [504, 201] width 101 height 12
click at [742, 436] on span at bounding box center [743, 440] width 19 height 12
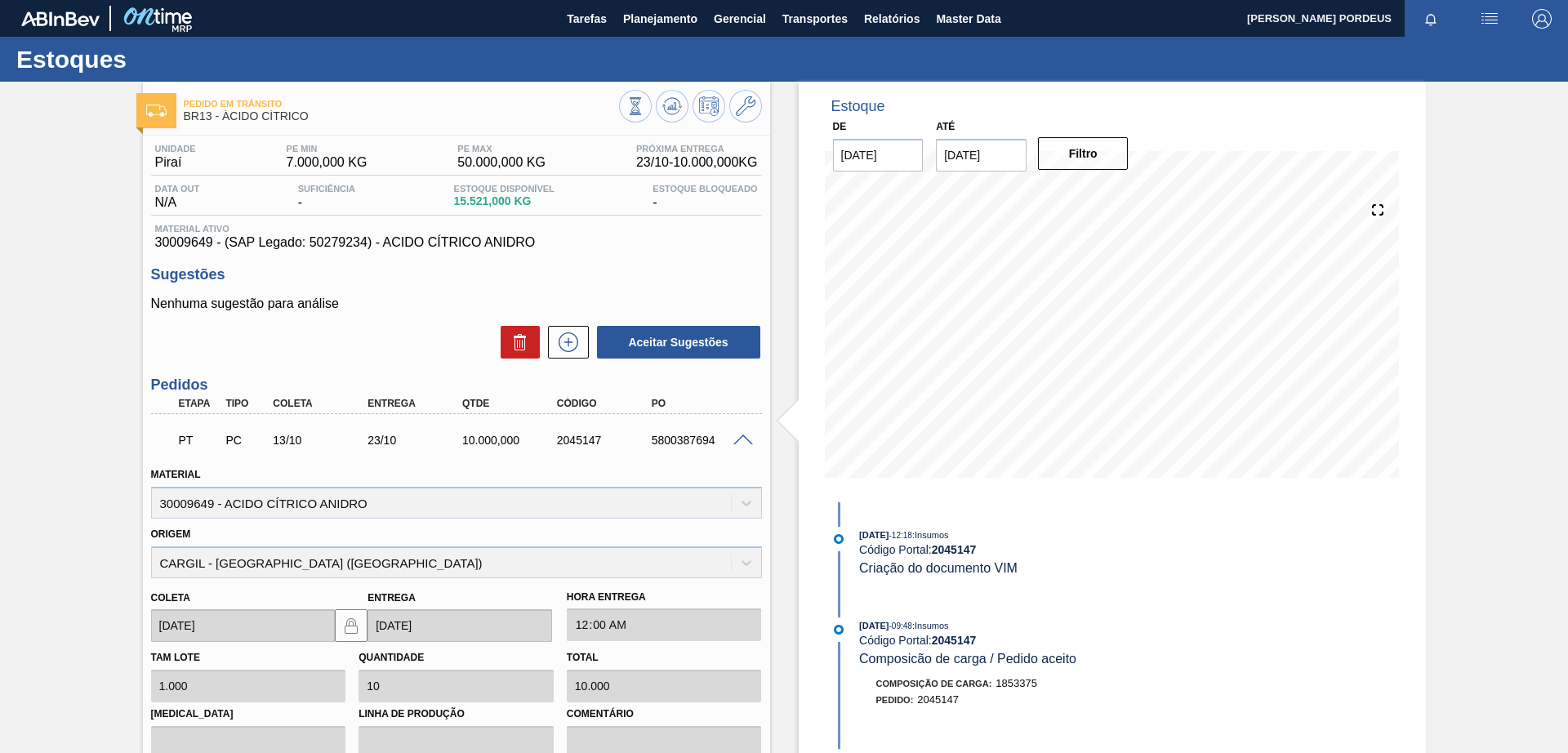
click at [734, 440] on span at bounding box center [743, 440] width 19 height 12
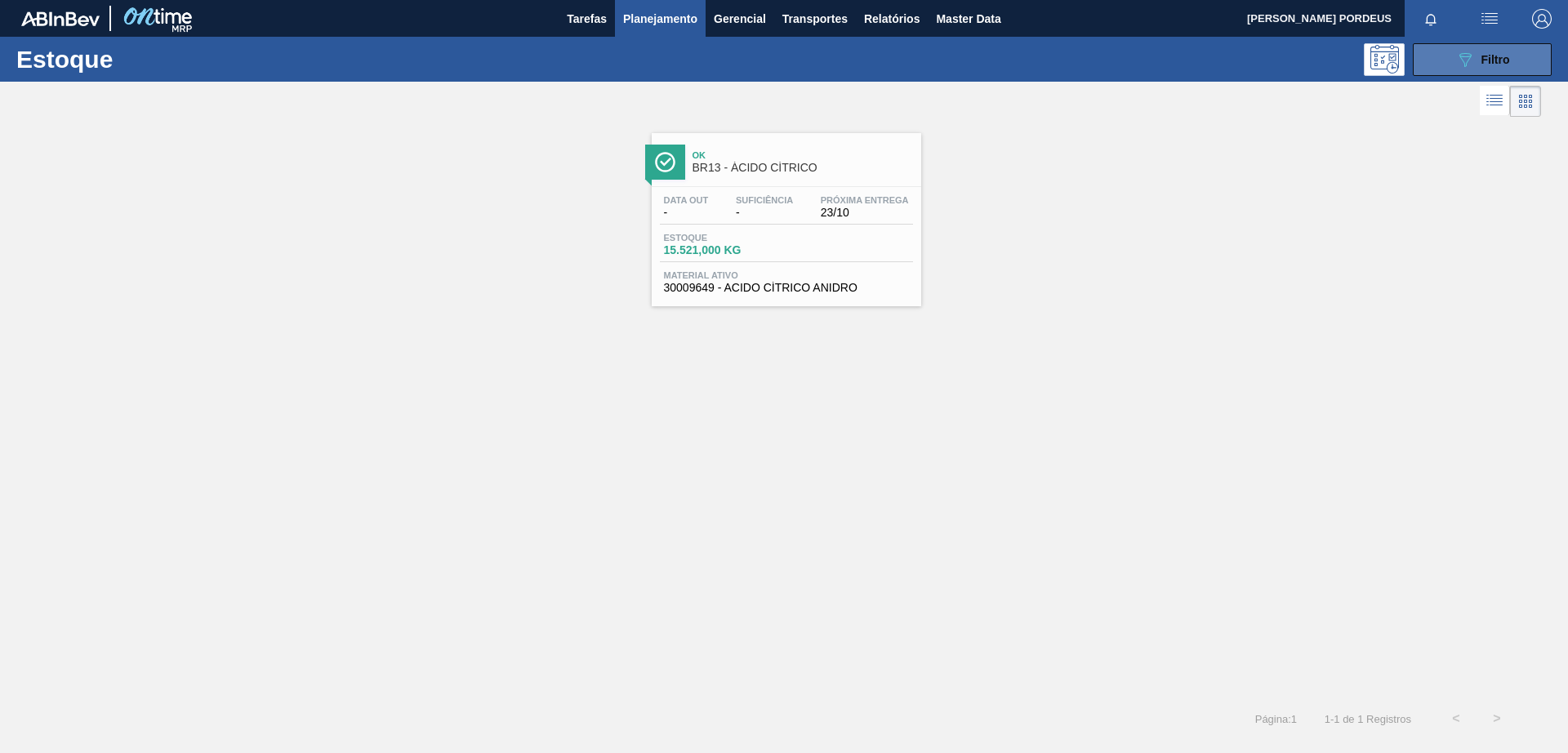
click at [1481, 65] on span "Filtro" at bounding box center [1495, 60] width 28 height 13
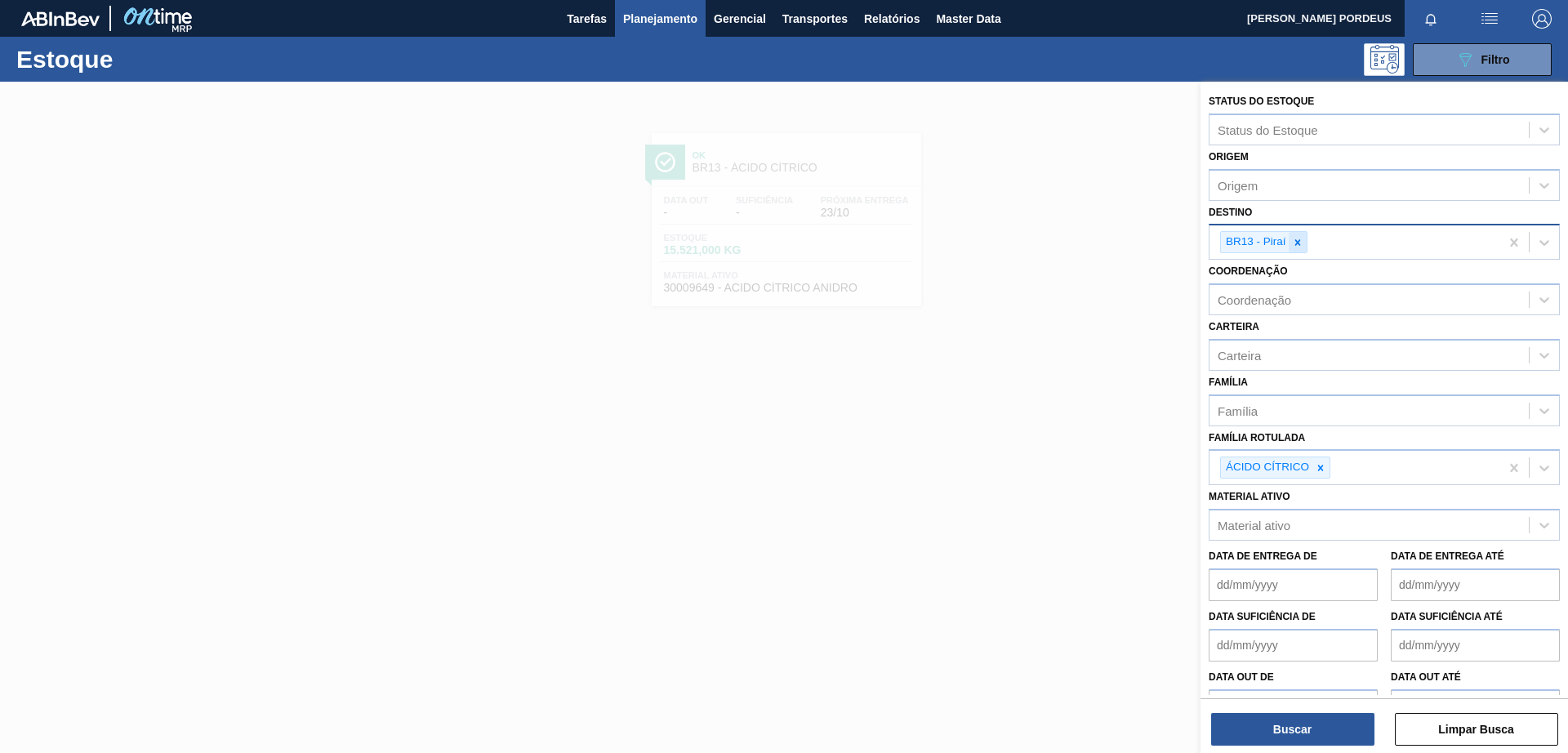
click at [1304, 242] on div at bounding box center [1297, 242] width 18 height 20
click at [1303, 242] on div "Destino" at bounding box center [1369, 240] width 319 height 24
type input "jacare"
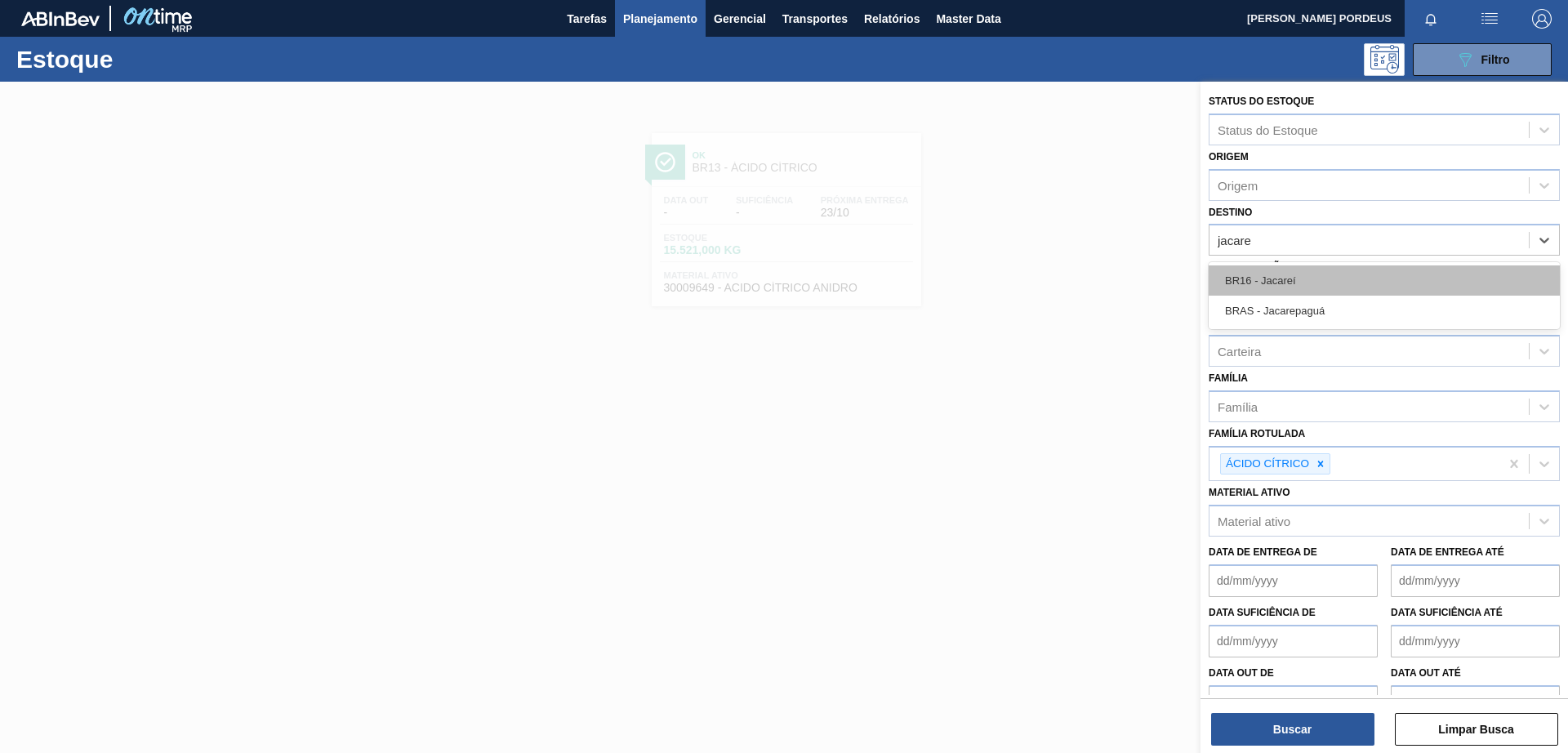
click at [1300, 270] on div "BR16 - Jacareí" at bounding box center [1384, 280] width 351 height 30
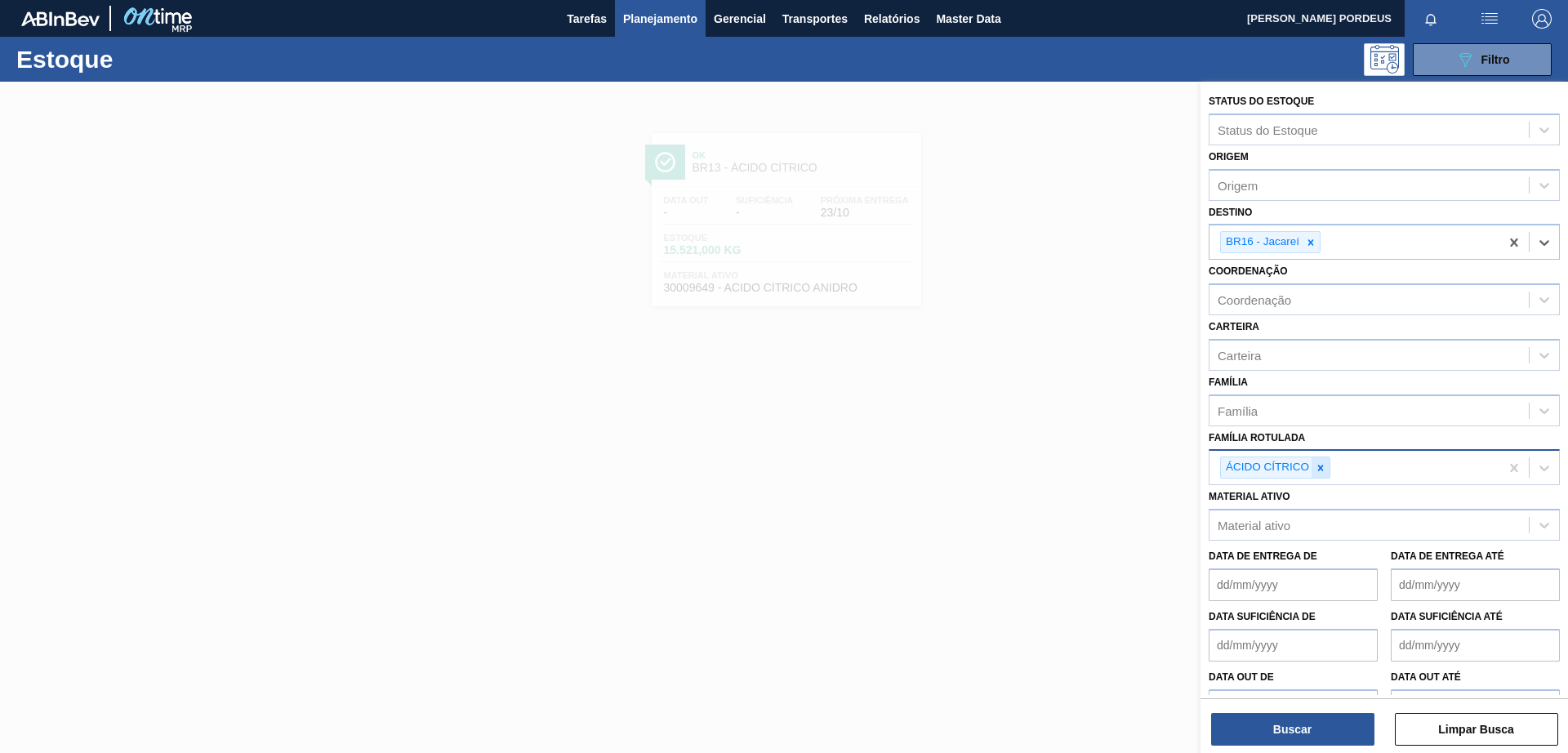
click at [1321, 467] on icon at bounding box center [1320, 468] width 6 height 6
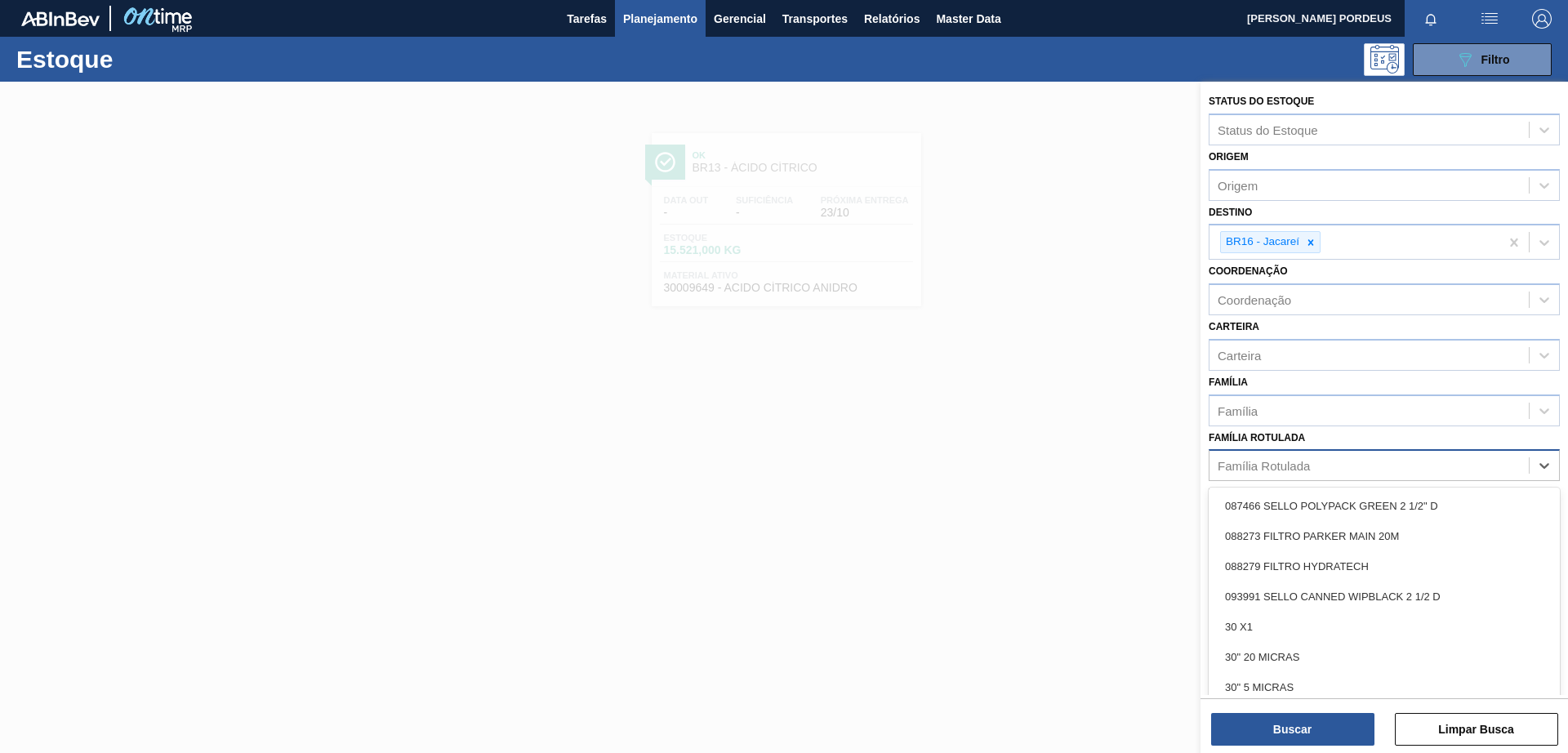
click at [1321, 467] on div "Família Rotulada" at bounding box center [1369, 466] width 319 height 24
type Rotulada "red mix"
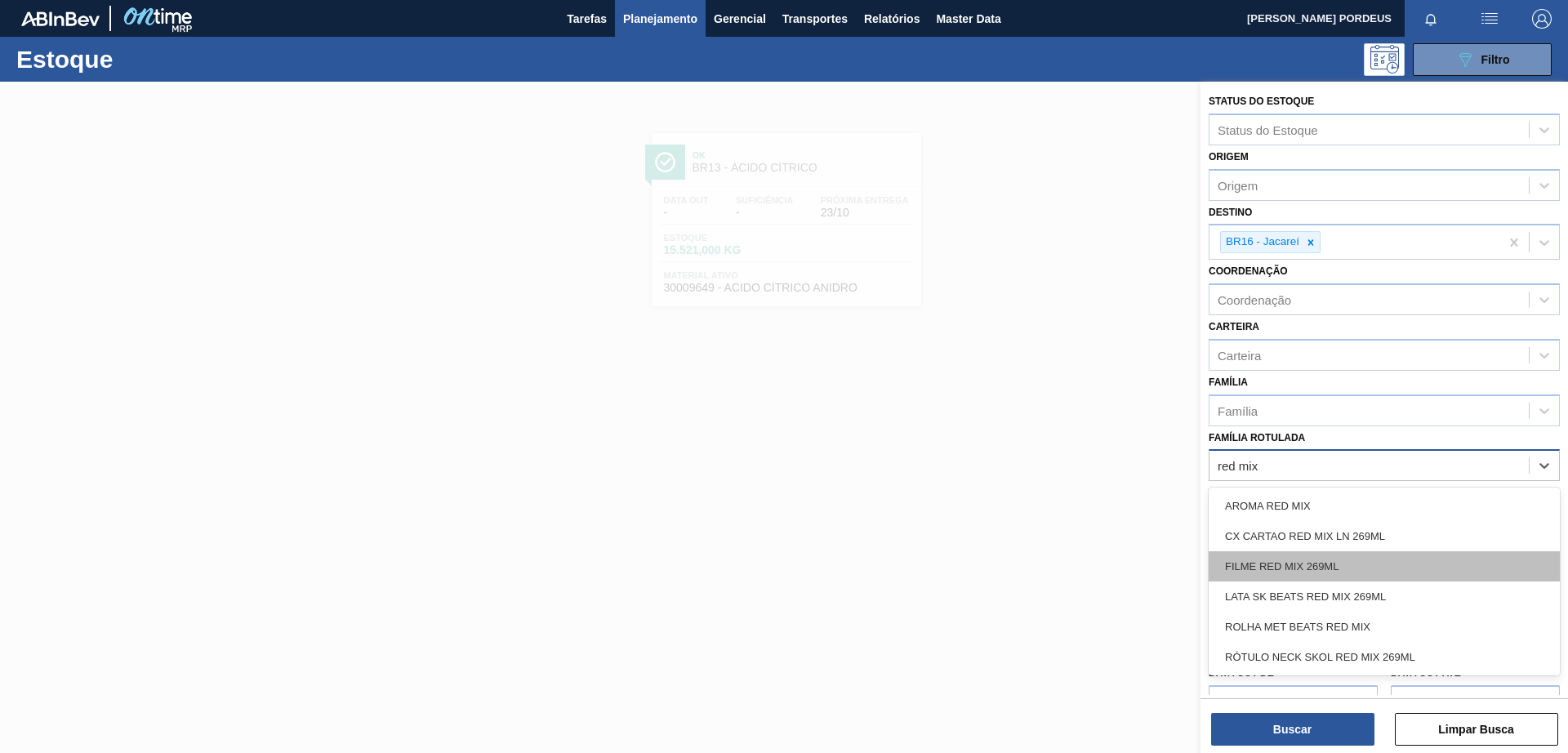
click at [1325, 558] on div "FILME RED MIX 269ML" at bounding box center [1384, 566] width 351 height 30
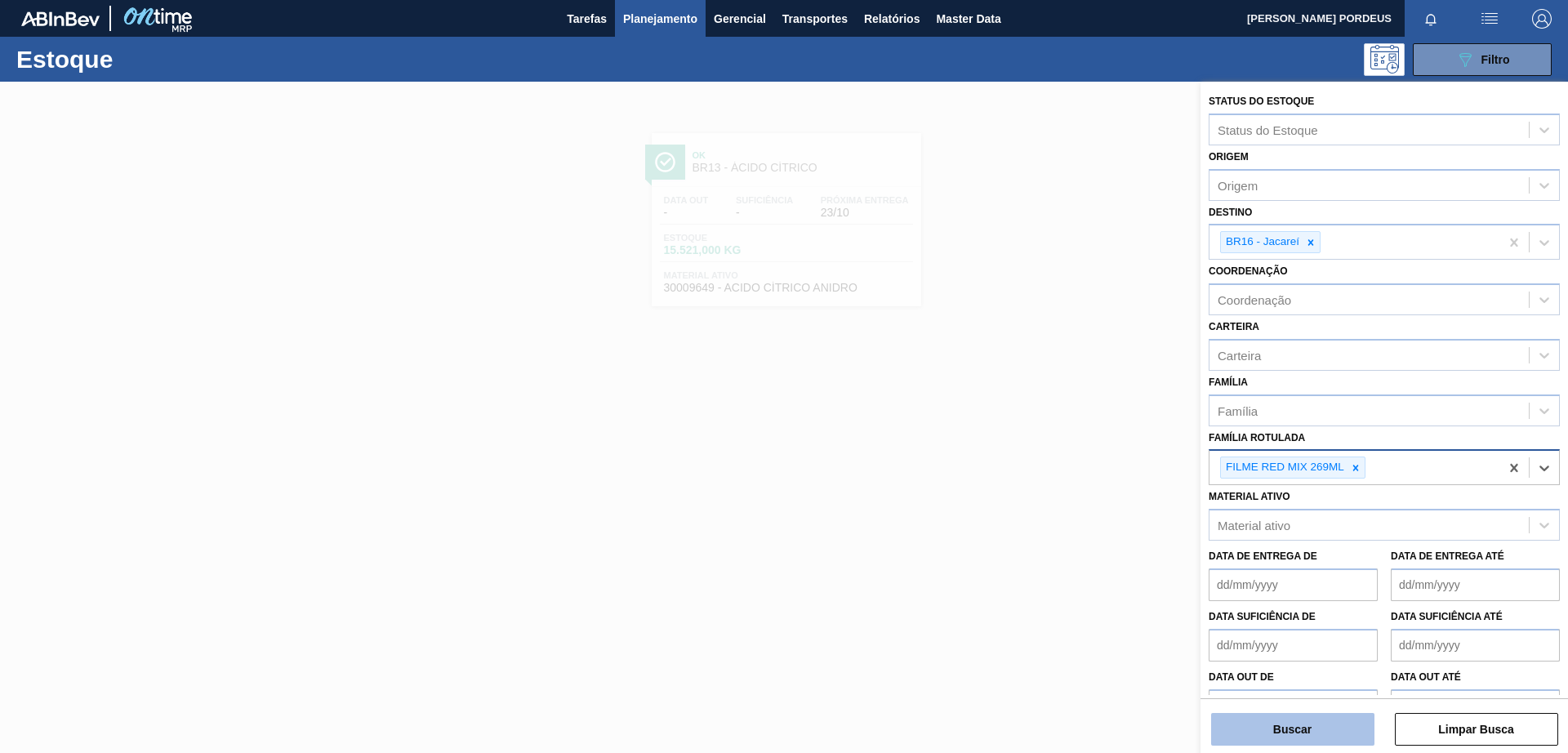
click at [1275, 726] on button "Buscar" at bounding box center [1293, 729] width 163 height 33
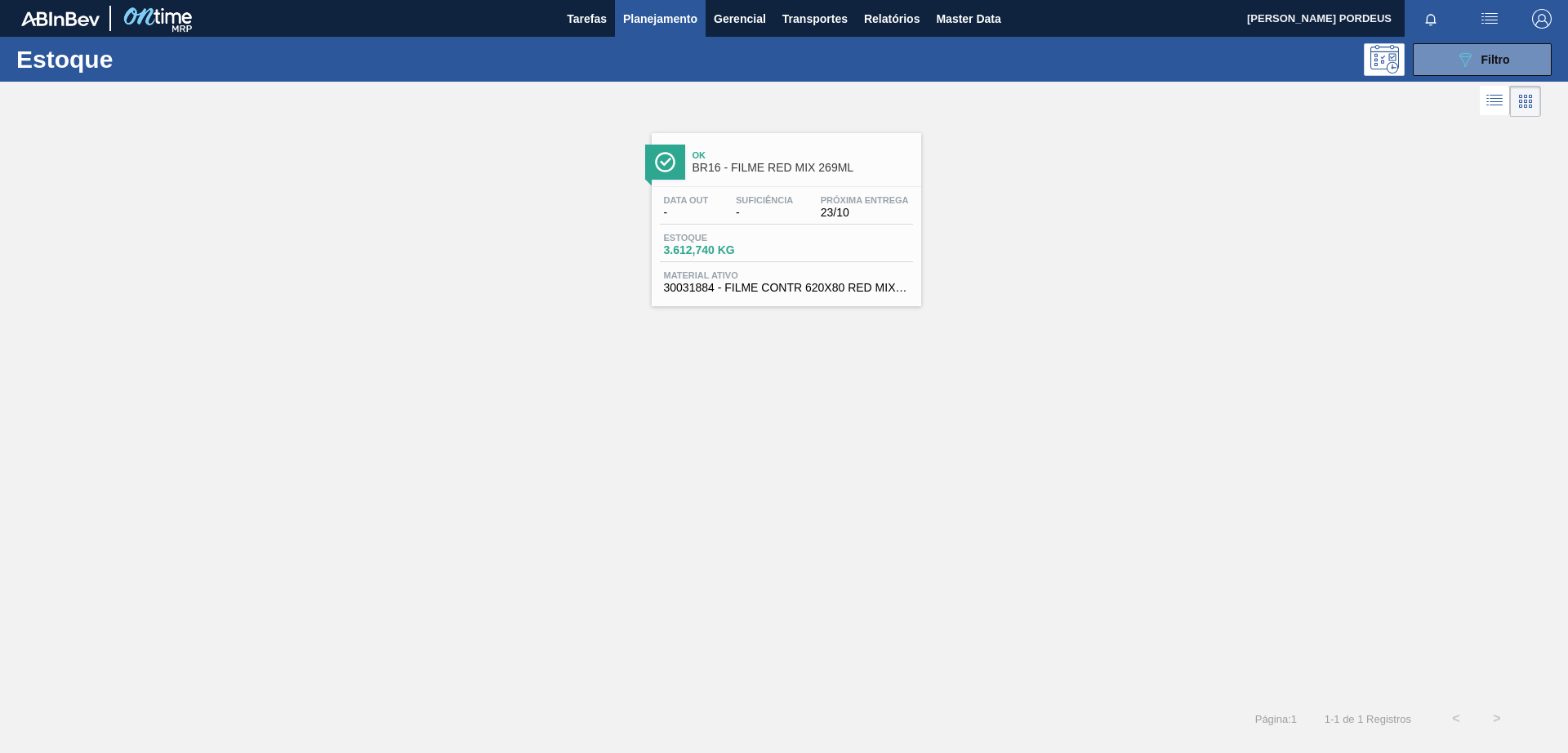
click at [701, 220] on div "Data out - Suficiência - Próxima Entrega 23/10" at bounding box center [786, 210] width 253 height 29
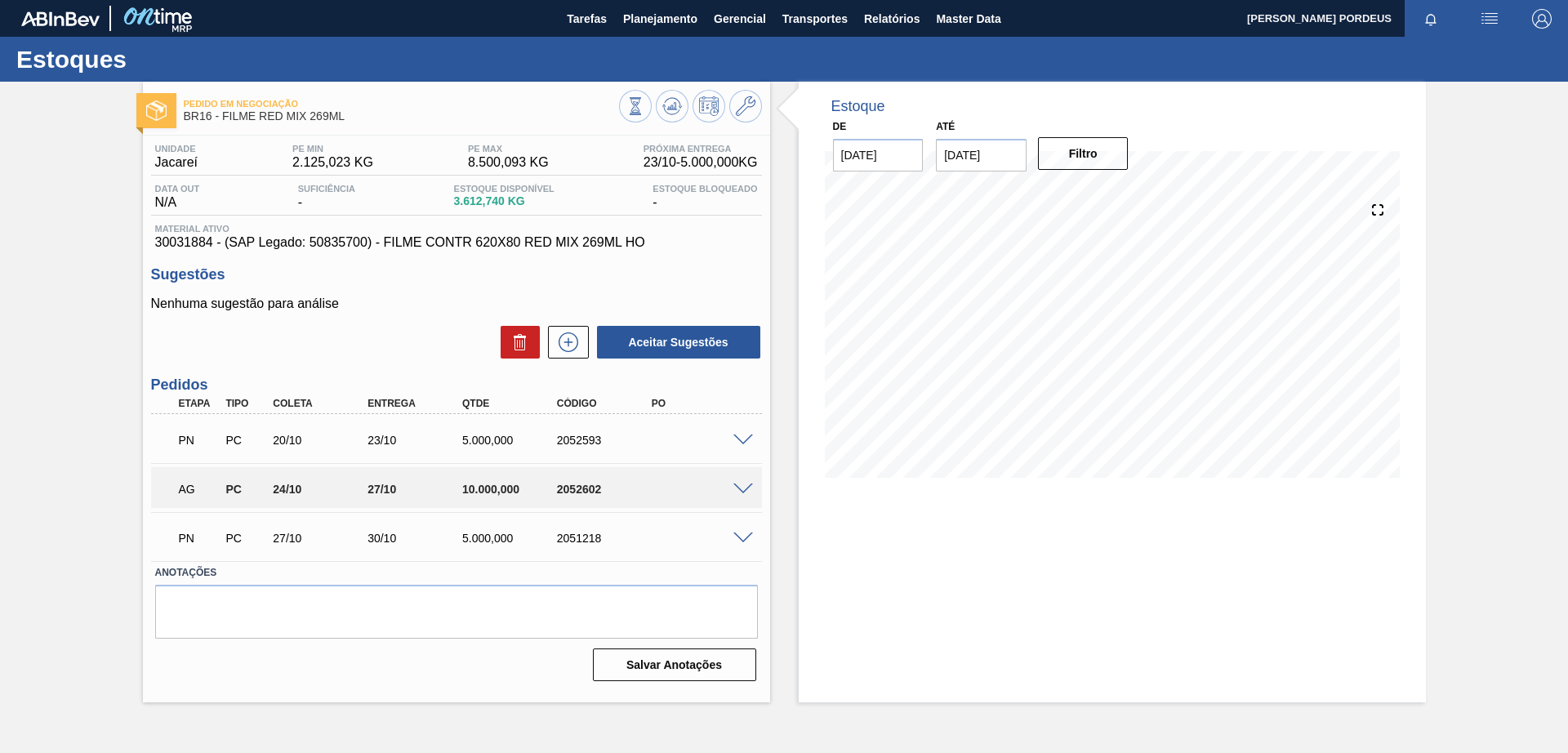
click at [746, 438] on span at bounding box center [743, 440] width 19 height 12
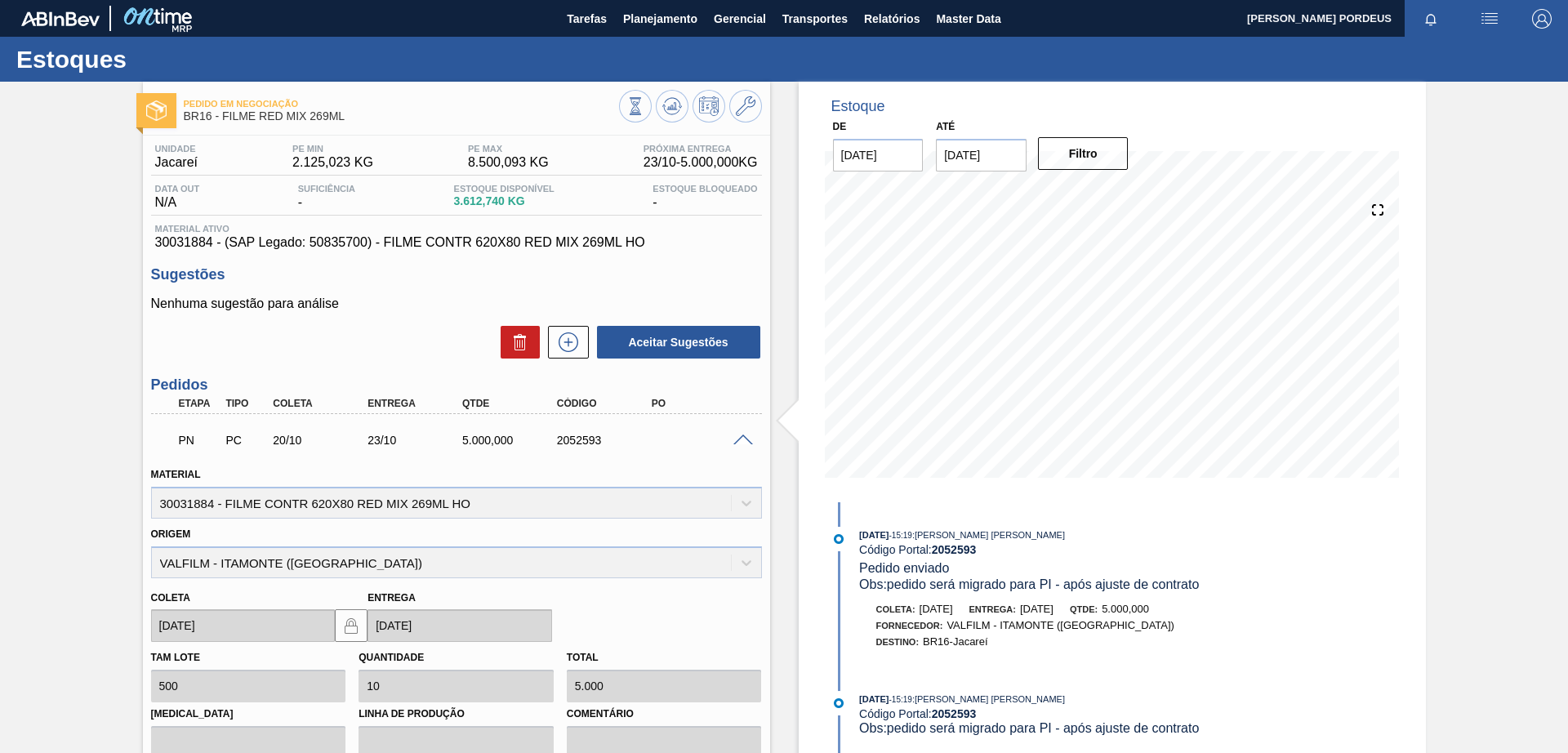
scroll to position [102, 0]
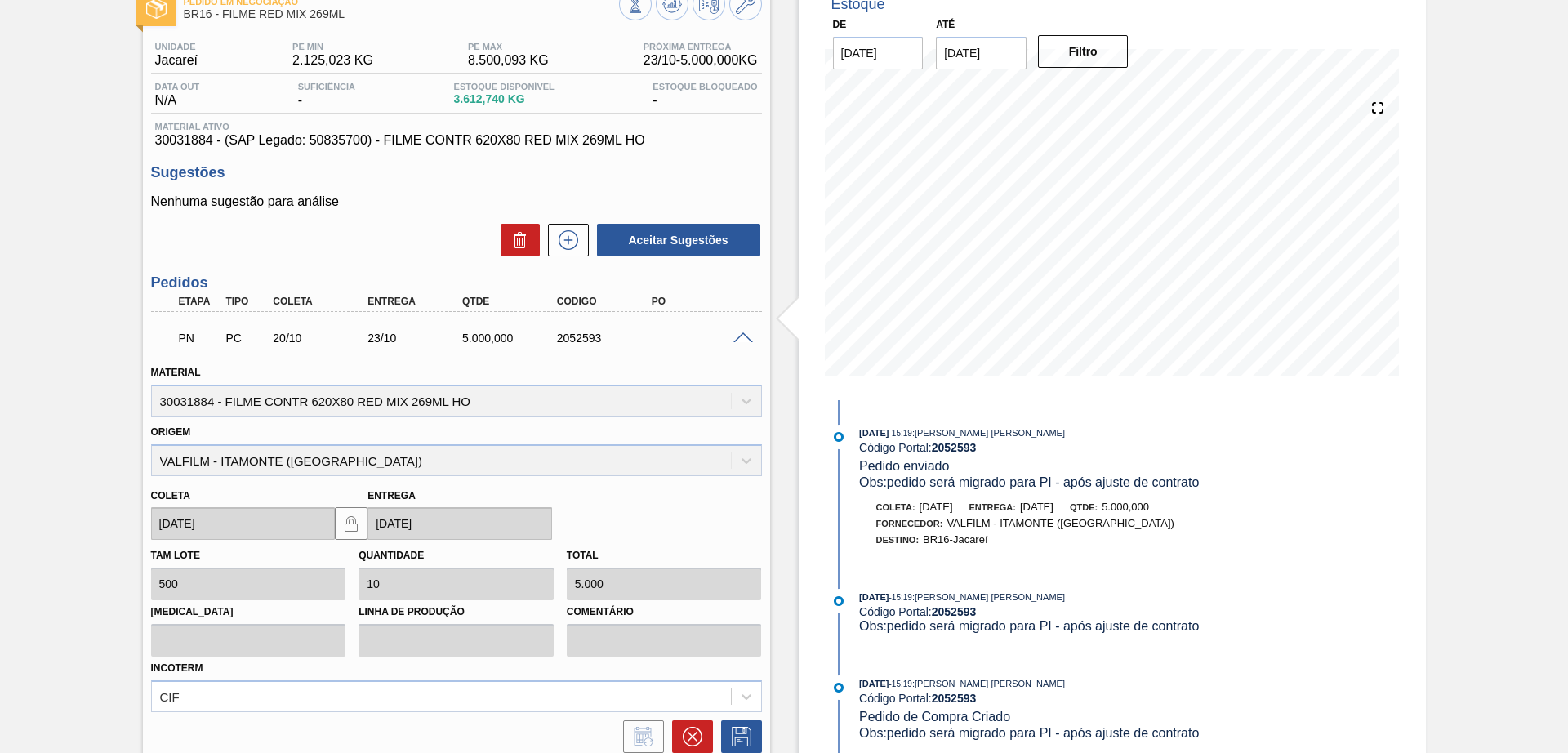
click at [562, 592] on div "Total 5.000" at bounding box center [664, 571] width 208 height 56
click at [747, 462] on div "Origem VALFILM - [GEOGRAPHIC_DATA] ([GEOGRAPHIC_DATA])" at bounding box center [457, 448] width 611 height 56
click at [746, 334] on span at bounding box center [743, 338] width 19 height 12
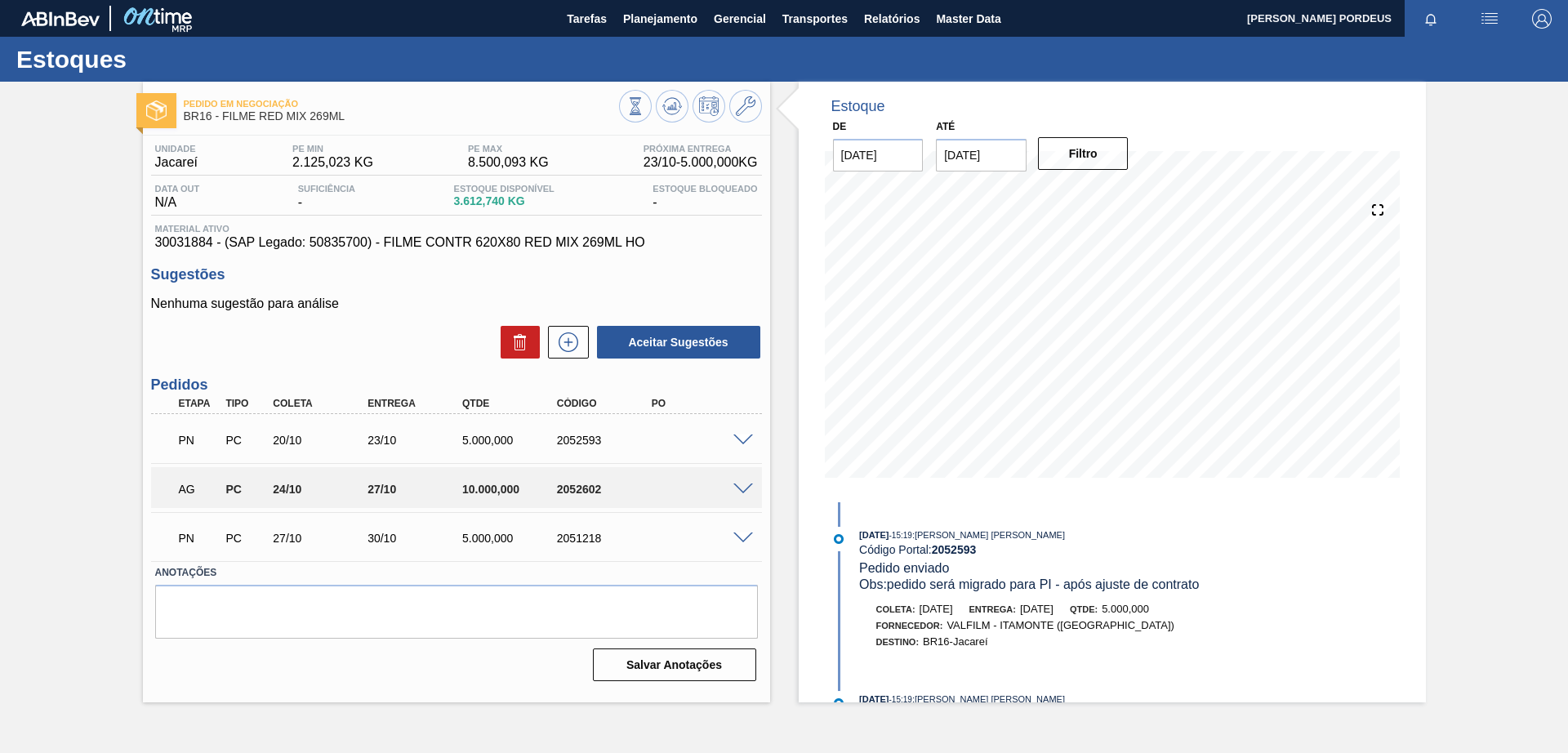
click at [744, 433] on div at bounding box center [745, 438] width 33 height 12
click at [743, 444] on span at bounding box center [743, 440] width 19 height 12
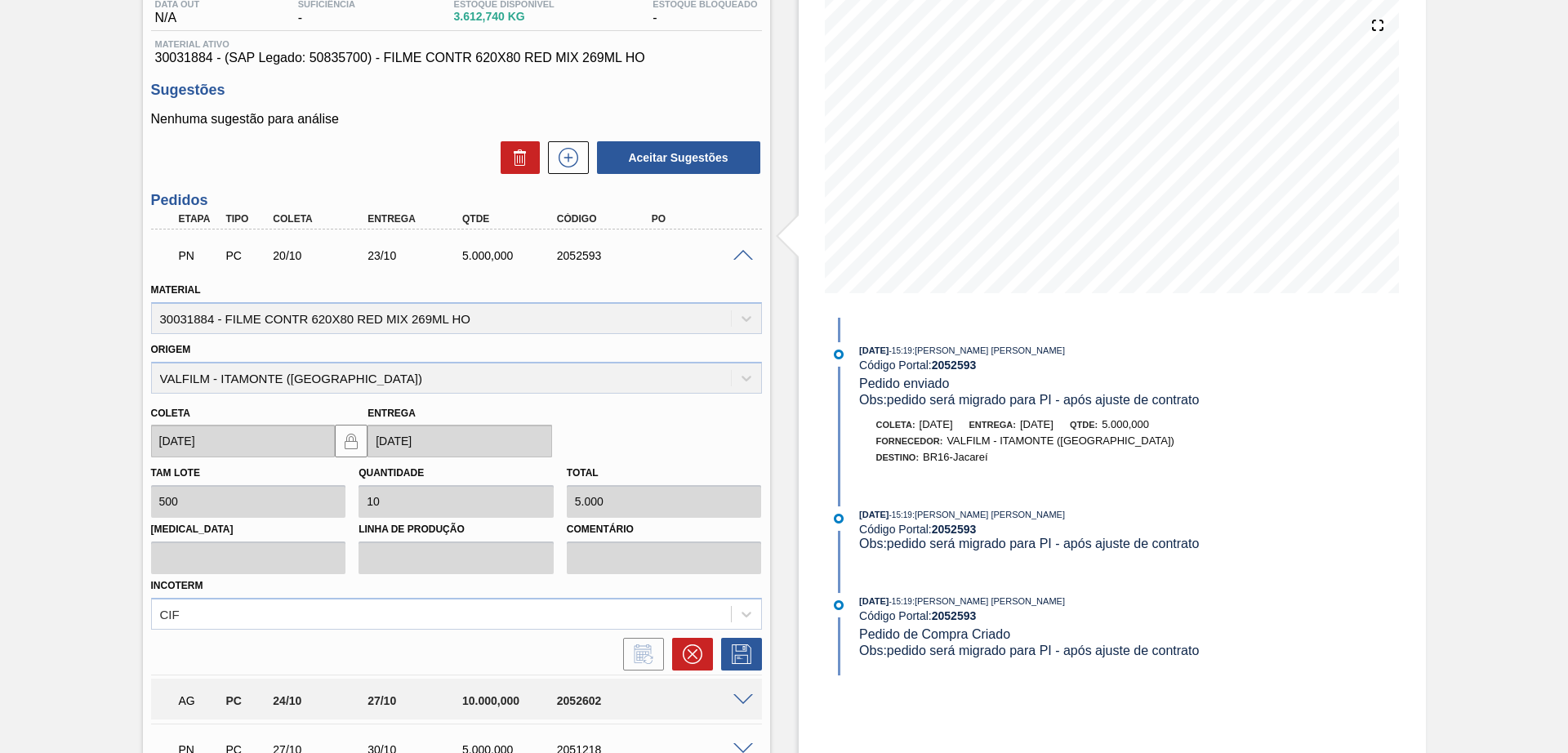
scroll to position [205, 0]
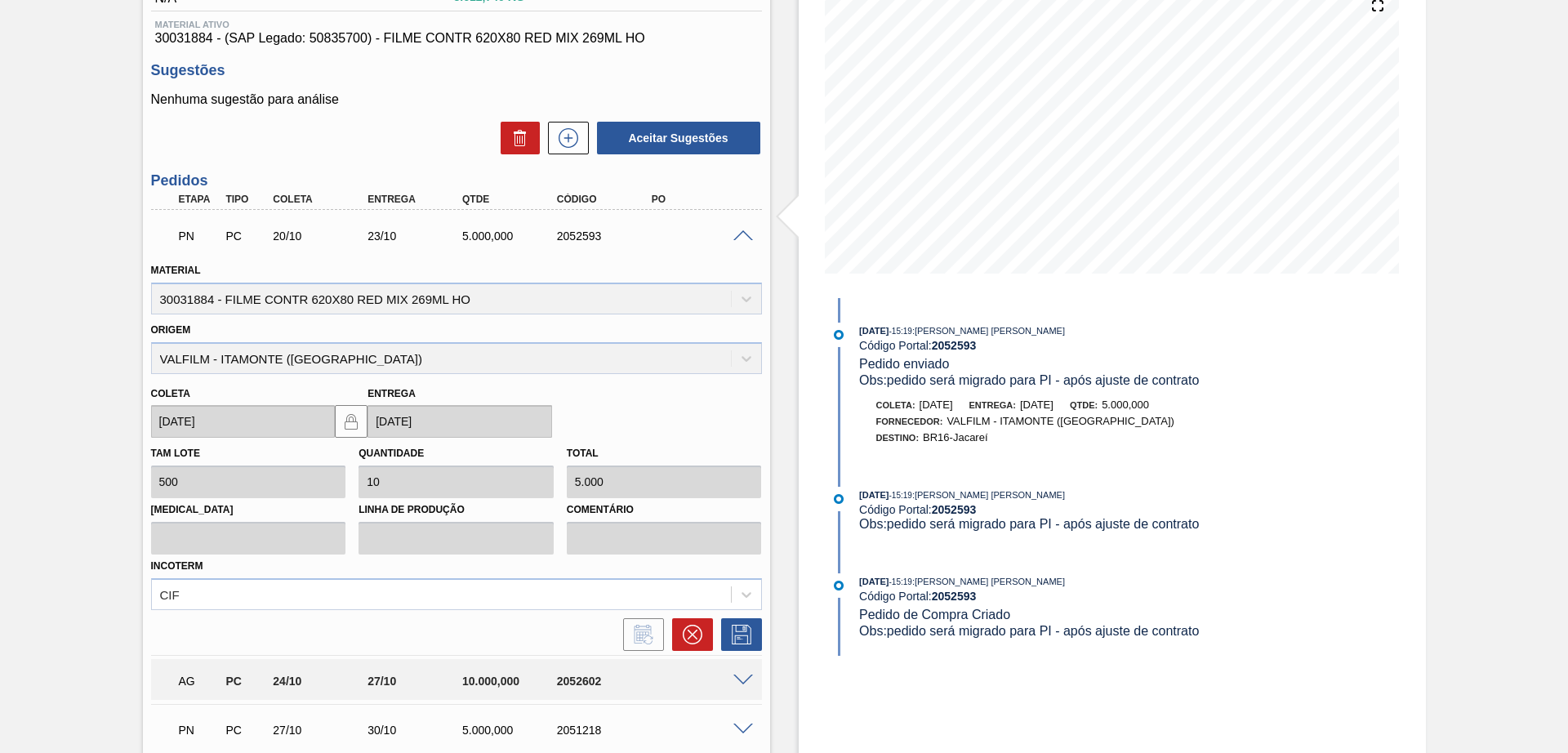
click at [737, 238] on span at bounding box center [743, 236] width 19 height 12
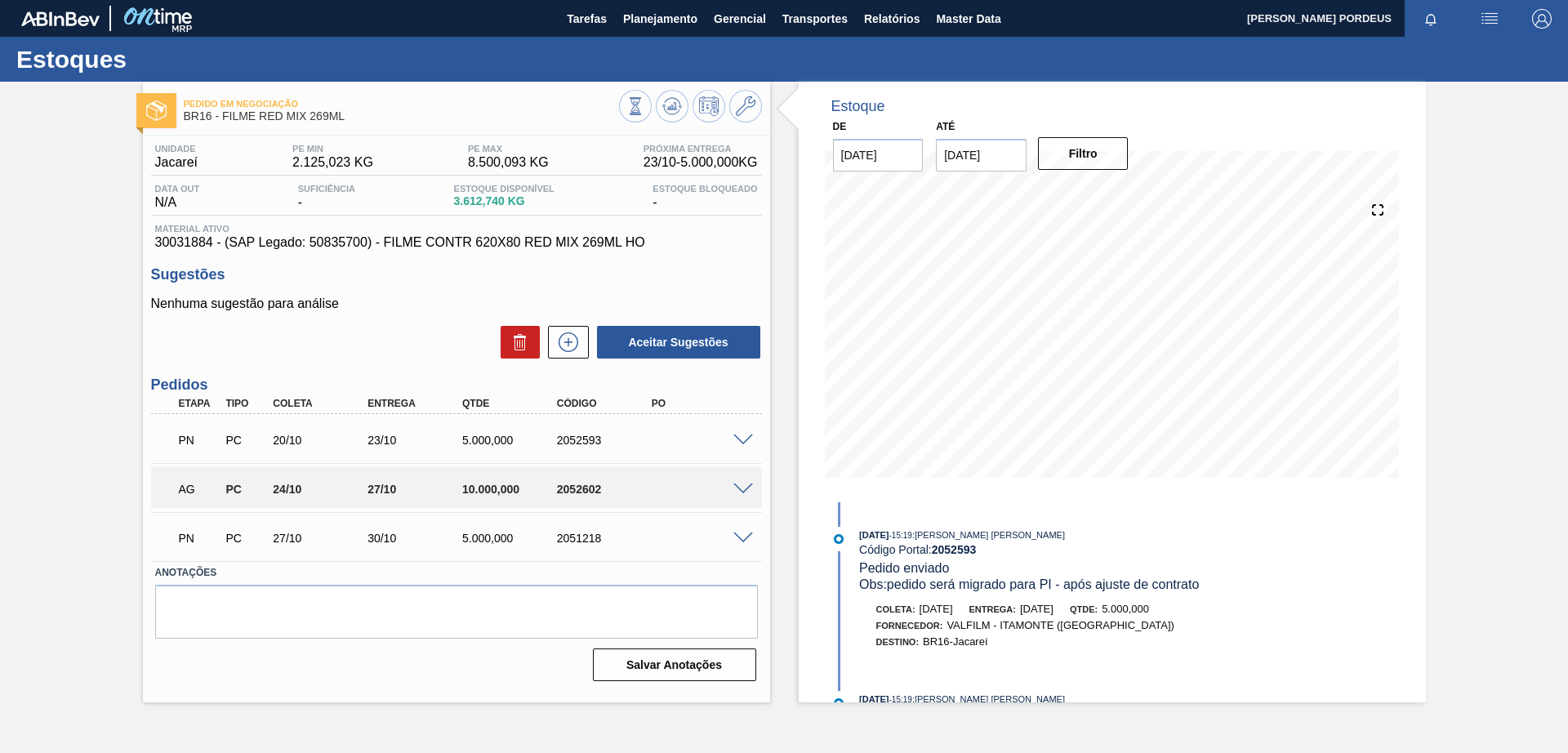
scroll to position [0, 0]
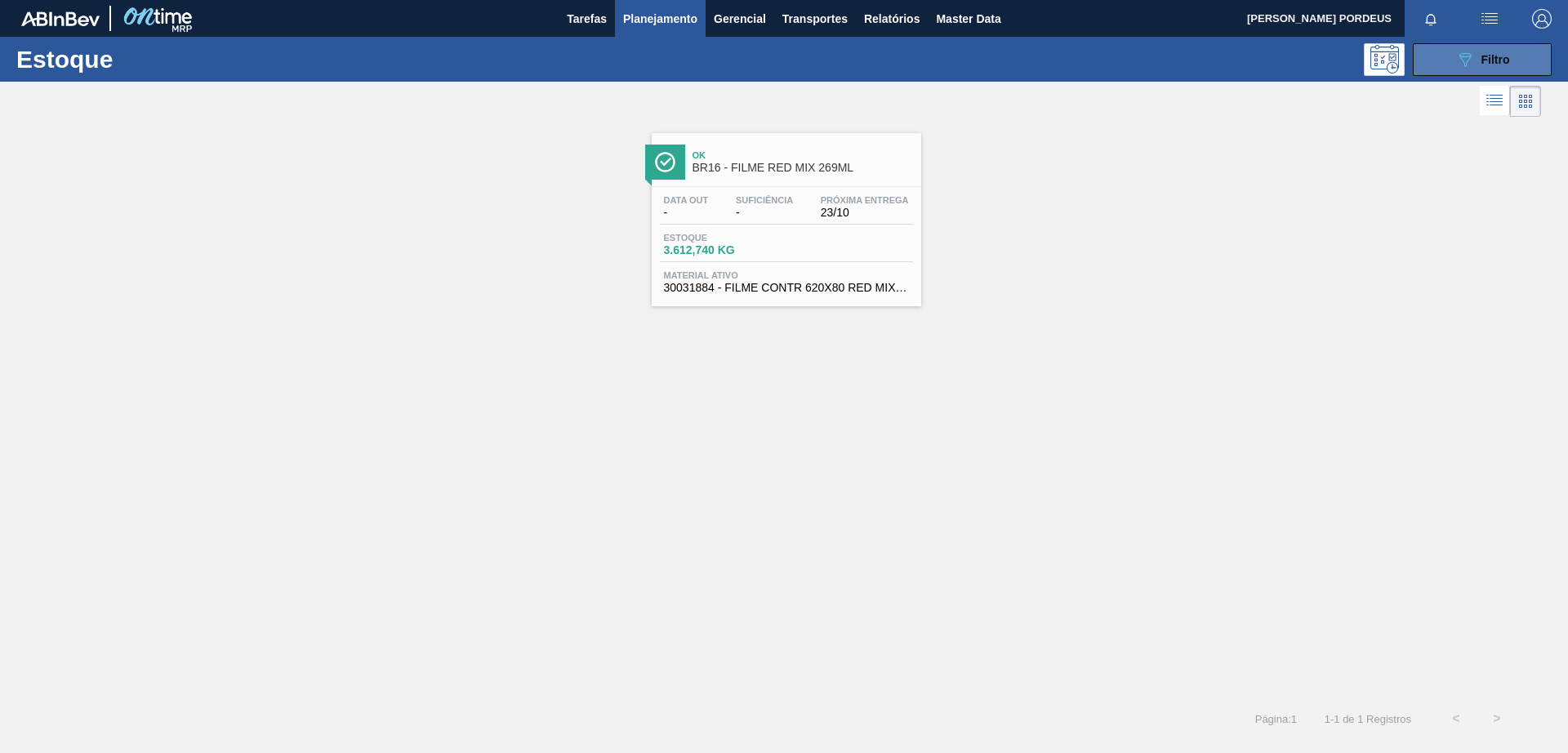
click at [1474, 65] on div "089F7B8B-B2A5-4AFE-B5C0-19BA573D28AC Filtro" at bounding box center [1483, 59] width 55 height 19
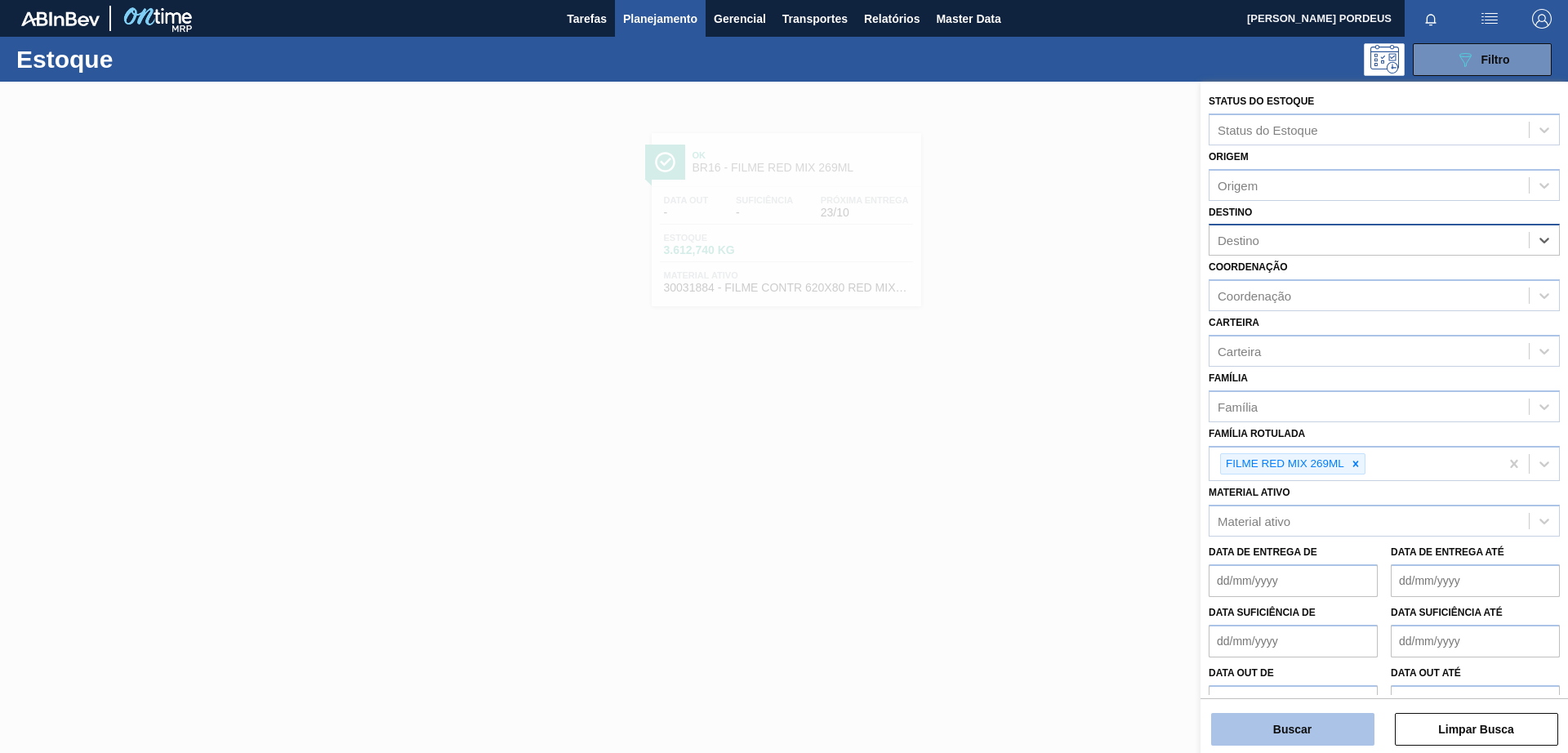
click at [1329, 733] on button "Buscar" at bounding box center [1293, 729] width 163 height 33
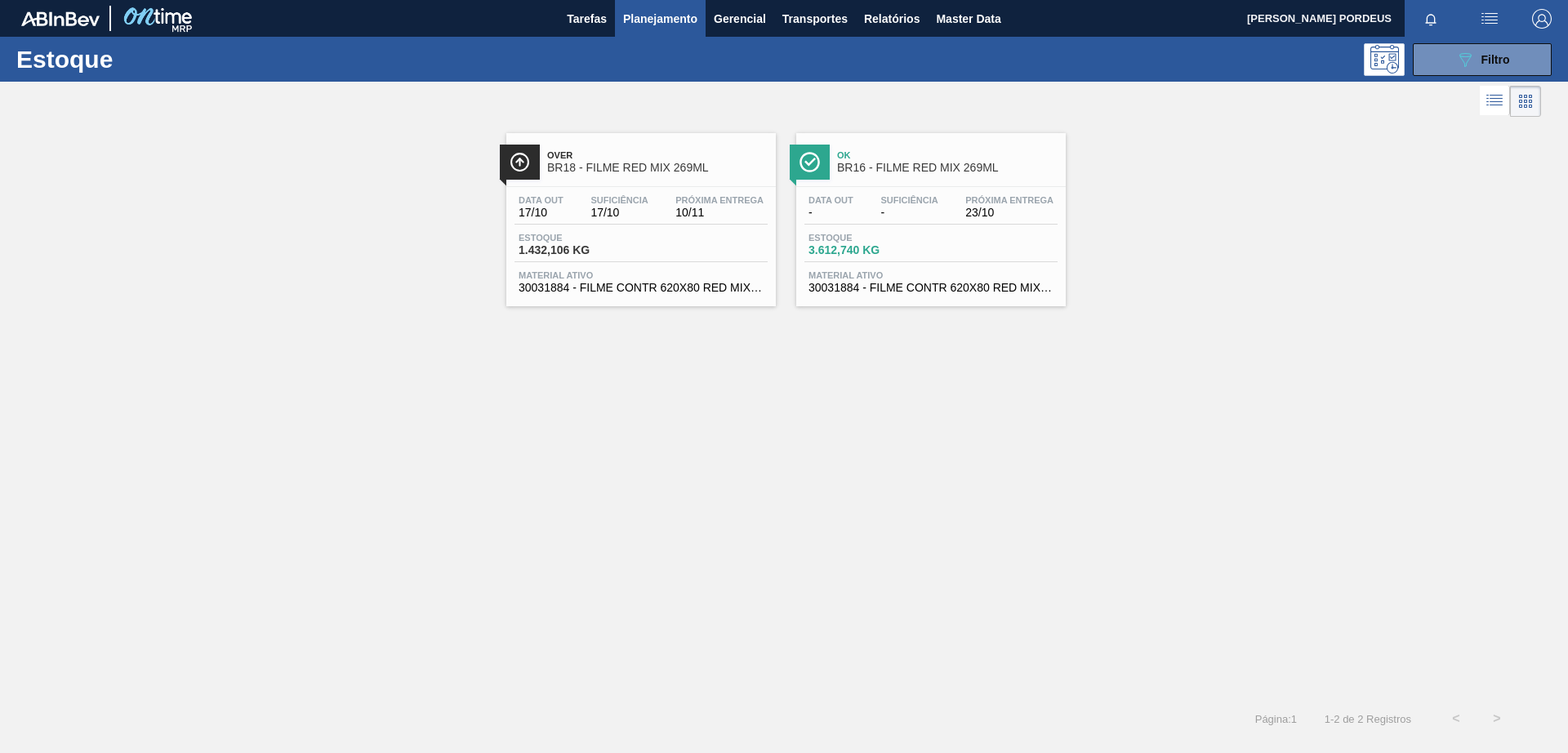
click at [729, 494] on div "Over BR18 - FILME RED MIX 269ML Data out 17/10 Suficiência 17/10 Próxima Entreg…" at bounding box center [784, 410] width 1568 height 578
click at [636, 171] on span "BR18 - FILME RED MIX 269ML" at bounding box center [657, 167] width 220 height 12
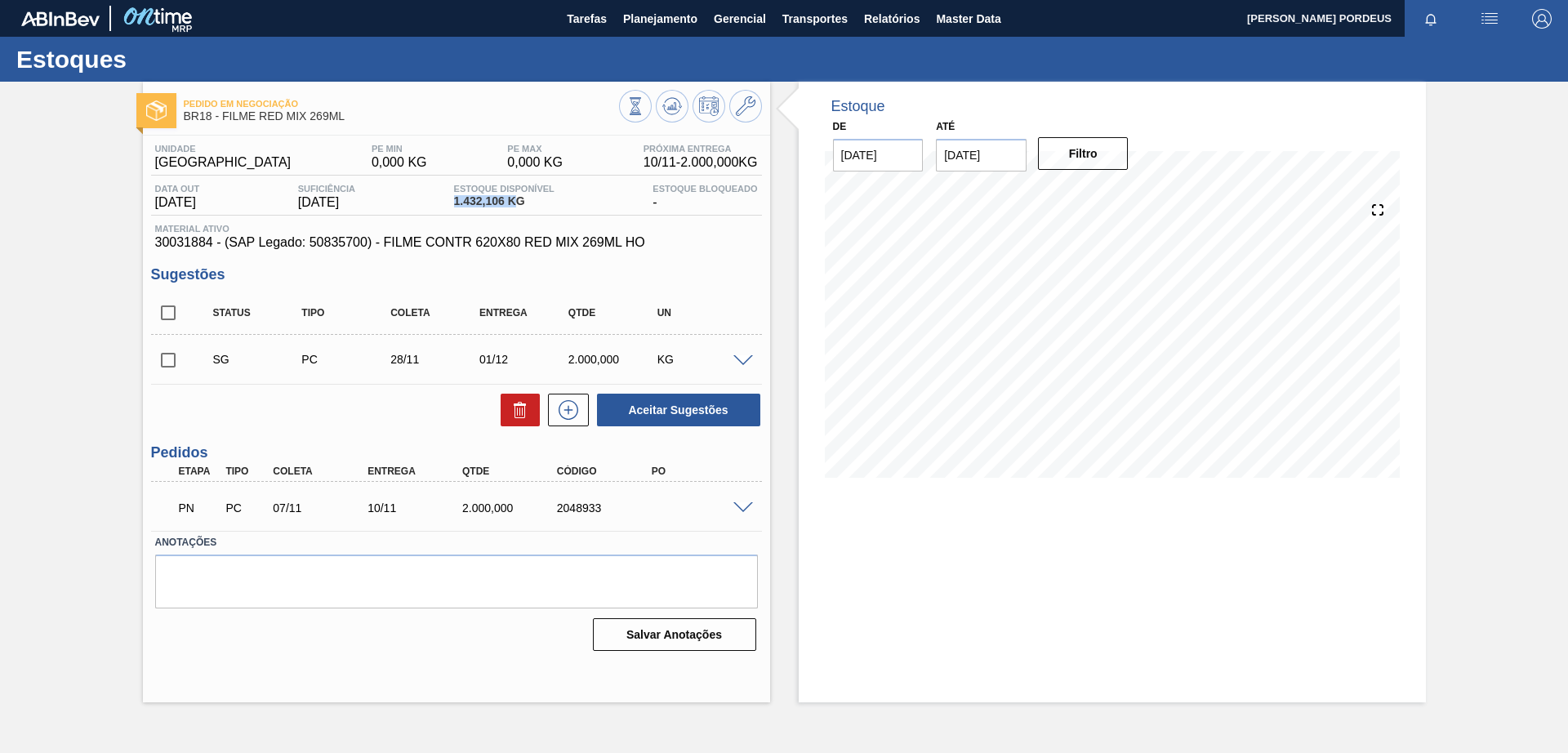
drag, startPoint x: 442, startPoint y: 199, endPoint x: 525, endPoint y: 205, distance: 83.2
click at [525, 205] on div "Data out [DATE] Suficiência [DATE] Estoque Disponível 1.432,106 KG Estoque Bloq…" at bounding box center [457, 199] width 611 height 32
